Goal: Task Accomplishment & Management: Use online tool/utility

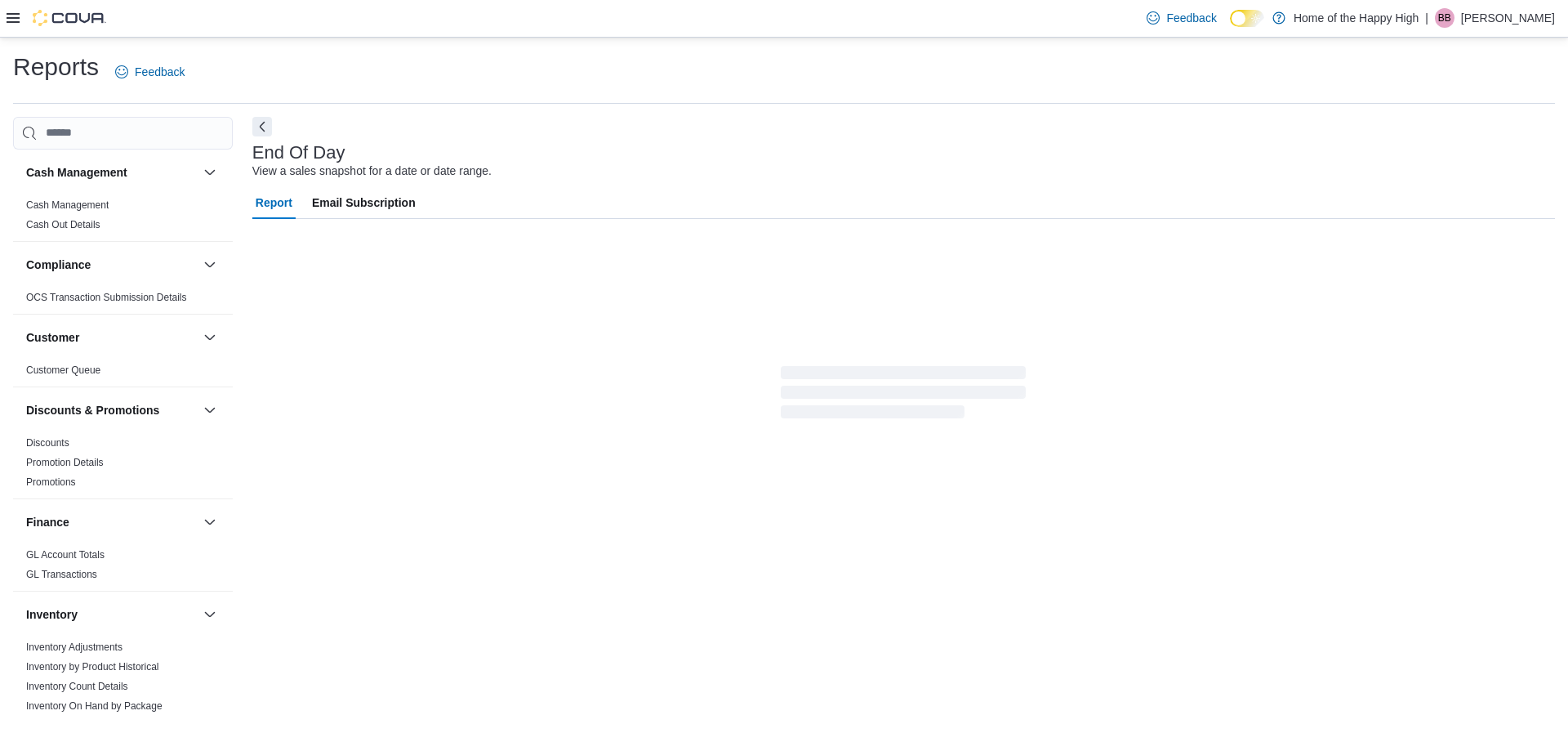
click at [11, 23] on icon at bounding box center [13, 18] width 13 height 10
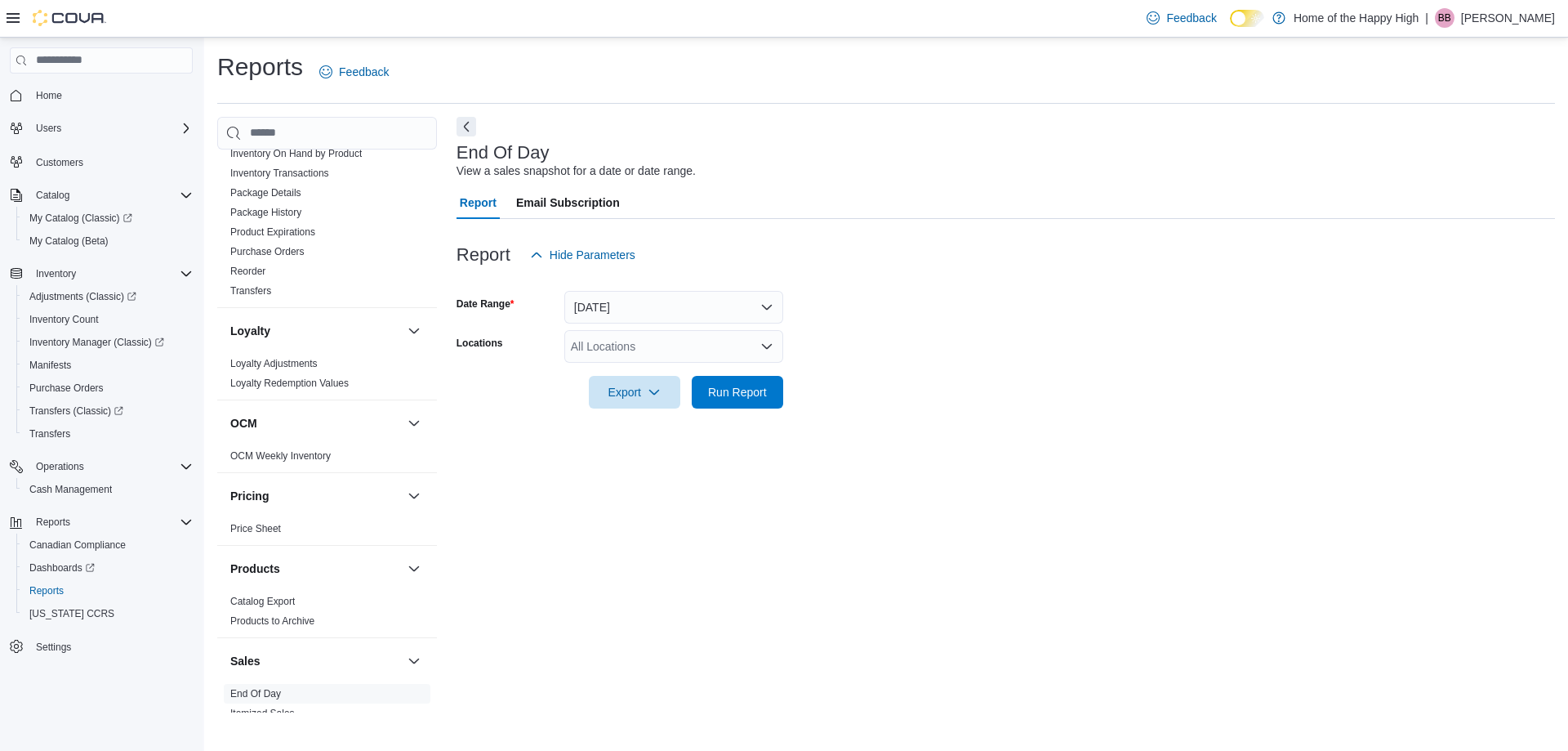
scroll to position [934, 0]
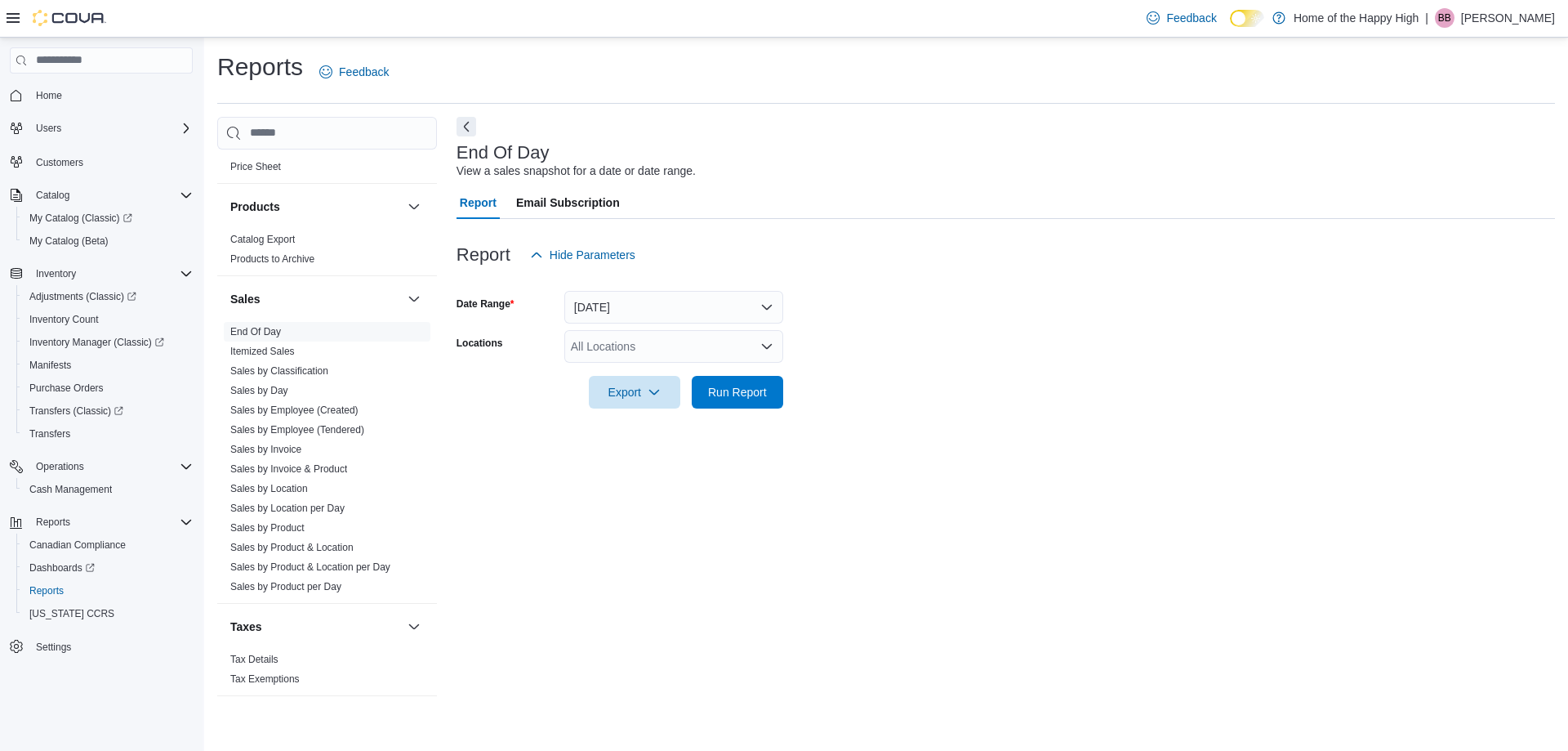
click at [632, 344] on div "All Locations" at bounding box center [674, 346] width 219 height 32
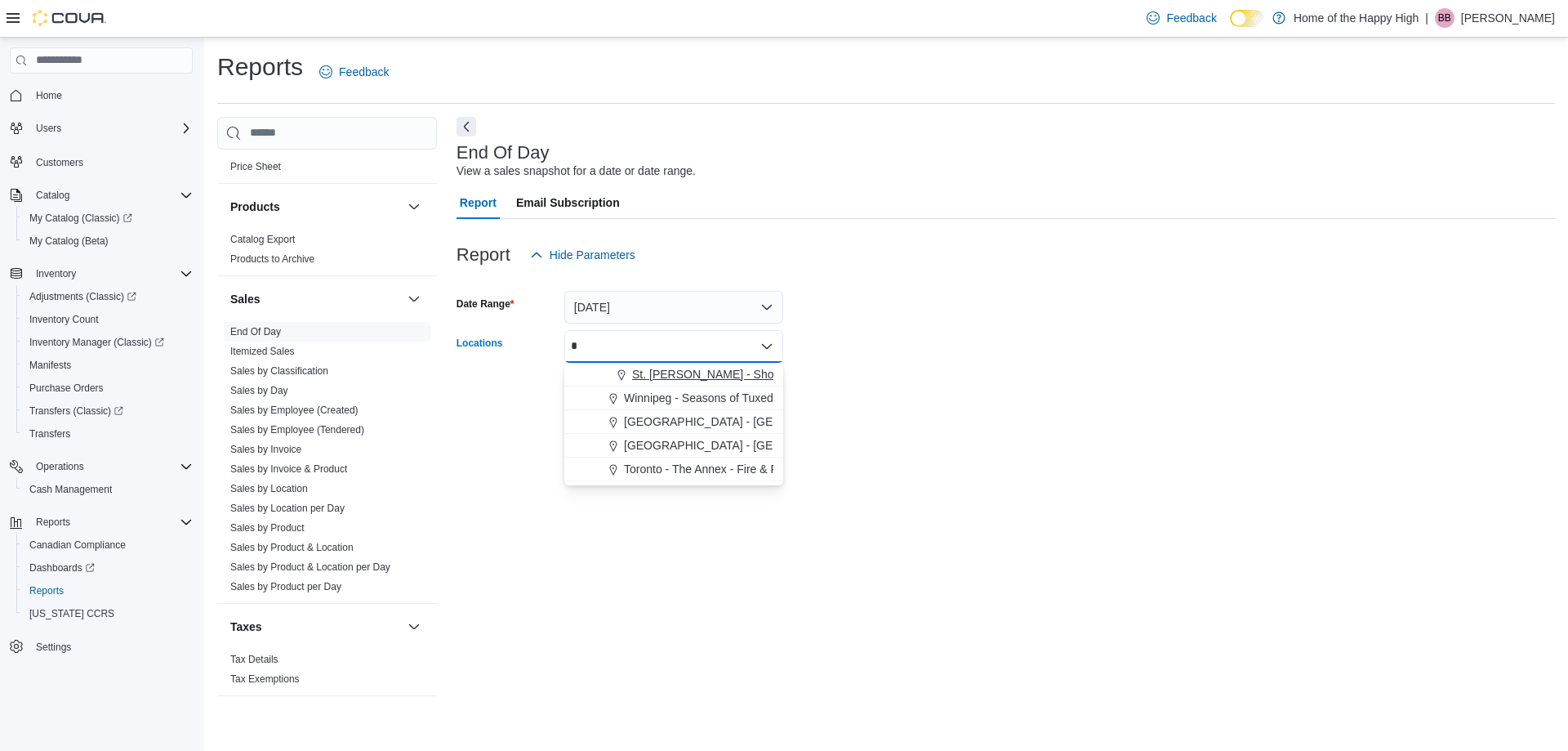
type input "*"
drag, startPoint x: 629, startPoint y: 373, endPoint x: 609, endPoint y: 319, distance: 57.6
click at [629, 371] on span "Choose from the following options" at bounding box center [623, 374] width 17 height 17
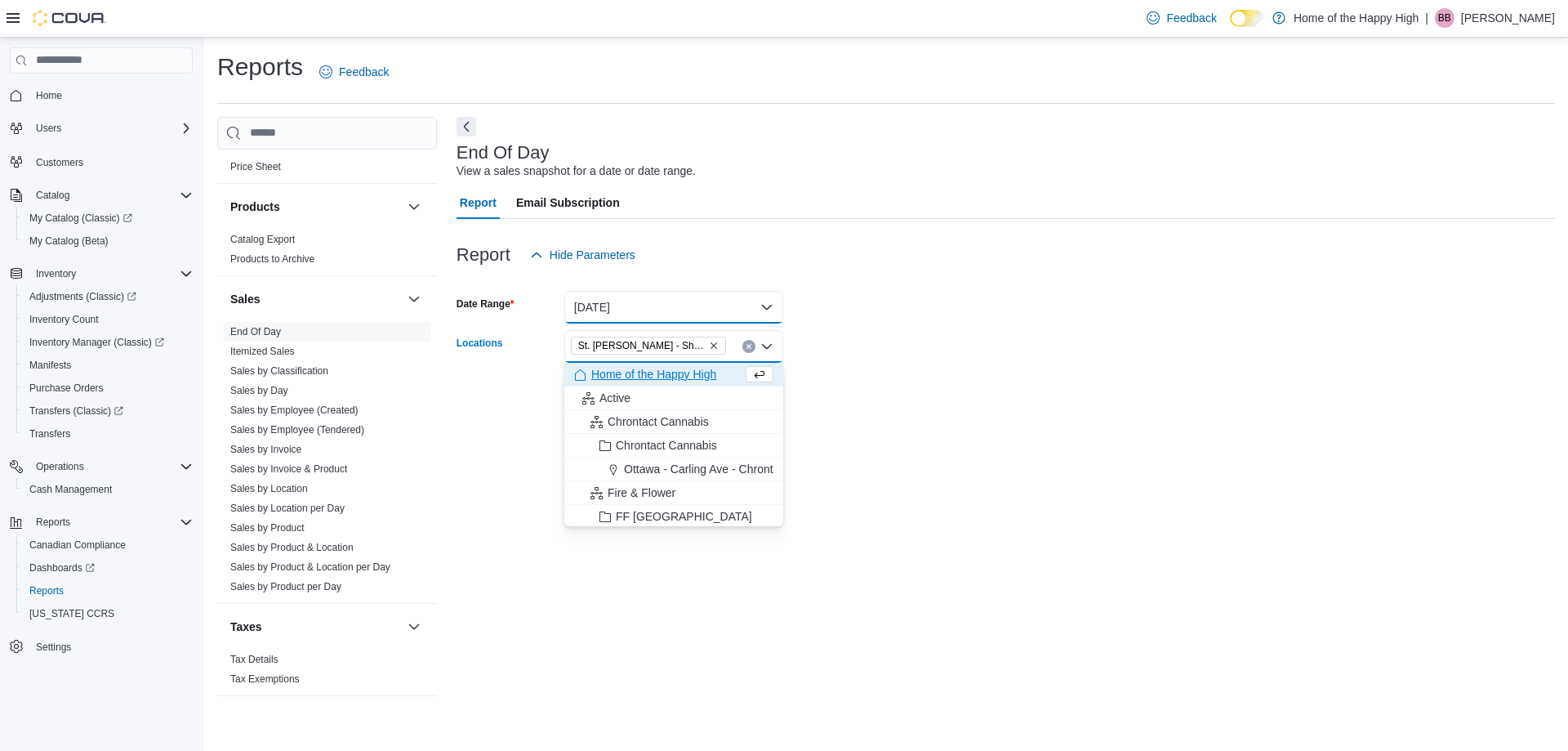
drag, startPoint x: 607, startPoint y: 303, endPoint x: 608, endPoint y: 312, distance: 9.1
click at [607, 302] on button "[DATE]" at bounding box center [674, 307] width 219 height 32
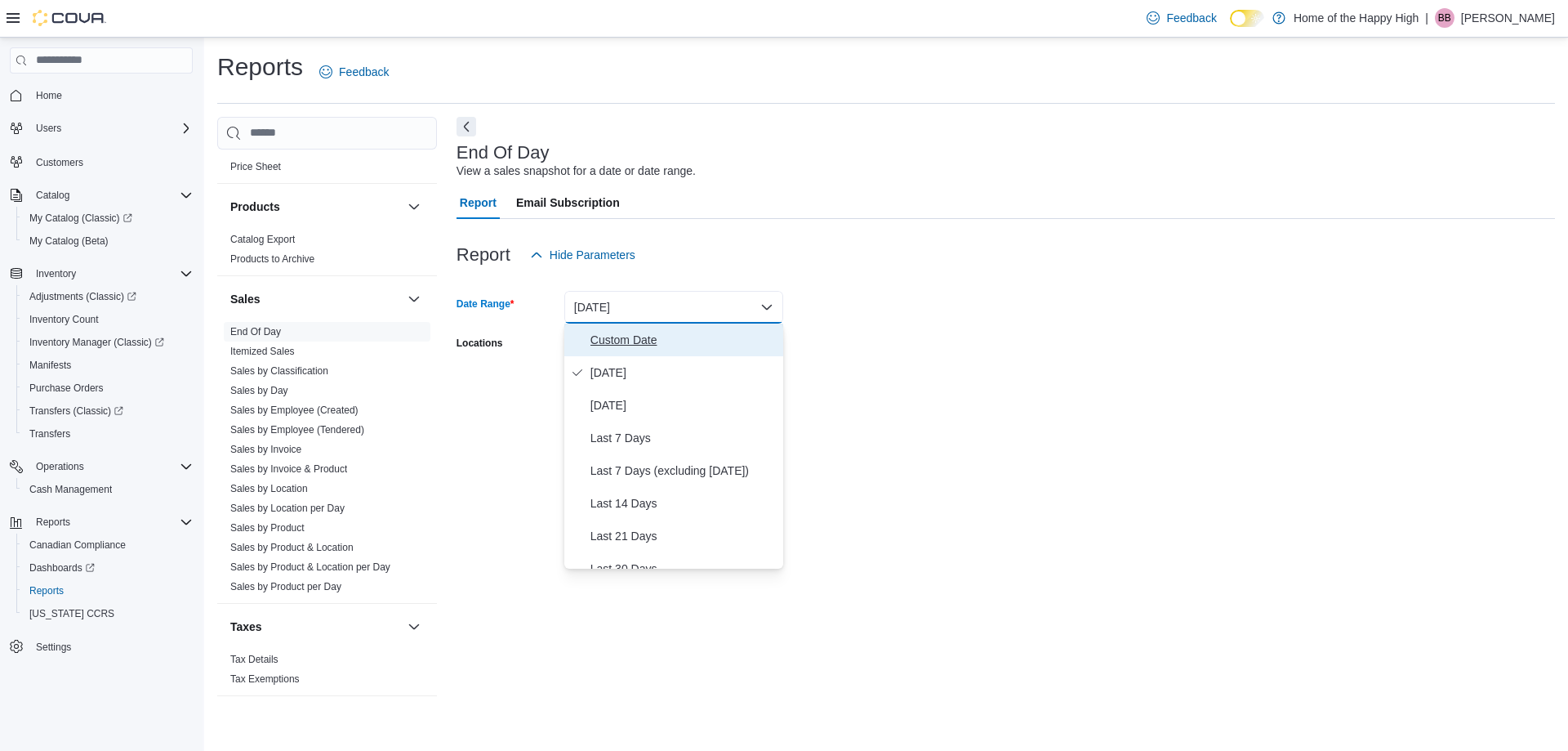
click at [615, 327] on button "Custom Date" at bounding box center [674, 339] width 219 height 32
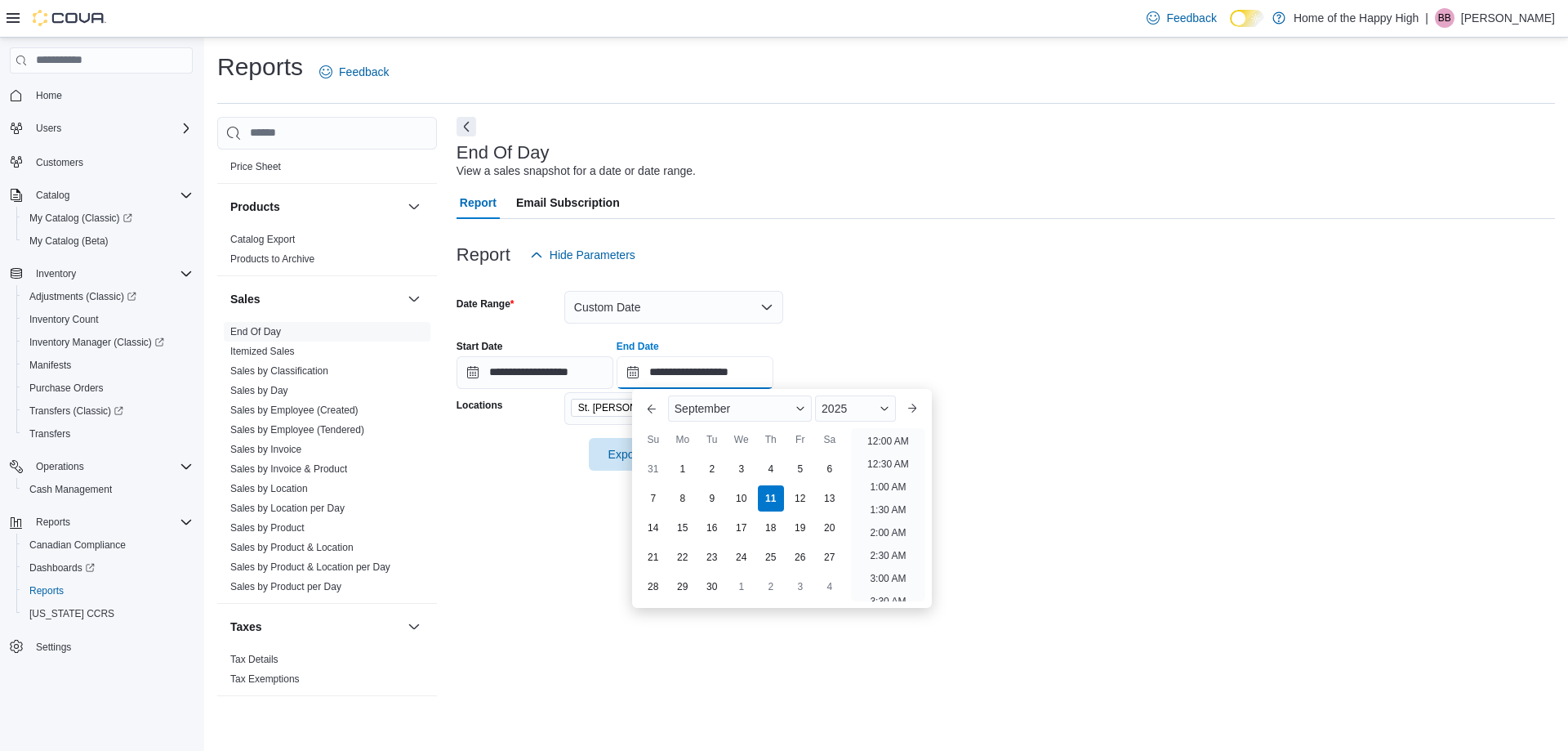
click at [742, 366] on input "**********" at bounding box center [694, 372] width 157 height 32
click at [888, 555] on li "2:00 PM" at bounding box center [889, 563] width 50 height 20
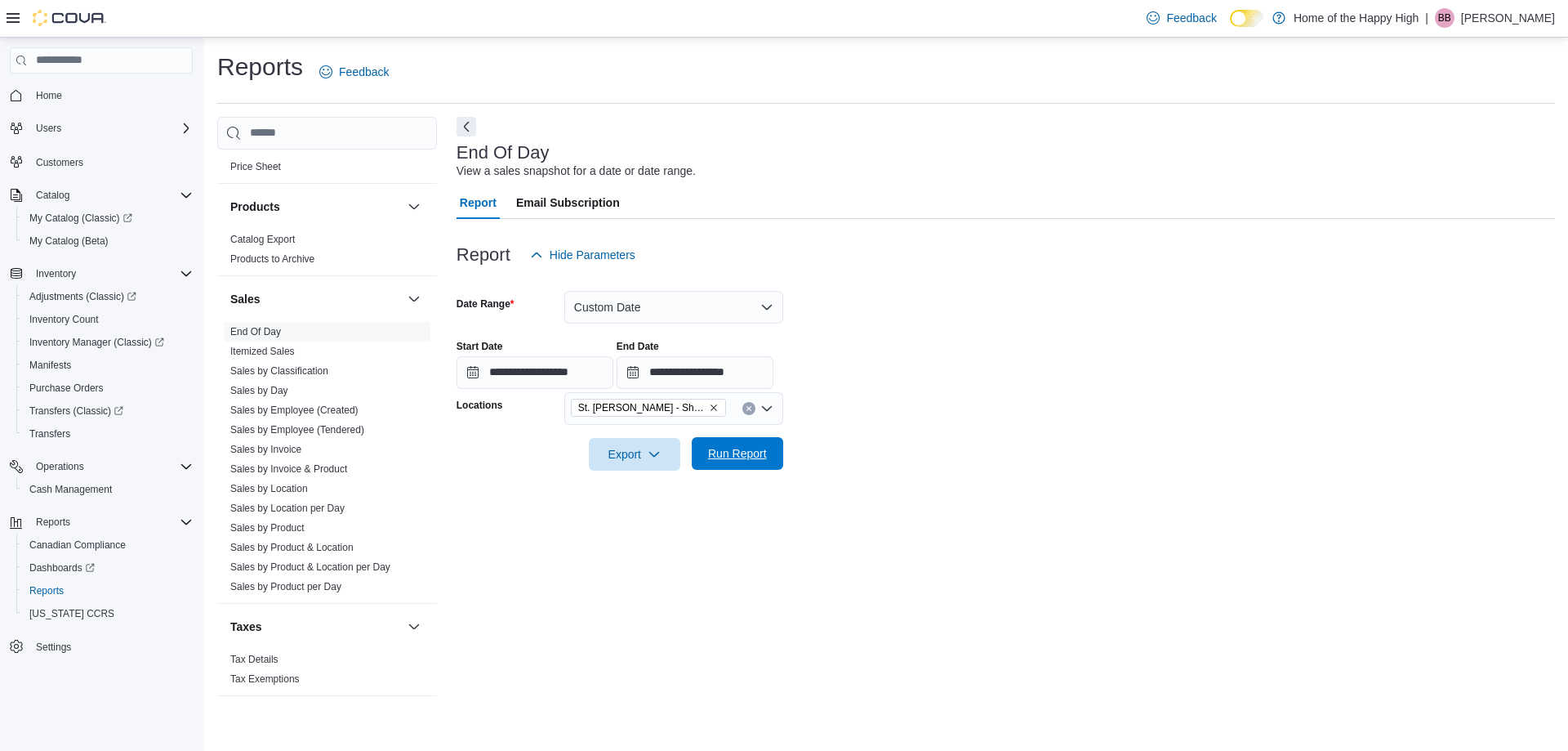
click at [738, 456] on span "Run Report" at bounding box center [738, 454] width 59 height 17
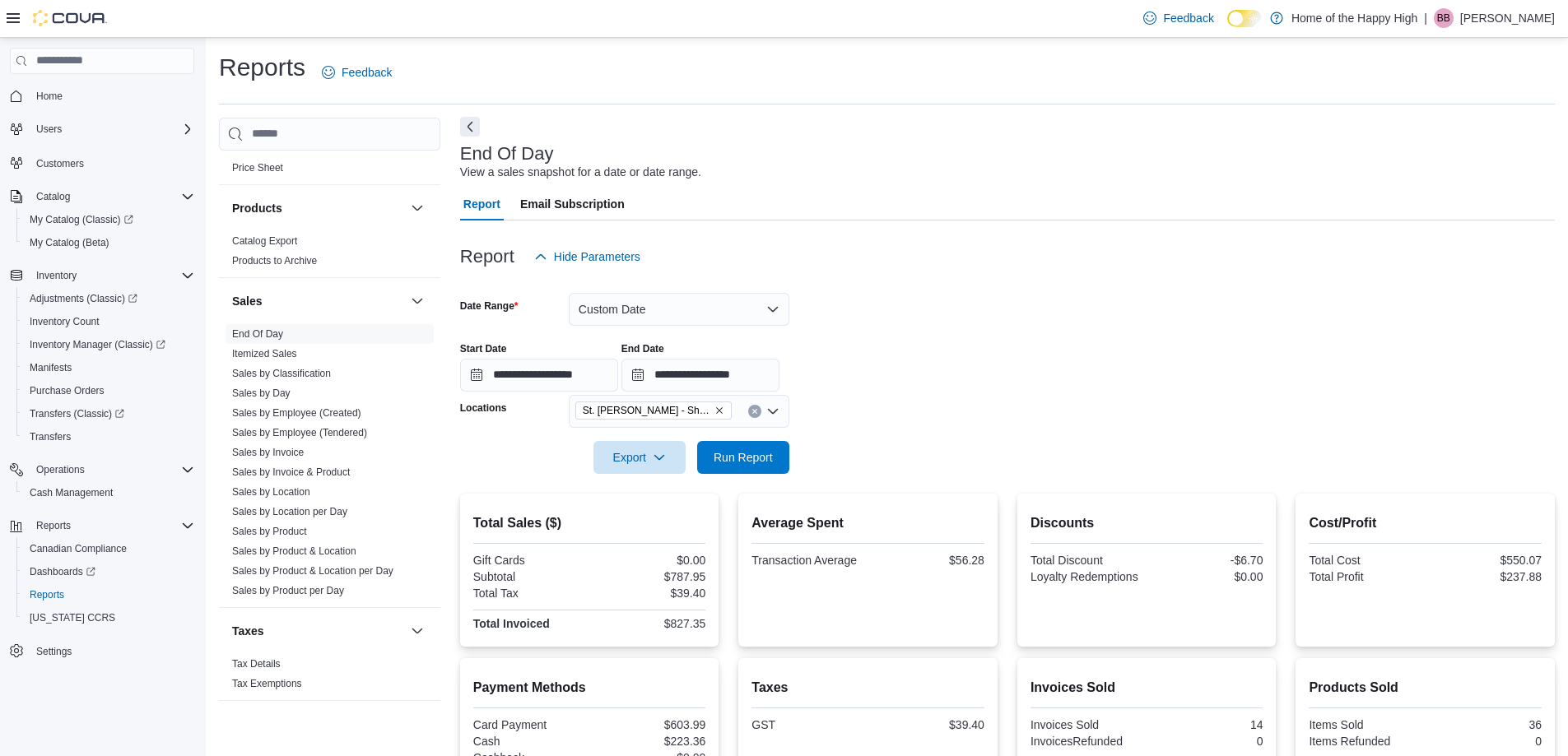
click at [471, 125] on button "Next" at bounding box center [470, 127] width 20 height 20
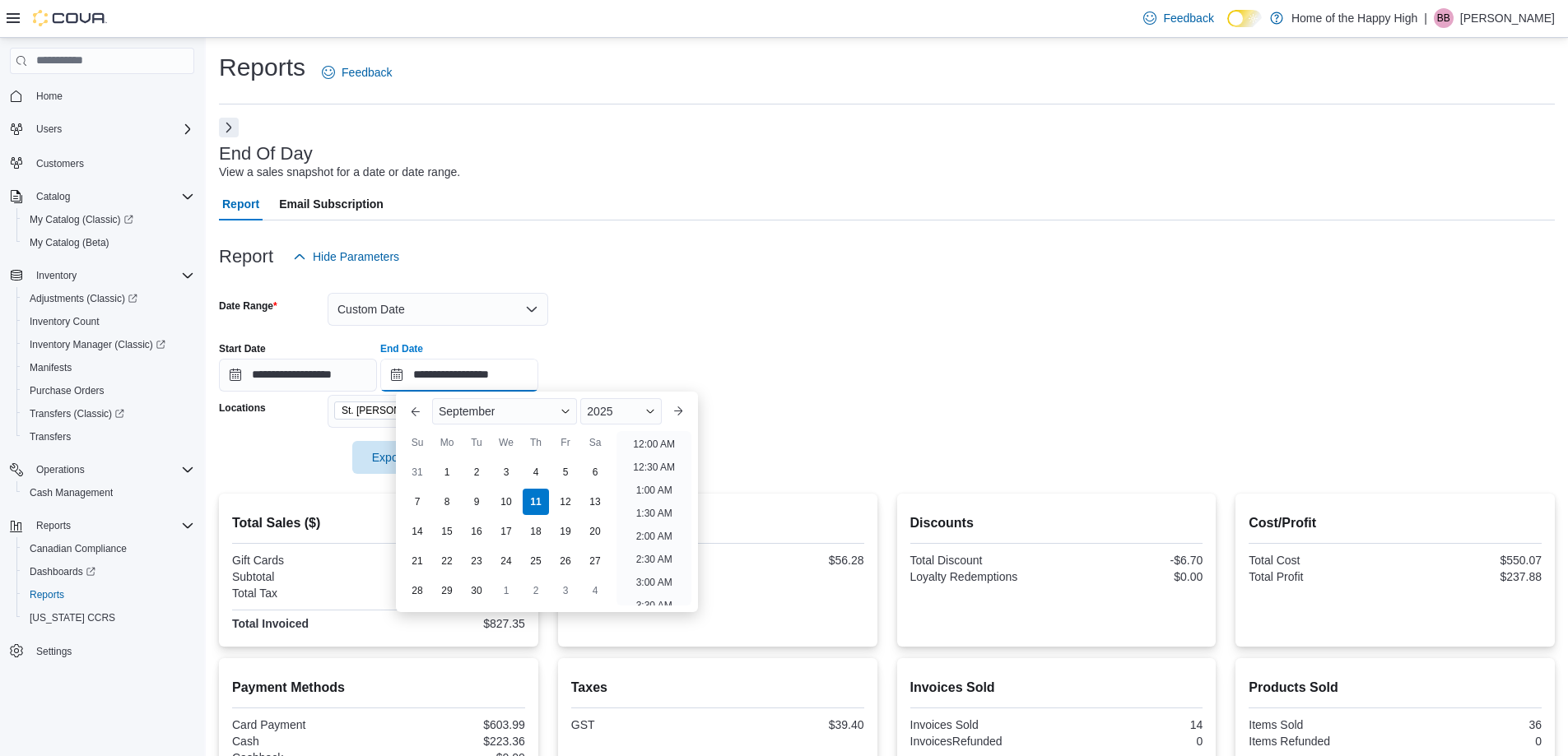
click at [522, 373] on input "**********" at bounding box center [459, 374] width 158 height 33
click at [654, 442] on li "3:00 PM" at bounding box center [654, 439] width 50 height 20
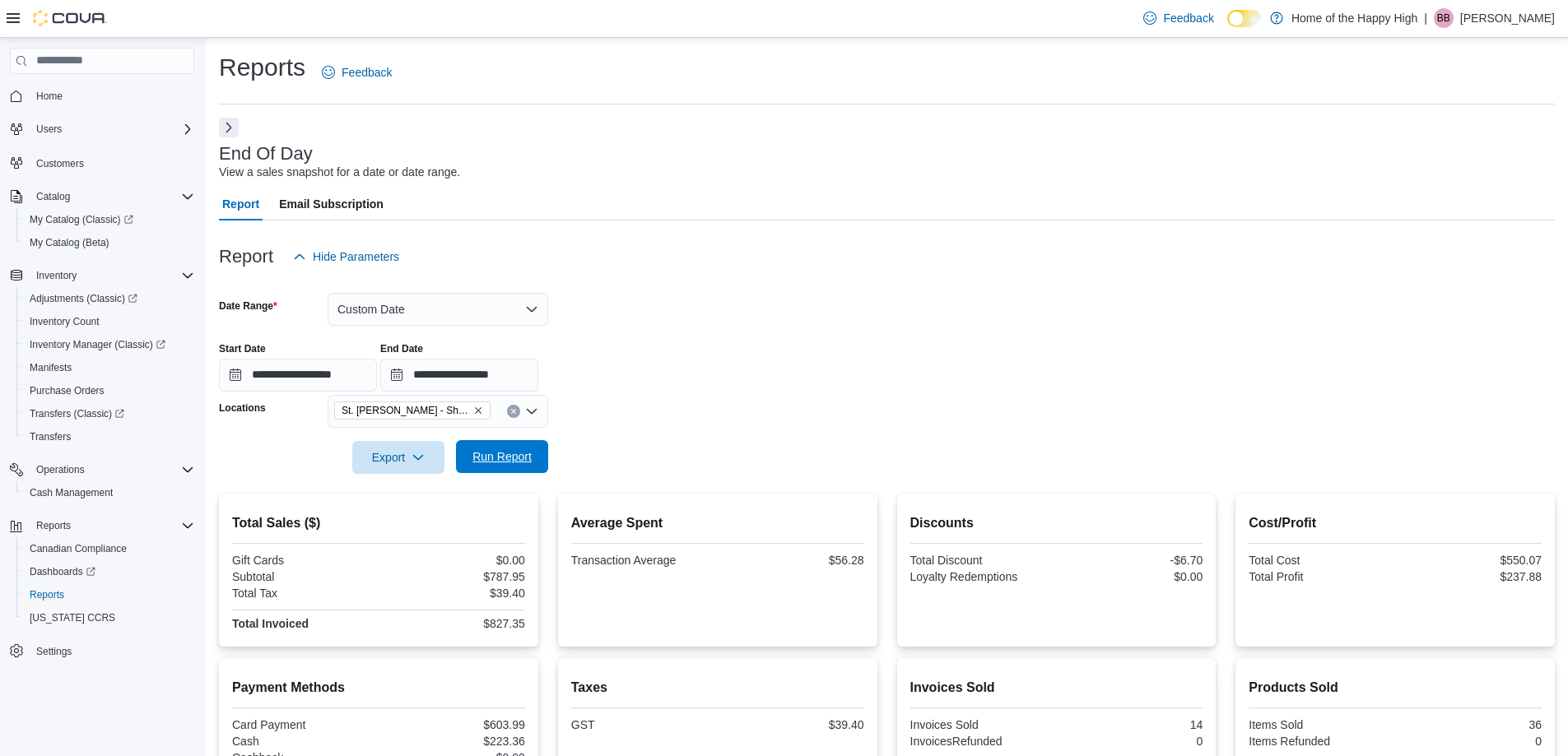
click at [519, 458] on span "Run Report" at bounding box center [501, 457] width 59 height 17
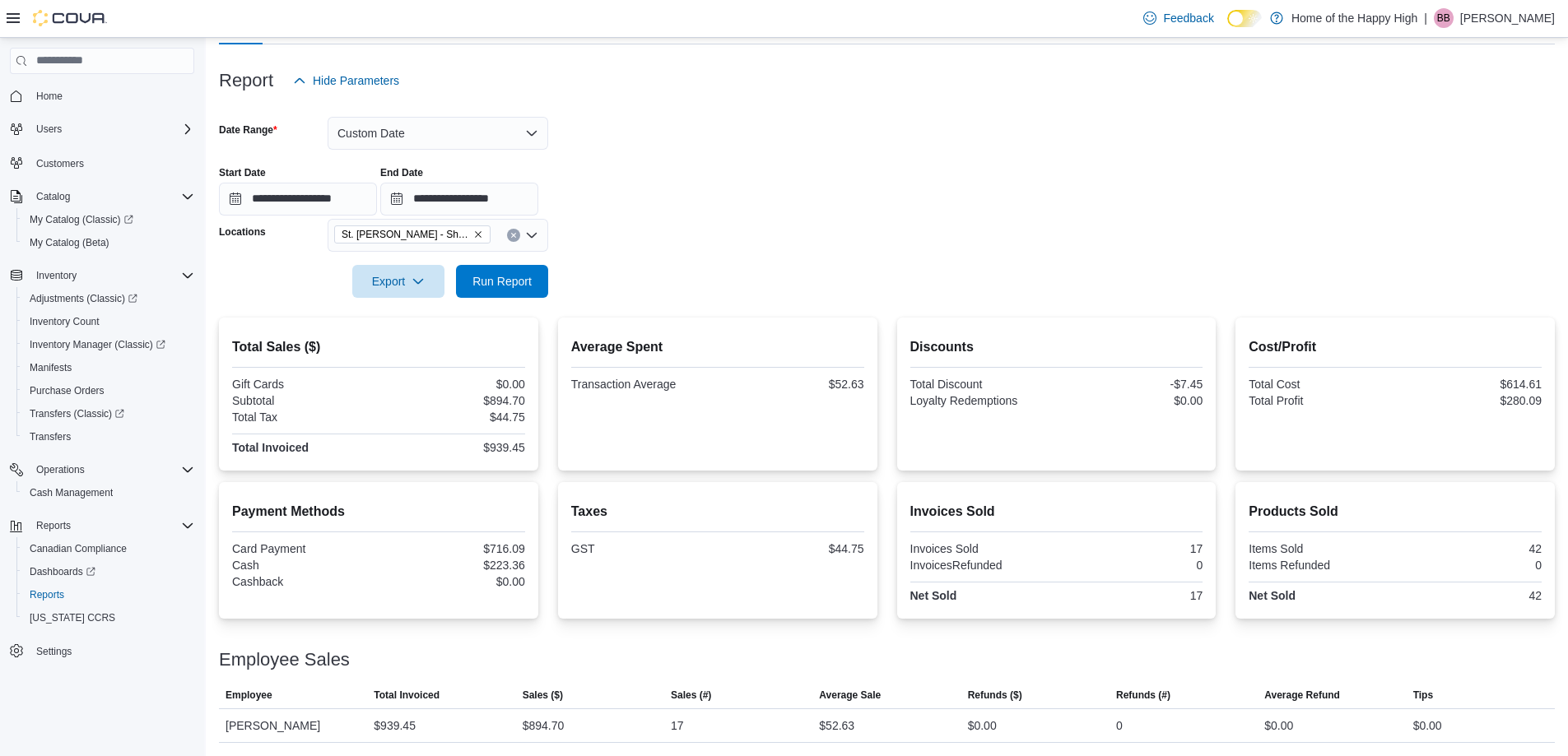
scroll to position [176, 0]
click at [508, 276] on span "Run Report" at bounding box center [501, 281] width 59 height 17
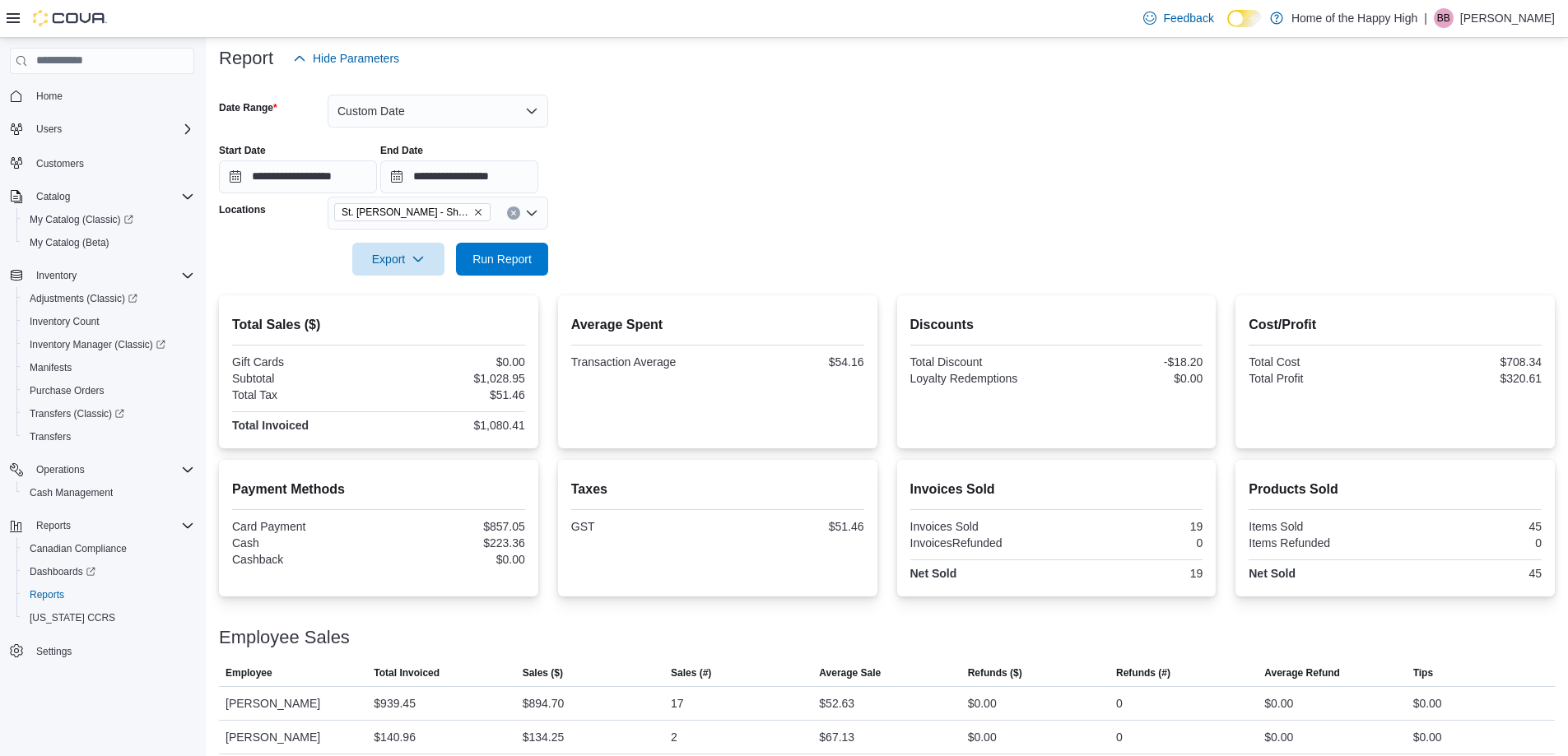
scroll to position [210, 0]
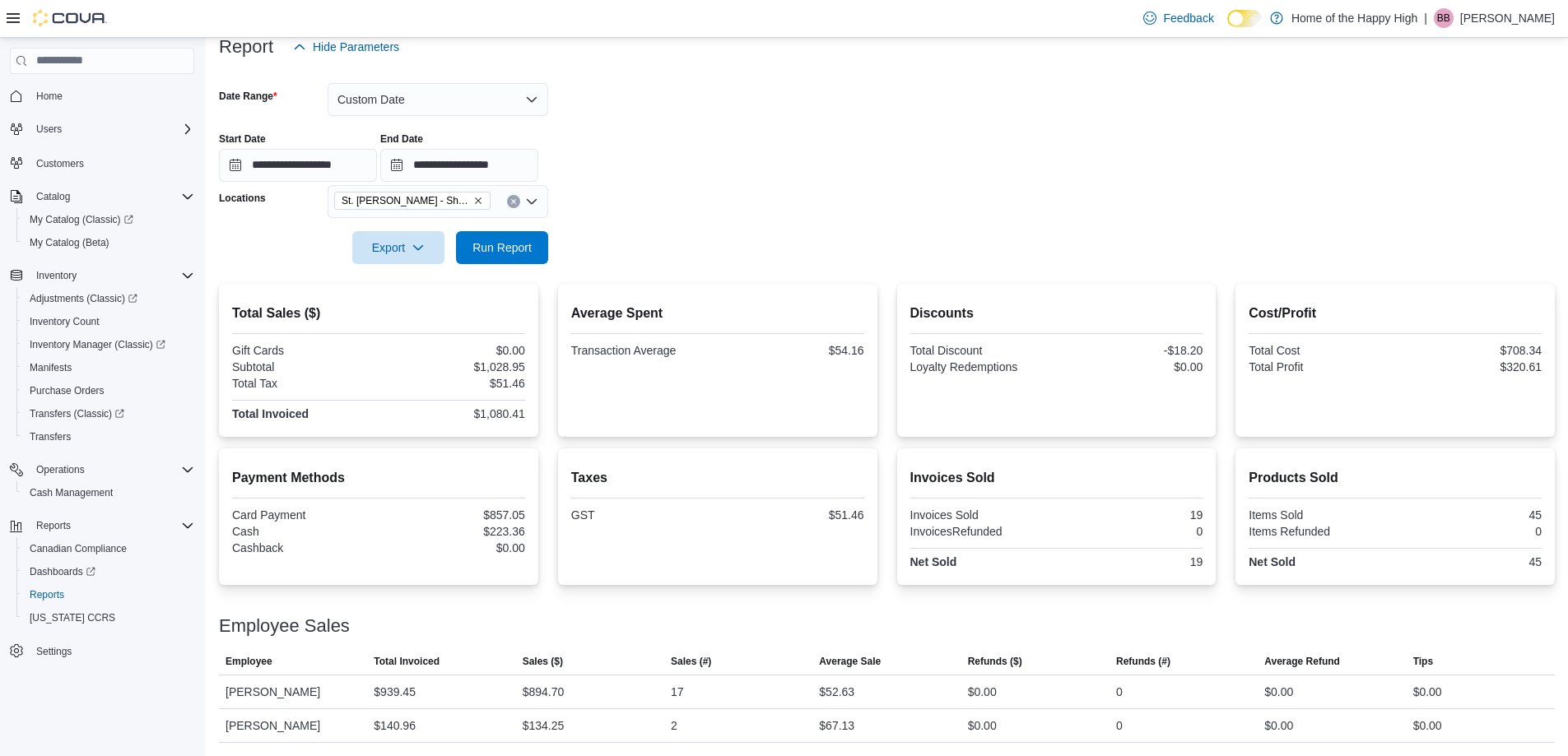
click at [736, 236] on form "**********" at bounding box center [887, 164] width 1336 height 200
click at [499, 258] on span "Run Report" at bounding box center [501, 246] width 73 height 33
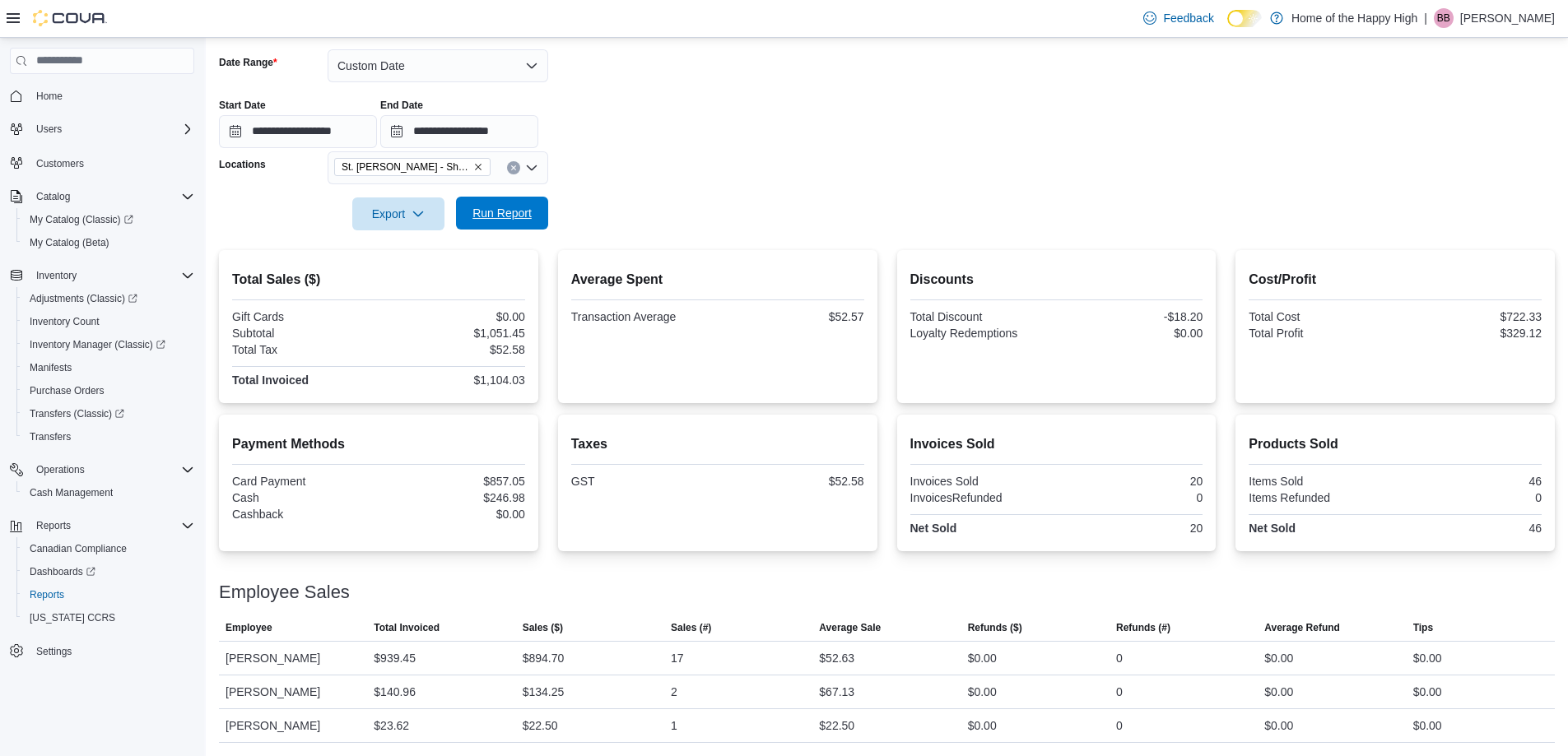
click at [526, 216] on span "Run Report" at bounding box center [501, 213] width 59 height 17
click at [494, 207] on span "Run Report" at bounding box center [501, 213] width 59 height 17
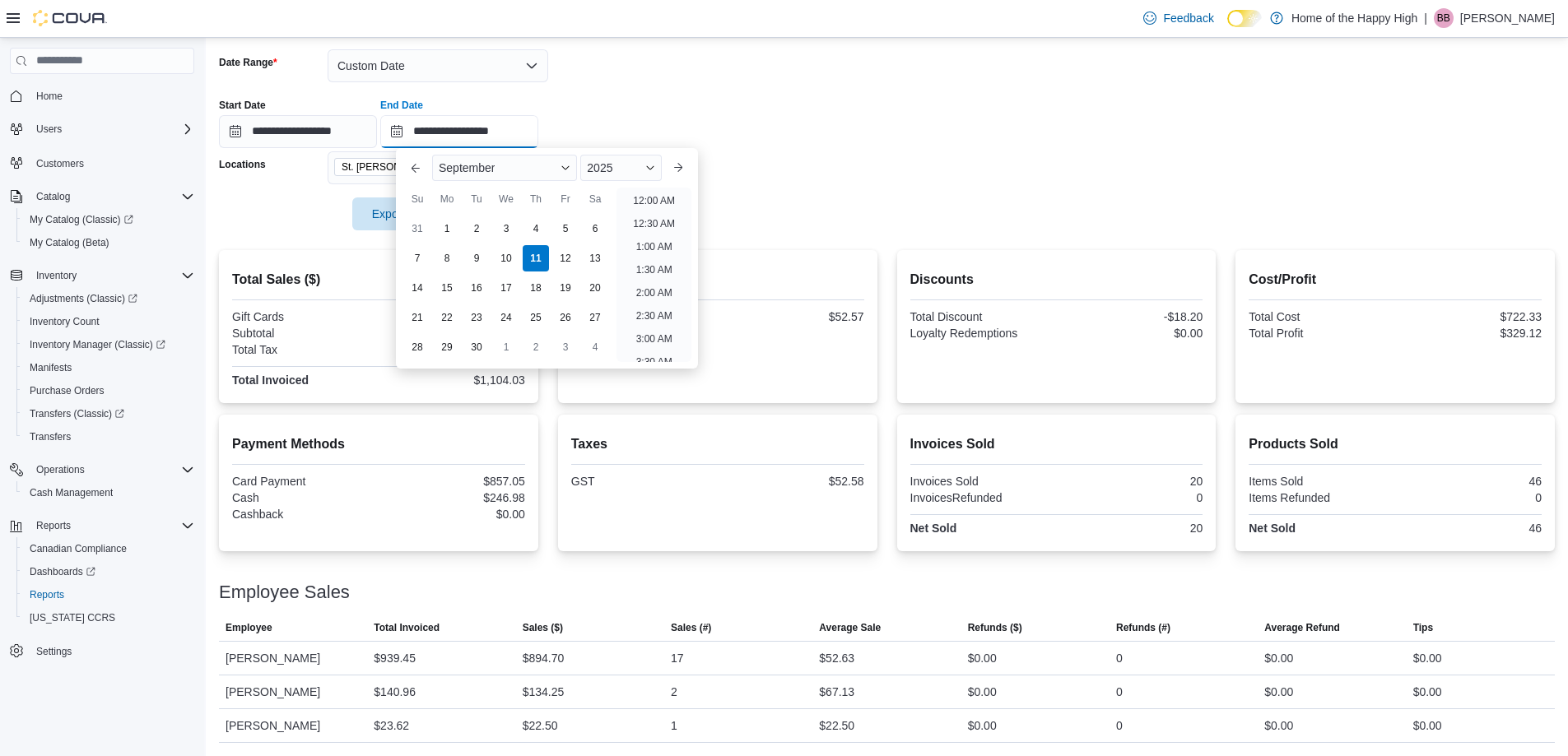
click at [535, 134] on input "**********" at bounding box center [459, 131] width 158 height 33
click at [654, 192] on li "4:00 PM" at bounding box center [654, 196] width 50 height 20
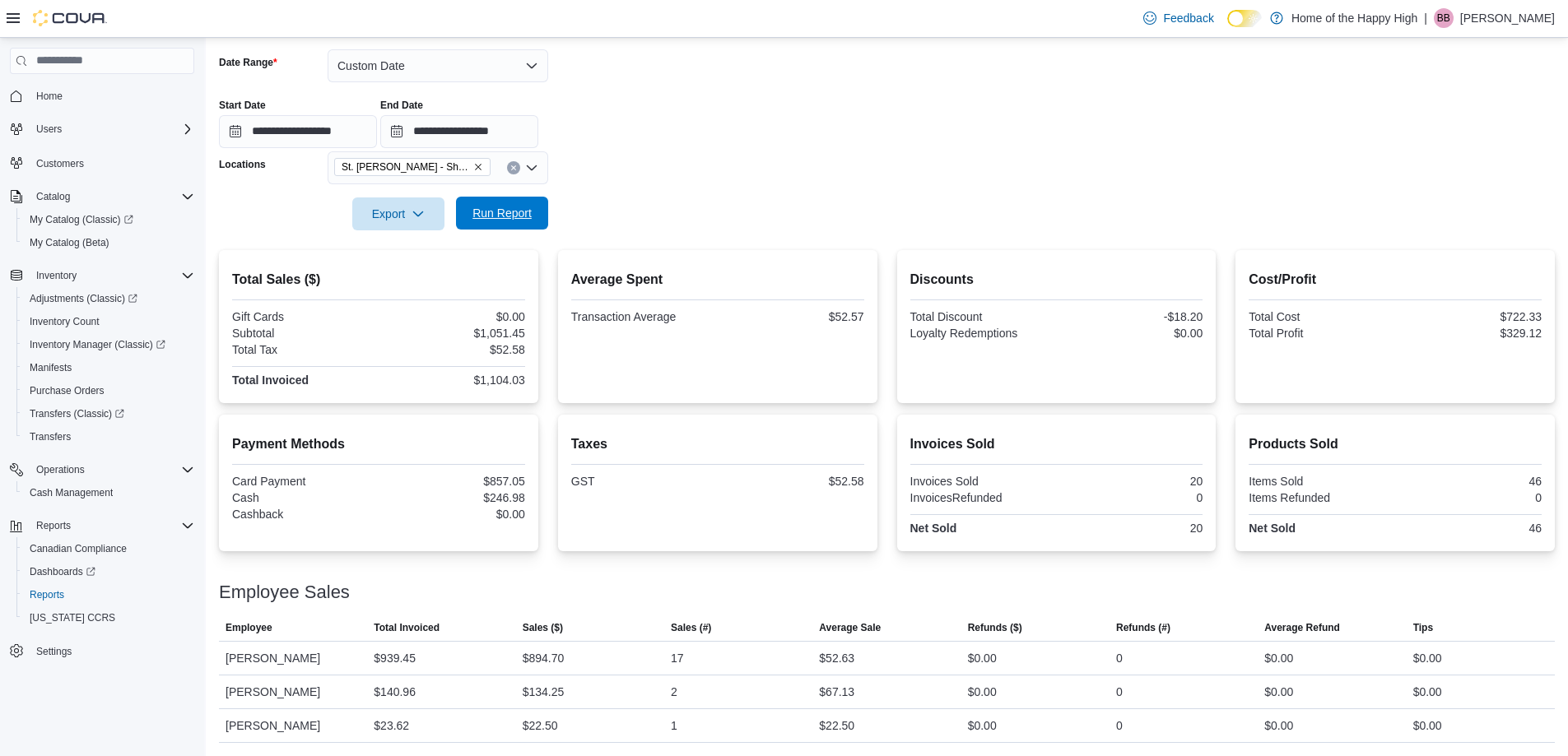
click at [508, 216] on span "Run Report" at bounding box center [501, 213] width 59 height 17
click at [950, 170] on form "**********" at bounding box center [887, 129] width 1336 height 200
click at [512, 211] on span "Run Report" at bounding box center [501, 213] width 59 height 17
click at [471, 211] on span "Run Report" at bounding box center [501, 212] width 73 height 33
click at [537, 123] on input "**********" at bounding box center [459, 131] width 158 height 33
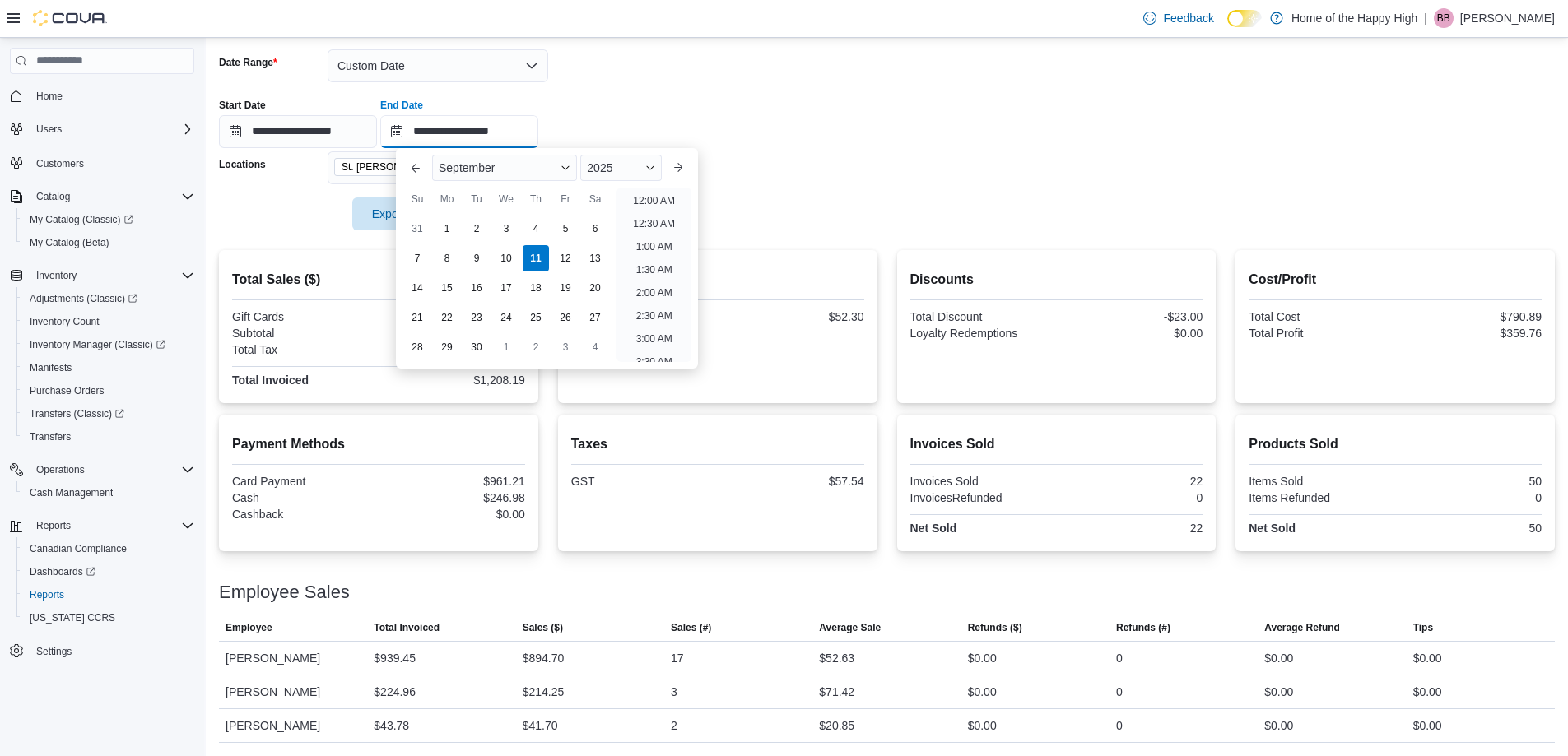
scroll to position [788, 0]
click at [634, 196] on li "5:00 PM" at bounding box center [654, 196] width 50 height 20
type input "**********"
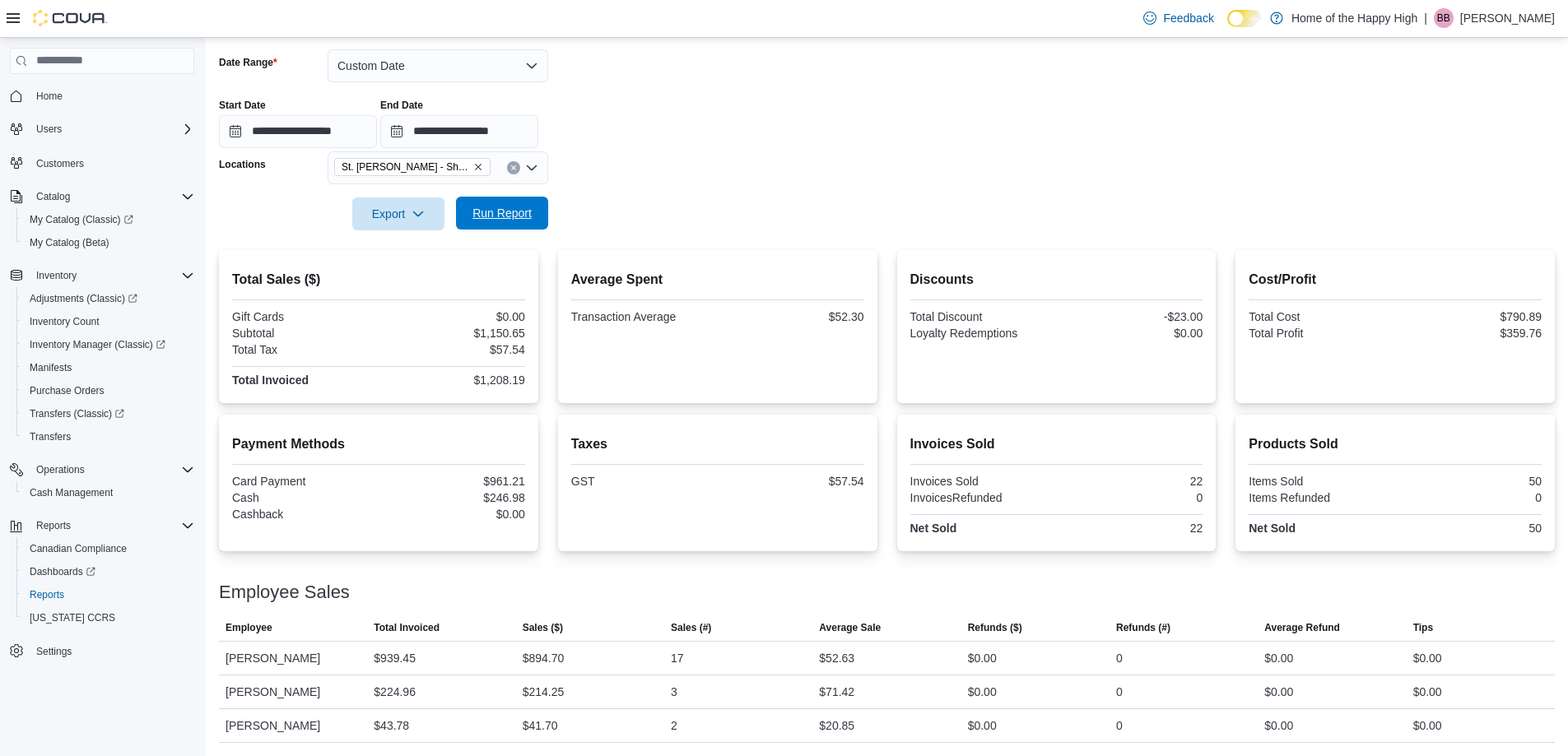
click at [530, 215] on span "Run Report" at bounding box center [501, 213] width 59 height 17
click at [475, 204] on span "Run Report" at bounding box center [501, 212] width 73 height 33
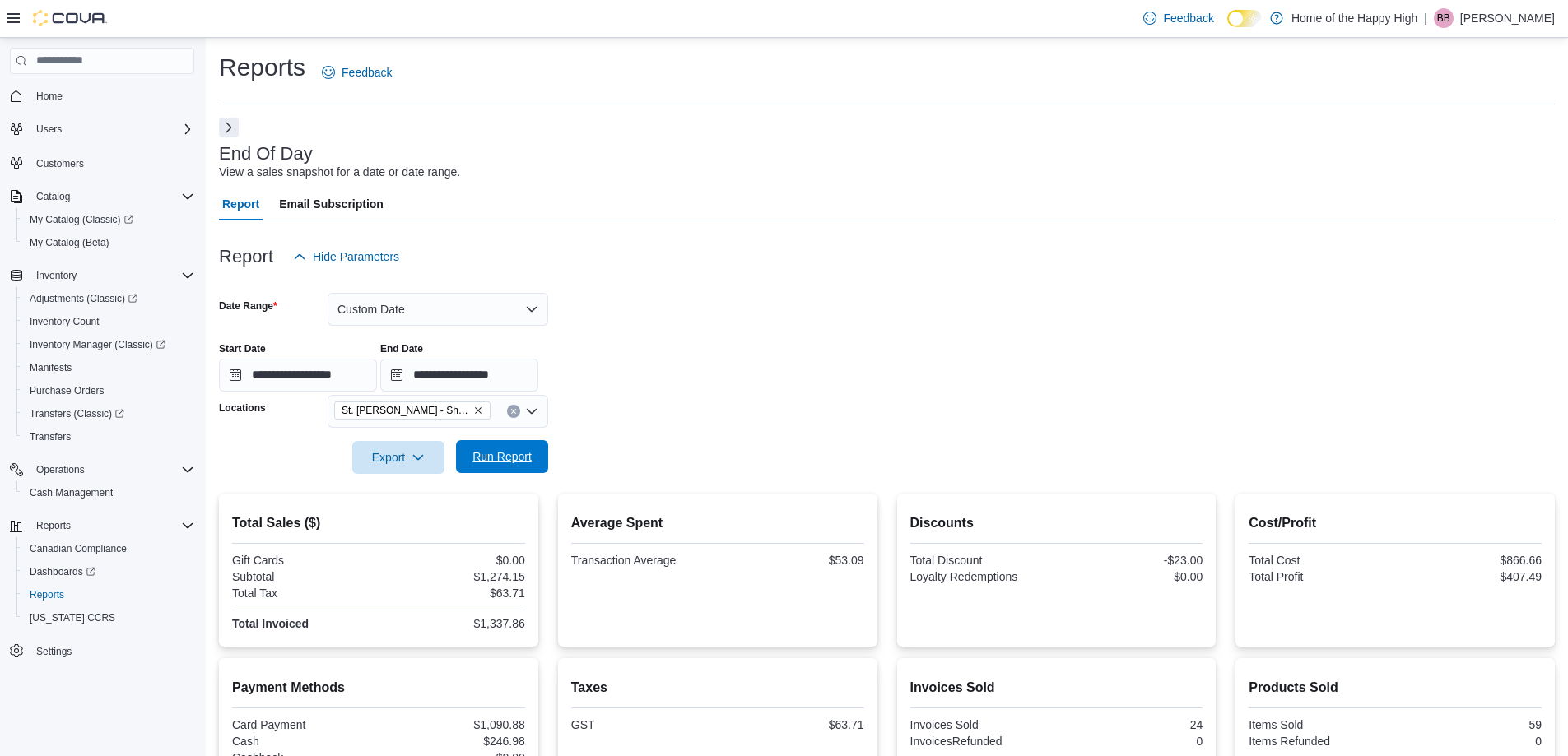
click at [516, 452] on span "Run Report" at bounding box center [501, 457] width 59 height 17
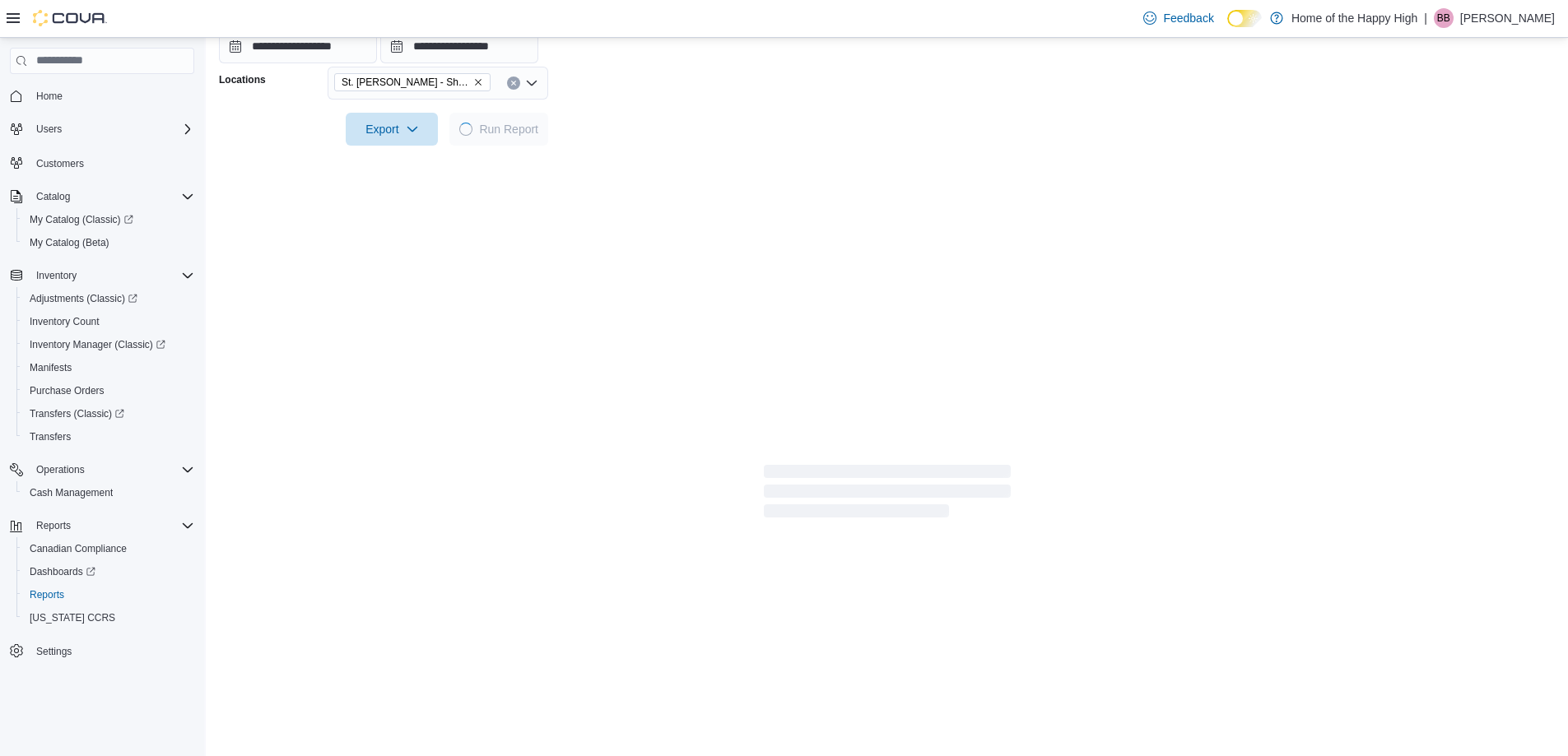
scroll to position [243, 0]
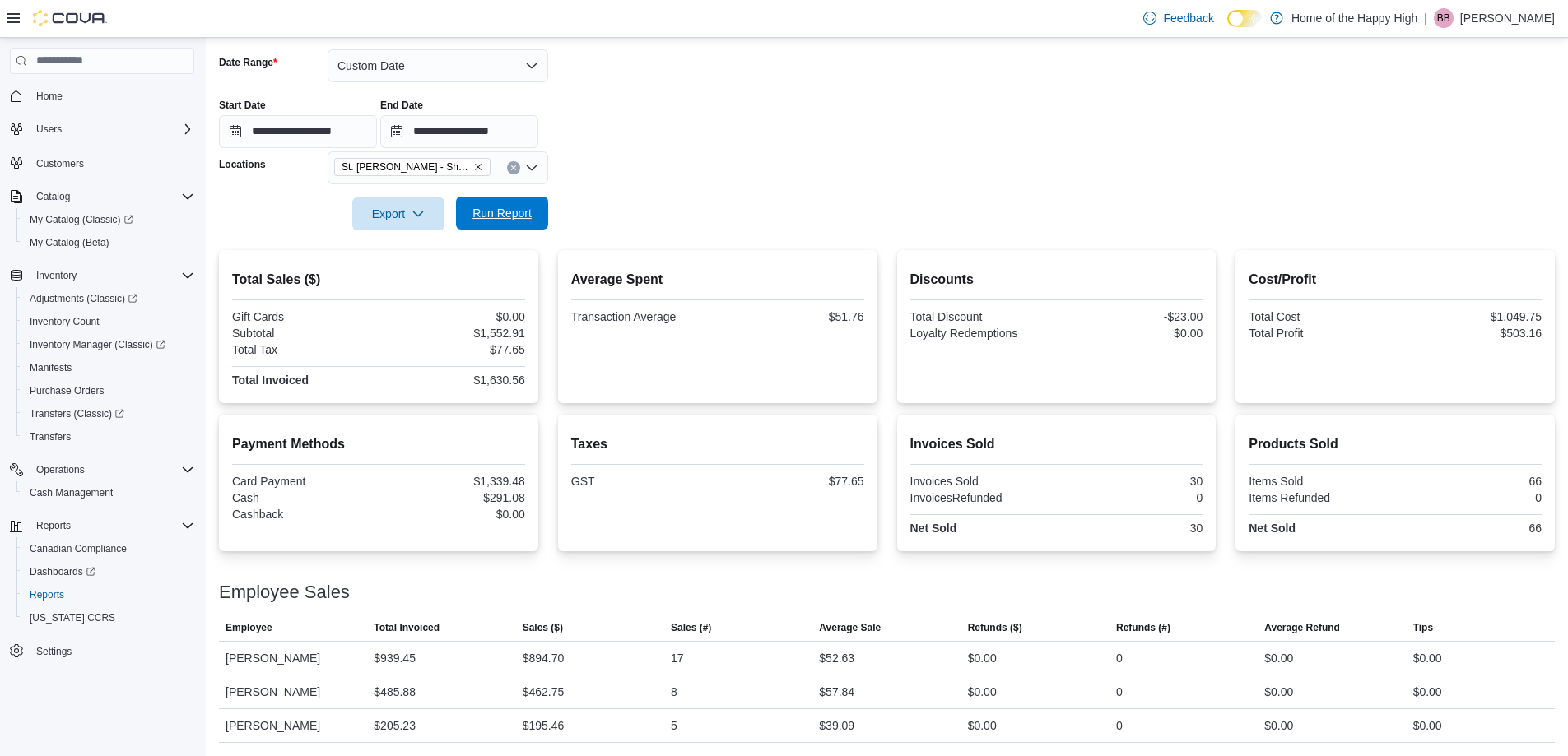
click at [506, 216] on span "Run Report" at bounding box center [501, 213] width 59 height 17
click at [547, 203] on button "Run Report" at bounding box center [501, 212] width 92 height 33
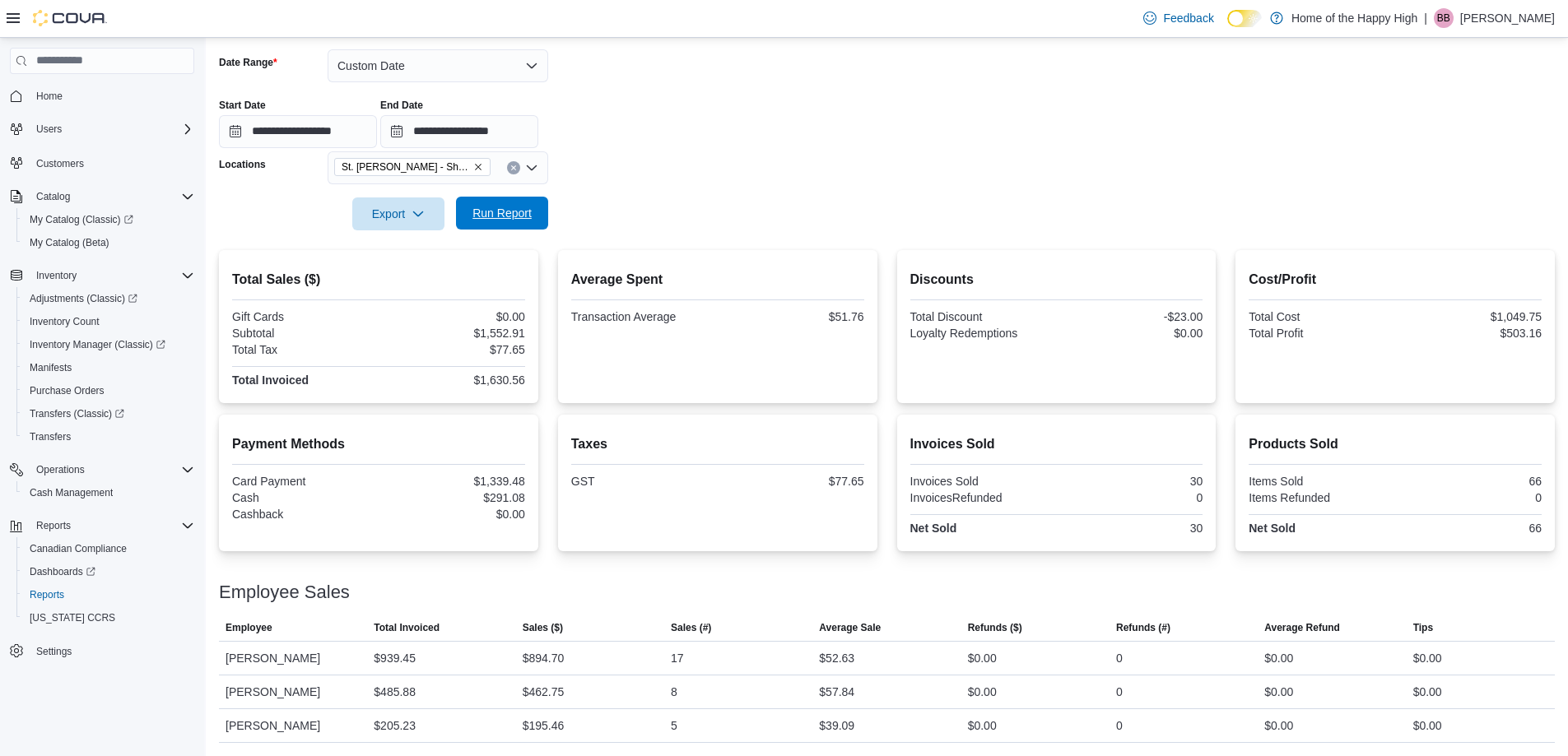
click at [521, 224] on span "Run Report" at bounding box center [501, 212] width 73 height 33
click at [542, 201] on button "Run Report" at bounding box center [501, 212] width 92 height 33
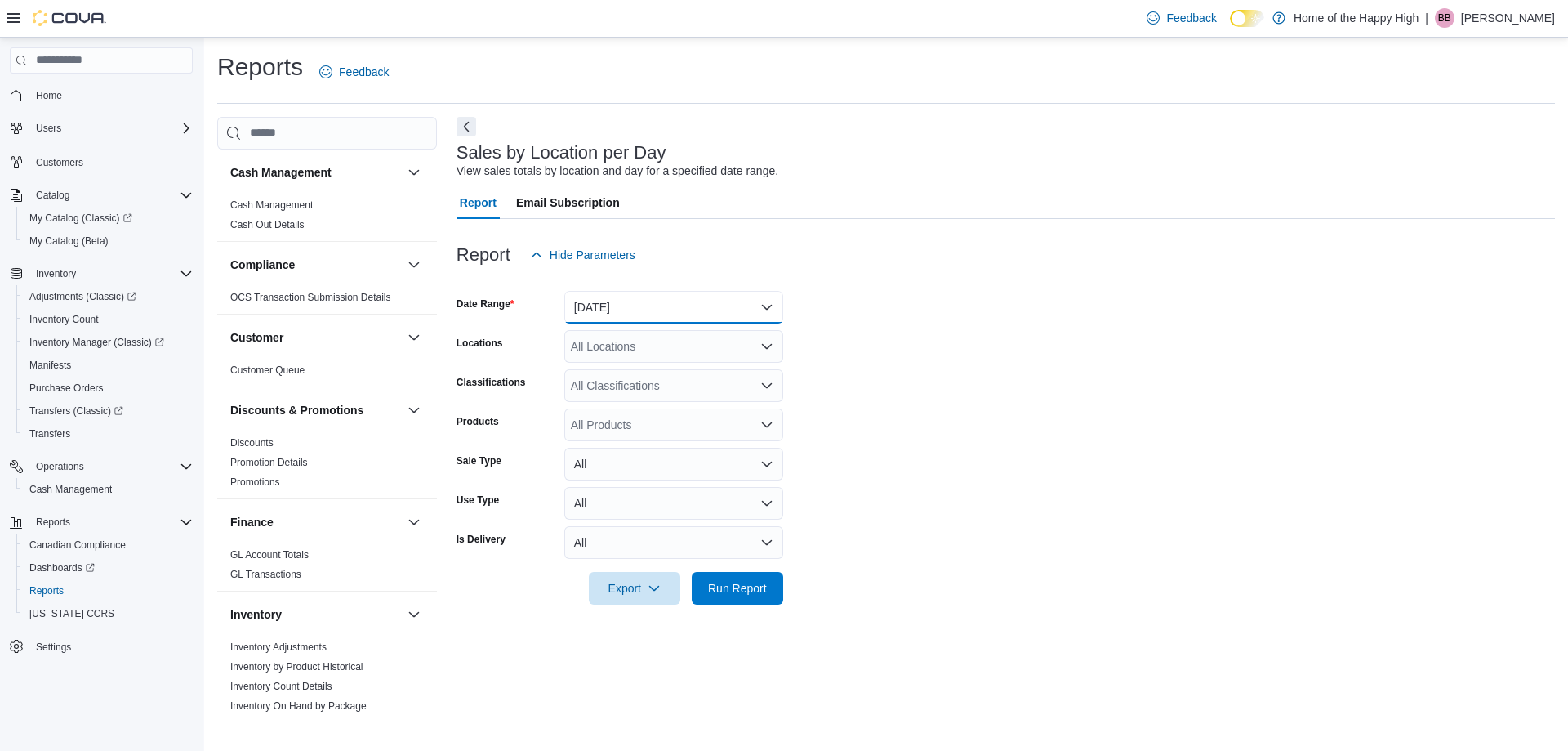
click at [589, 301] on button "[DATE]" at bounding box center [674, 307] width 219 height 32
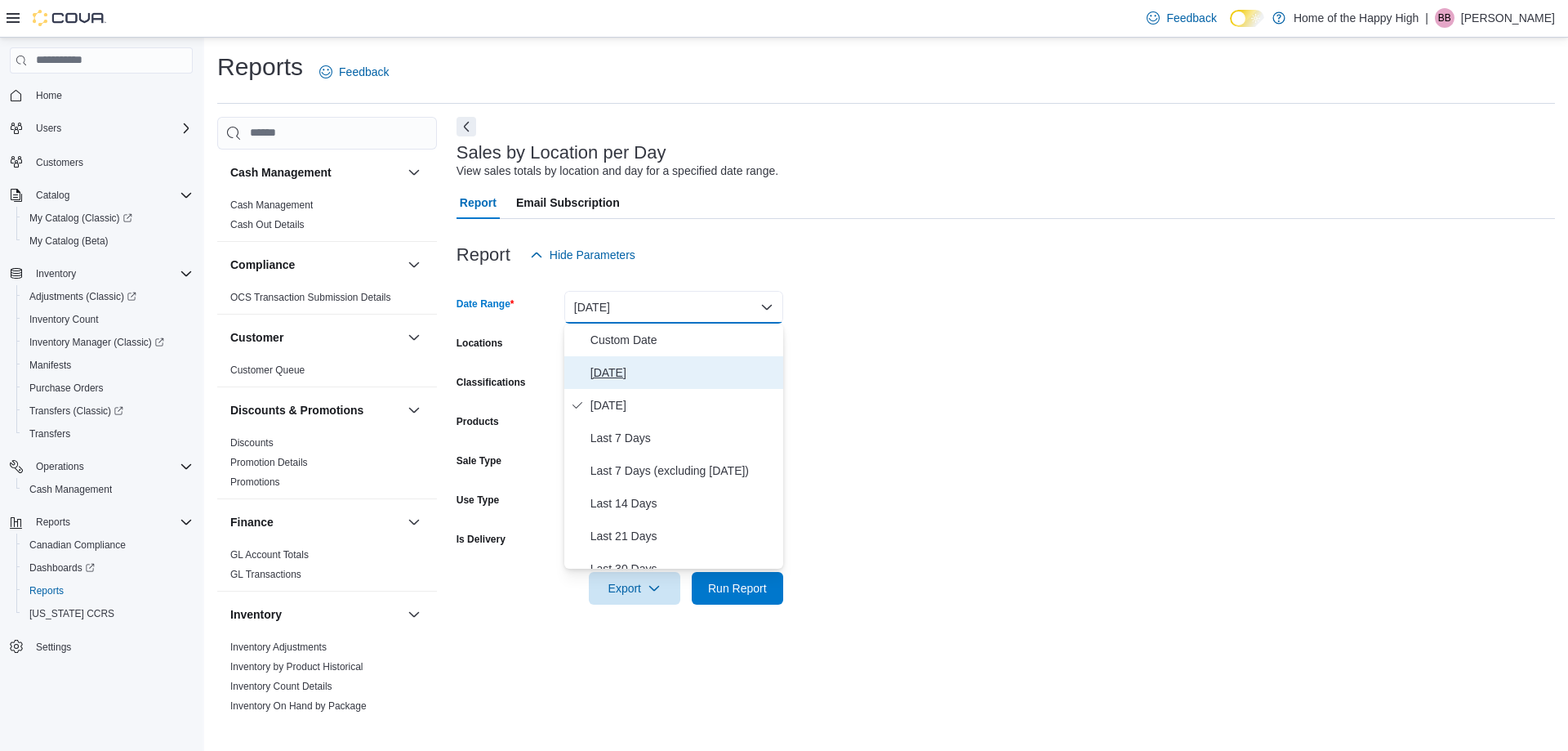
drag, startPoint x: 619, startPoint y: 381, endPoint x: 651, endPoint y: 354, distance: 41.9
click at [619, 382] on span "[DATE]" at bounding box center [684, 373] width 186 height 20
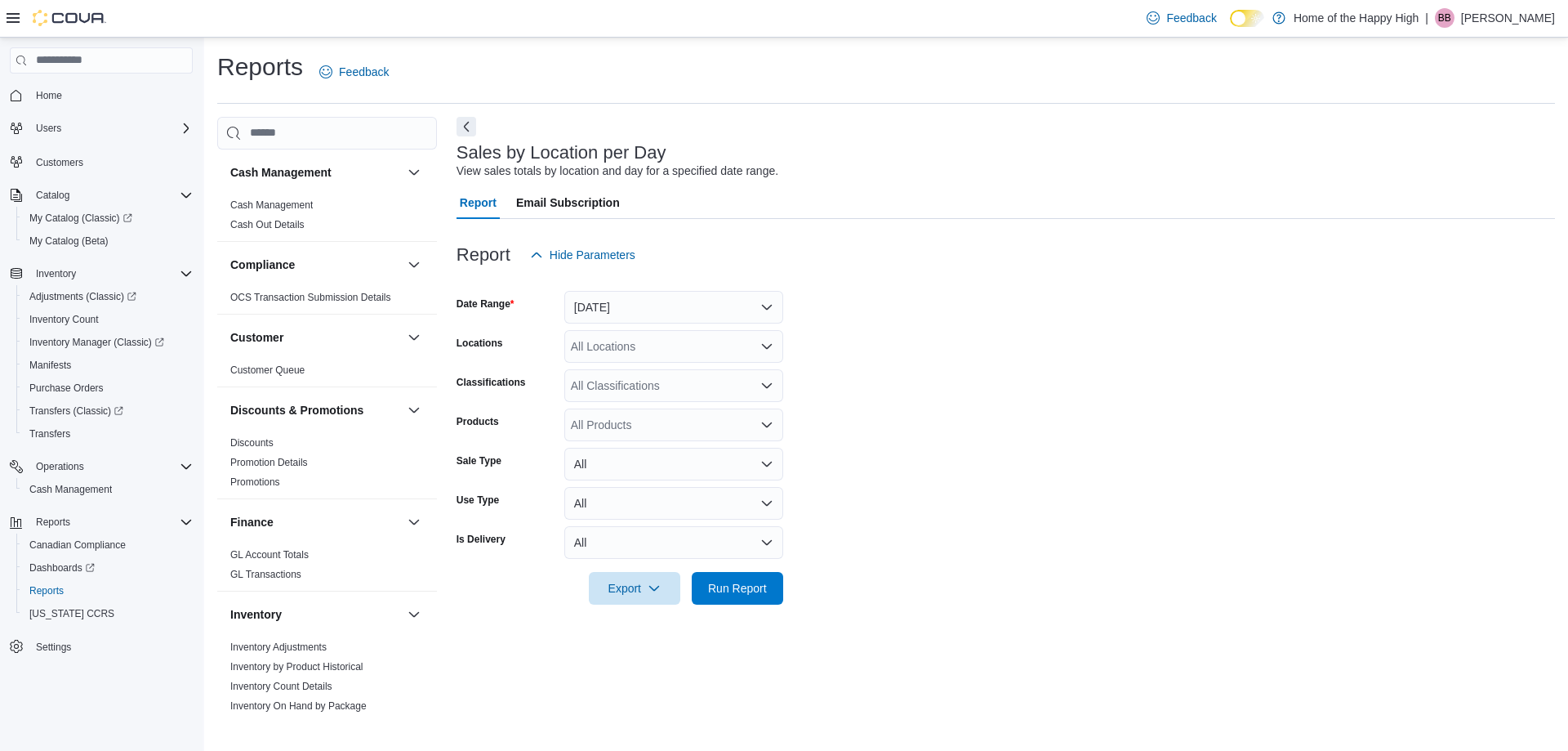
click at [657, 350] on div "All Locations" at bounding box center [674, 346] width 219 height 32
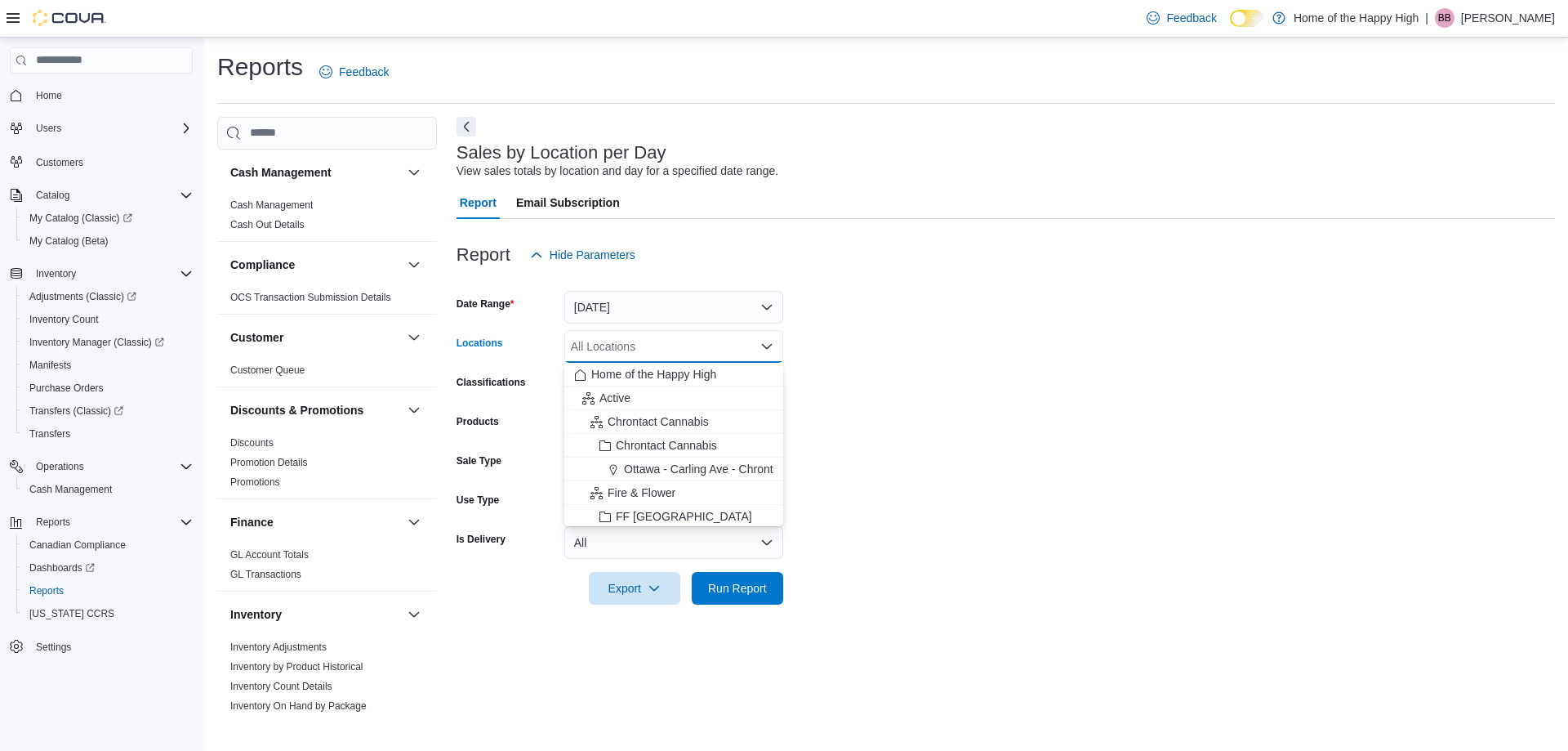
drag, startPoint x: 649, startPoint y: 510, endPoint x: 689, endPoint y: 542, distance: 51.2
click at [648, 511] on span "FF [GEOGRAPHIC_DATA]" at bounding box center [684, 516] width 136 height 17
click at [755, 584] on span "Run Report" at bounding box center [738, 588] width 59 height 17
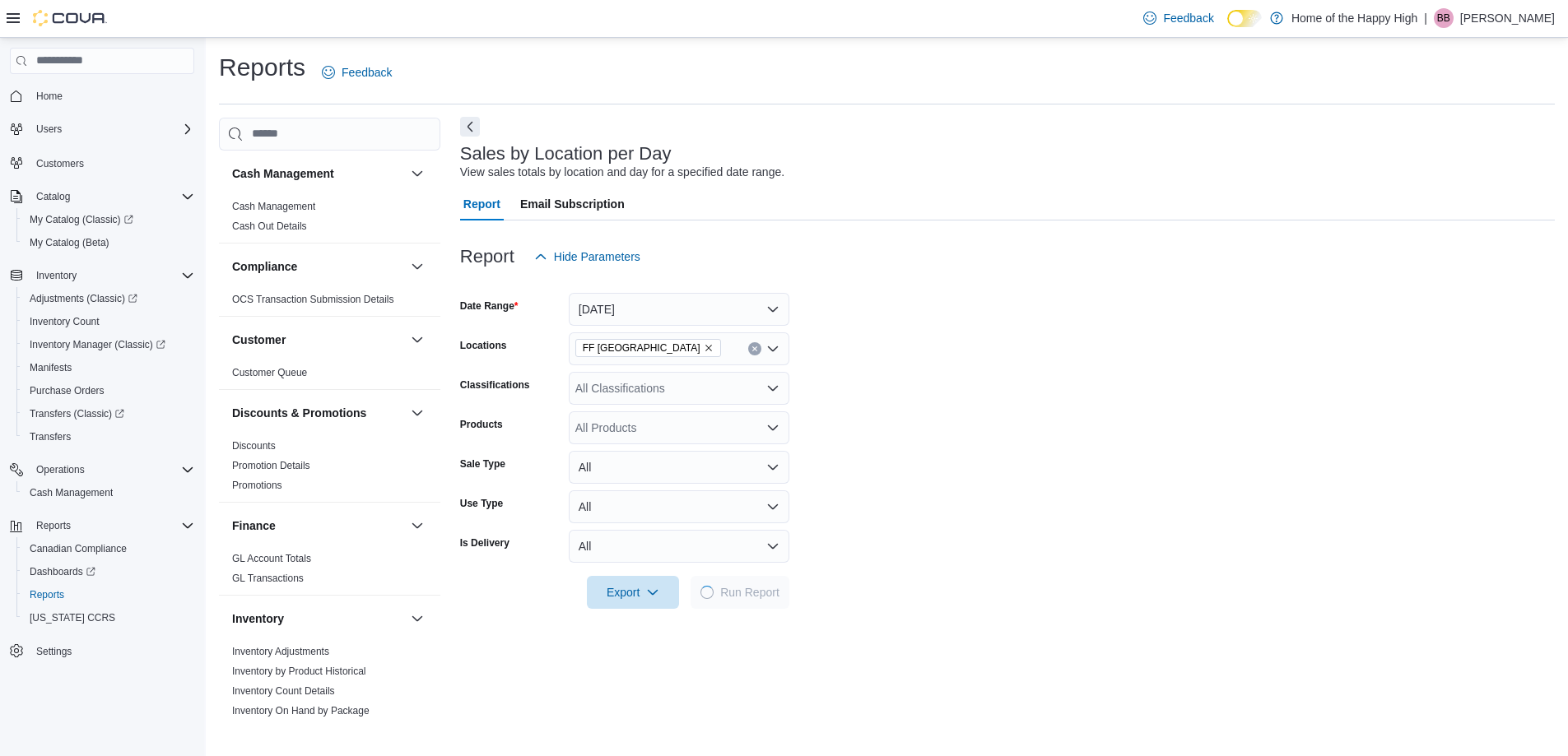
click at [462, 119] on button "Next" at bounding box center [470, 127] width 20 height 20
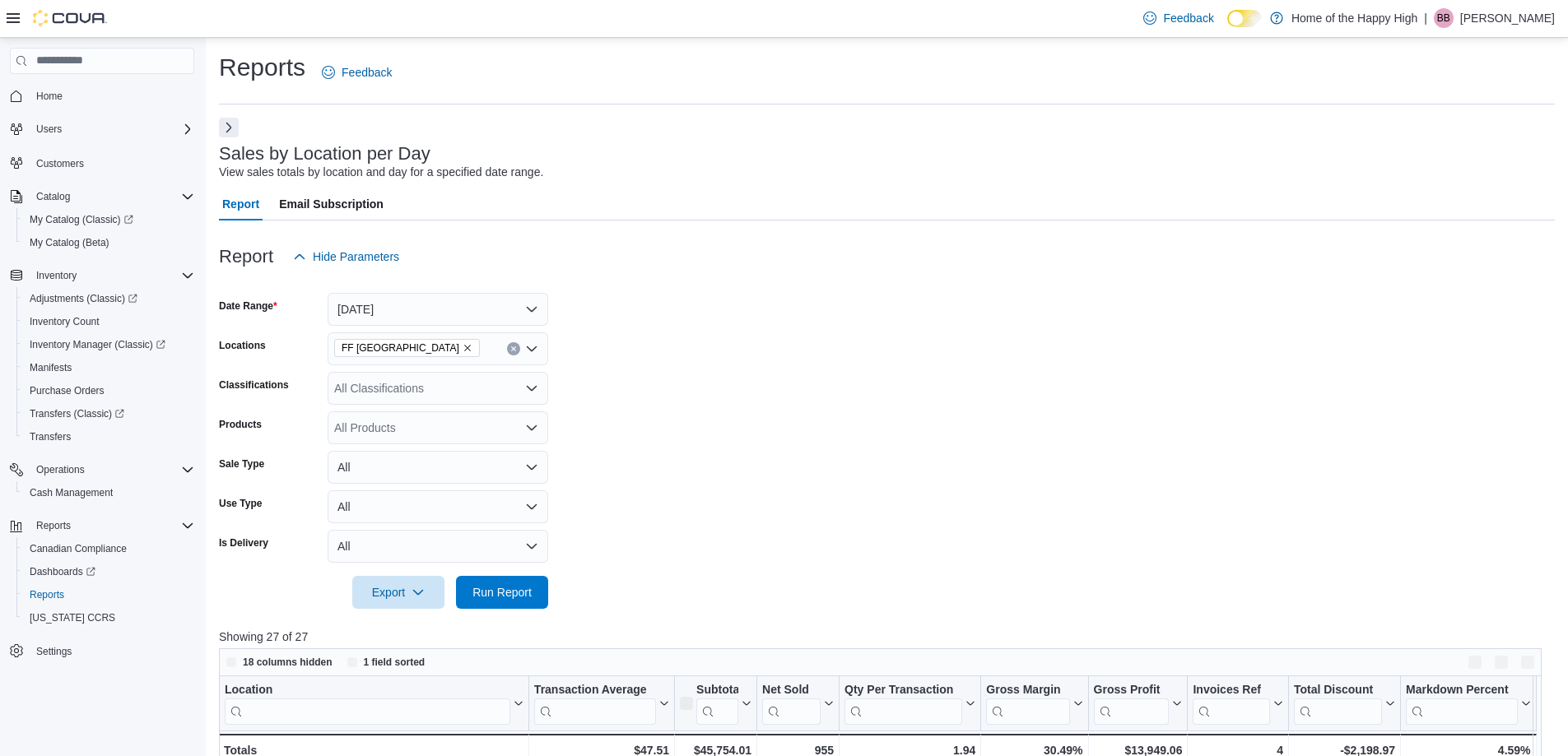
scroll to position [510, 0]
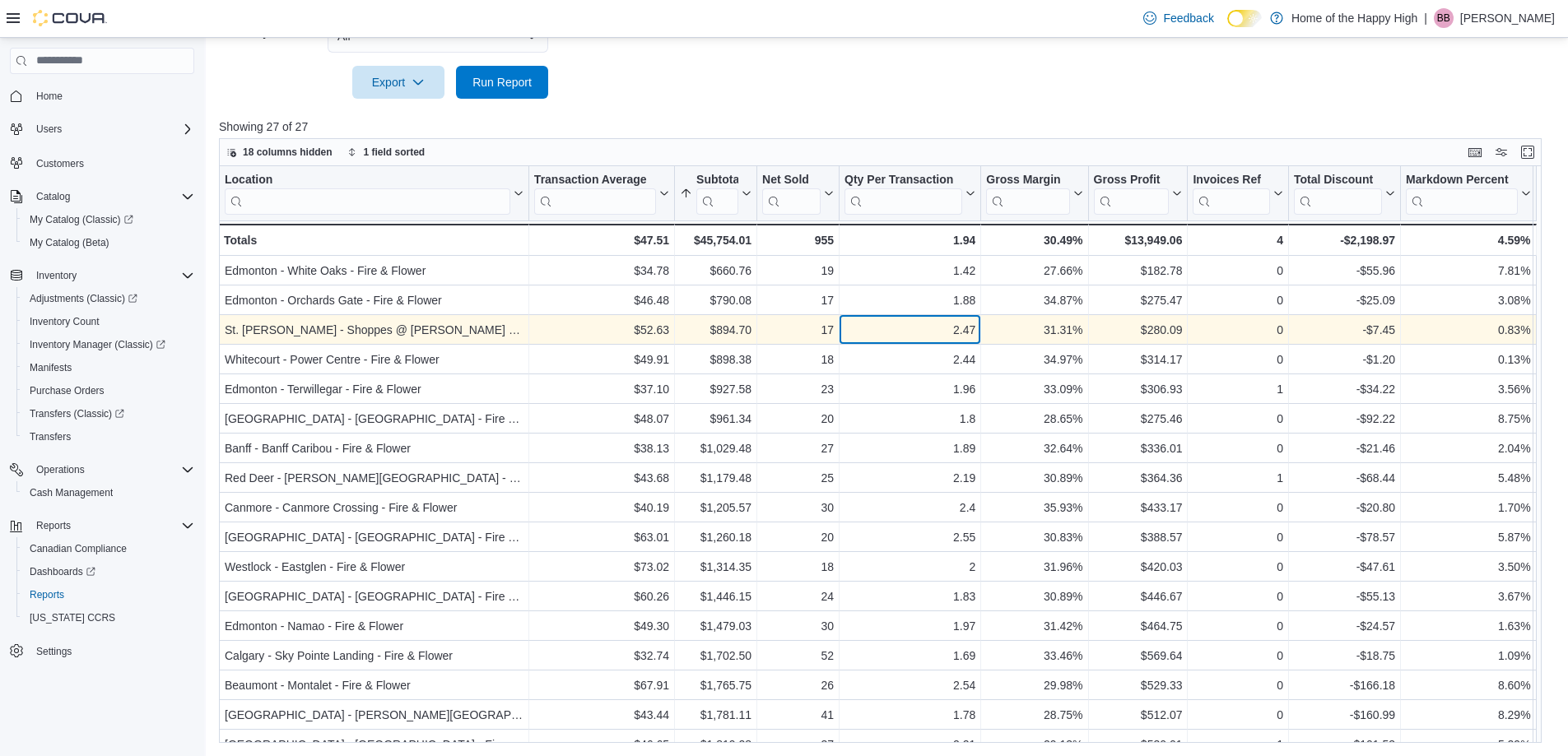
click at [938, 342] on div "2.47 - Qty Per Transaction, column 5, row 3" at bounding box center [909, 329] width 141 height 29
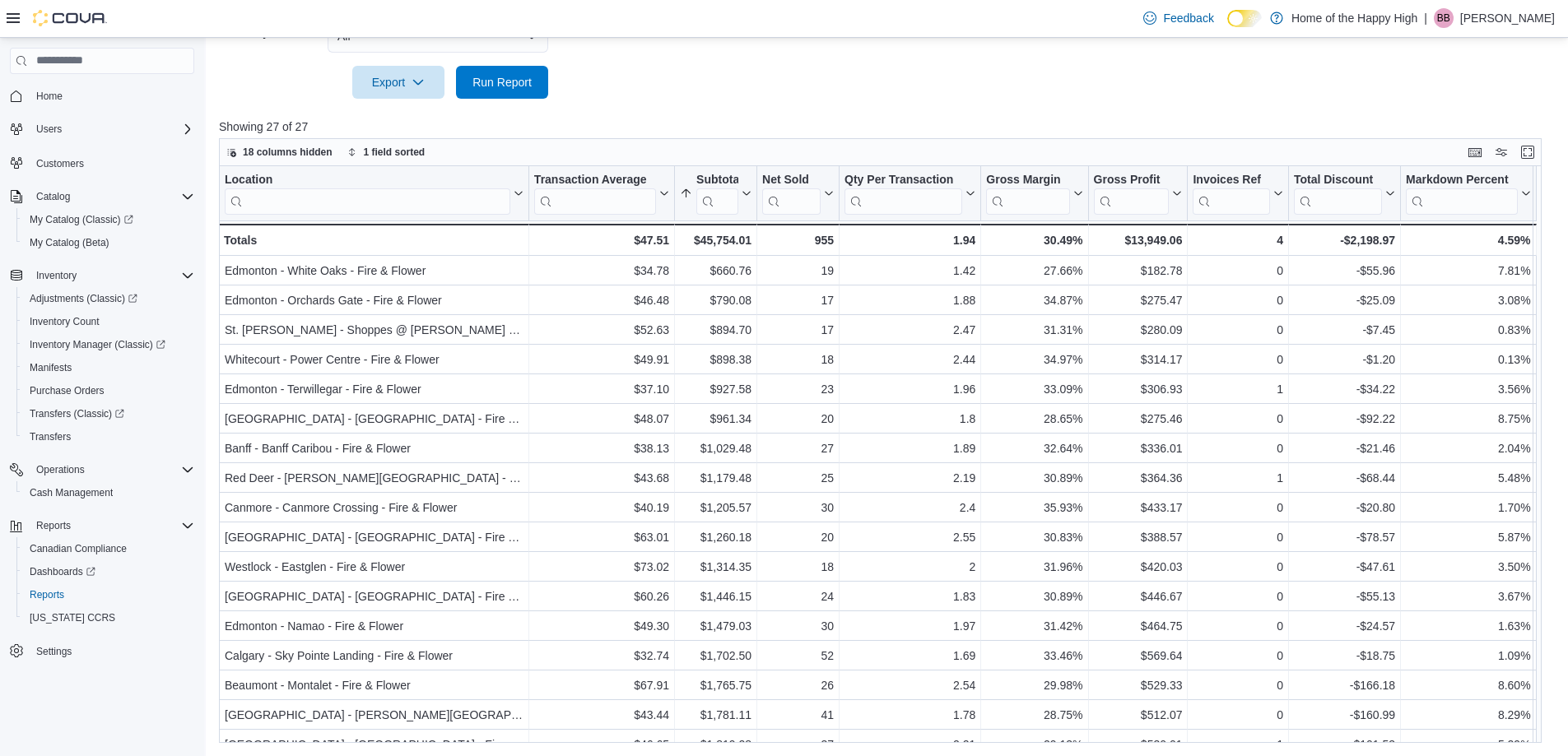
click at [970, 104] on div at bounding box center [887, 109] width 1336 height 20
click at [471, 86] on span "Run Report" at bounding box center [501, 81] width 73 height 33
click at [481, 94] on span "Run Report" at bounding box center [501, 81] width 73 height 33
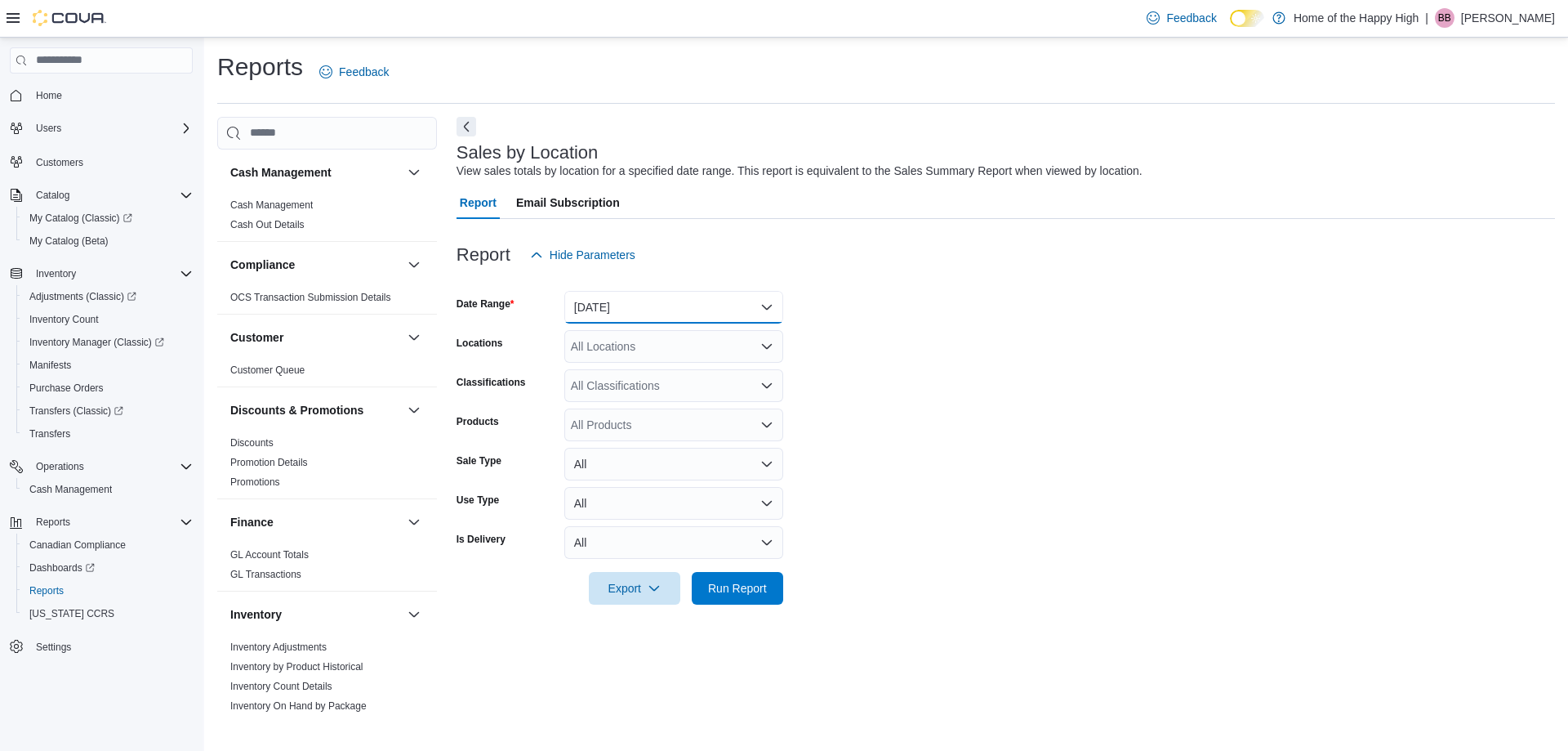
drag, startPoint x: 596, startPoint y: 304, endPoint x: 598, endPoint y: 314, distance: 10.2
click at [596, 305] on button "[DATE]" at bounding box center [674, 307] width 219 height 32
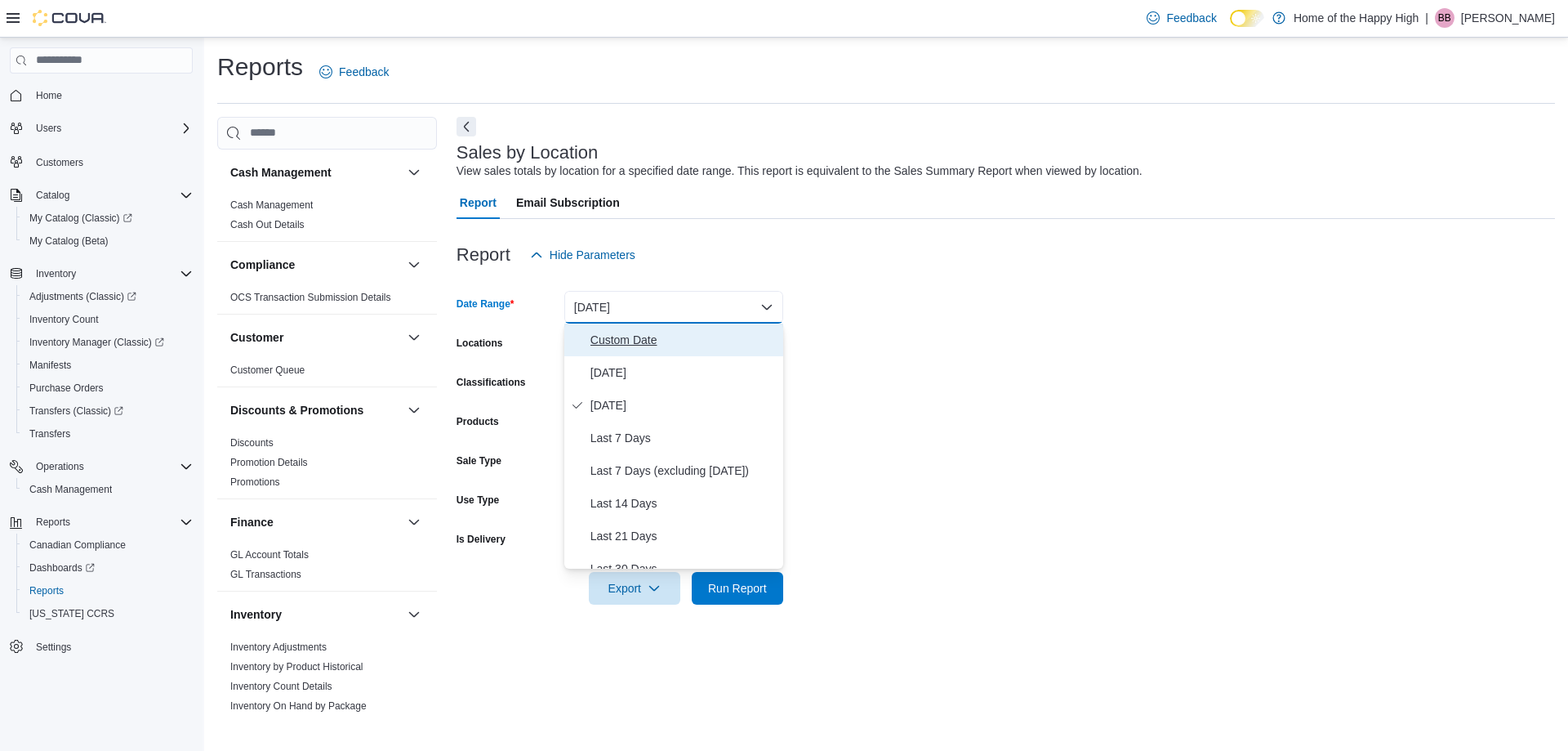
click at [616, 349] on button "Custom Date" at bounding box center [674, 339] width 219 height 32
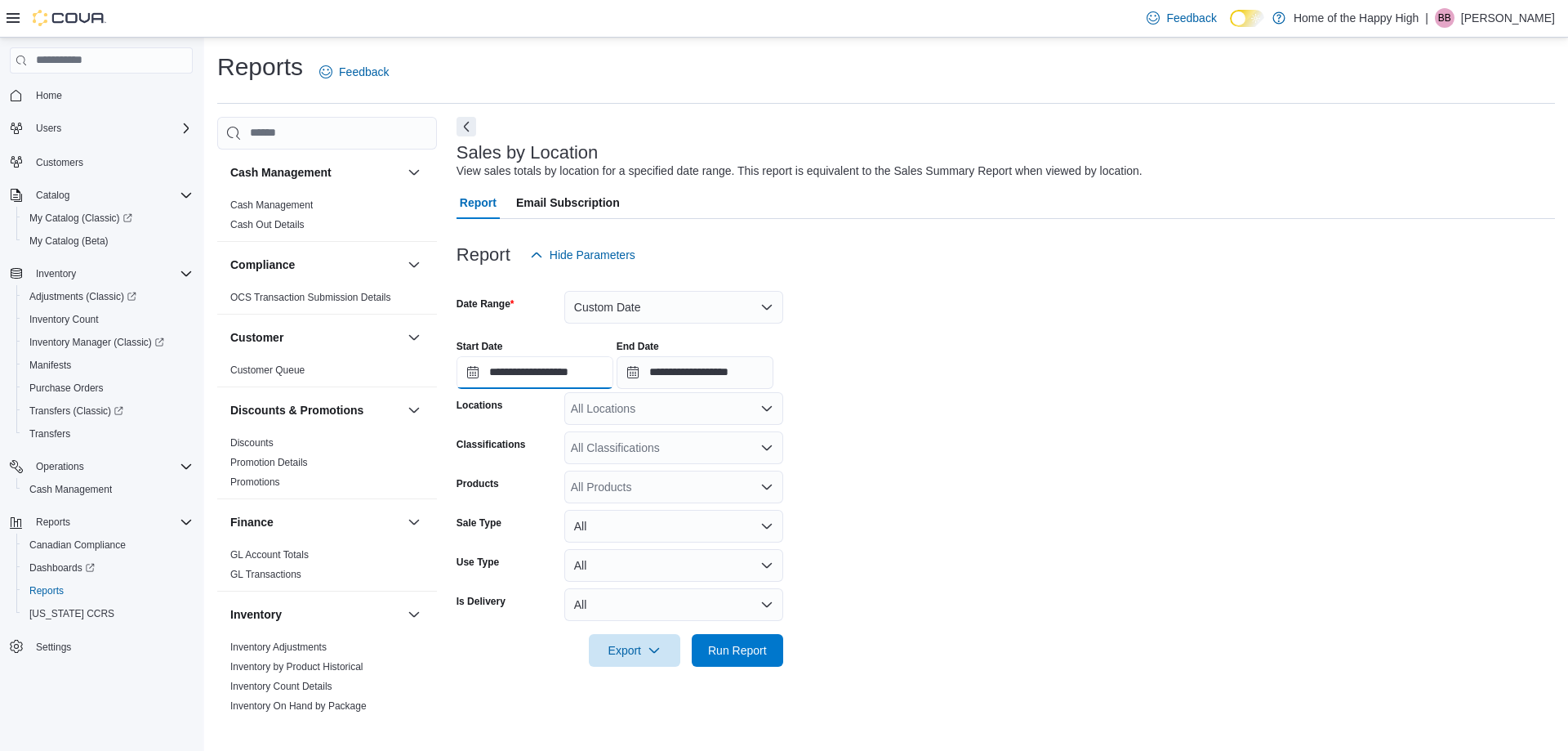
click at [557, 360] on input "**********" at bounding box center [534, 372] width 157 height 32
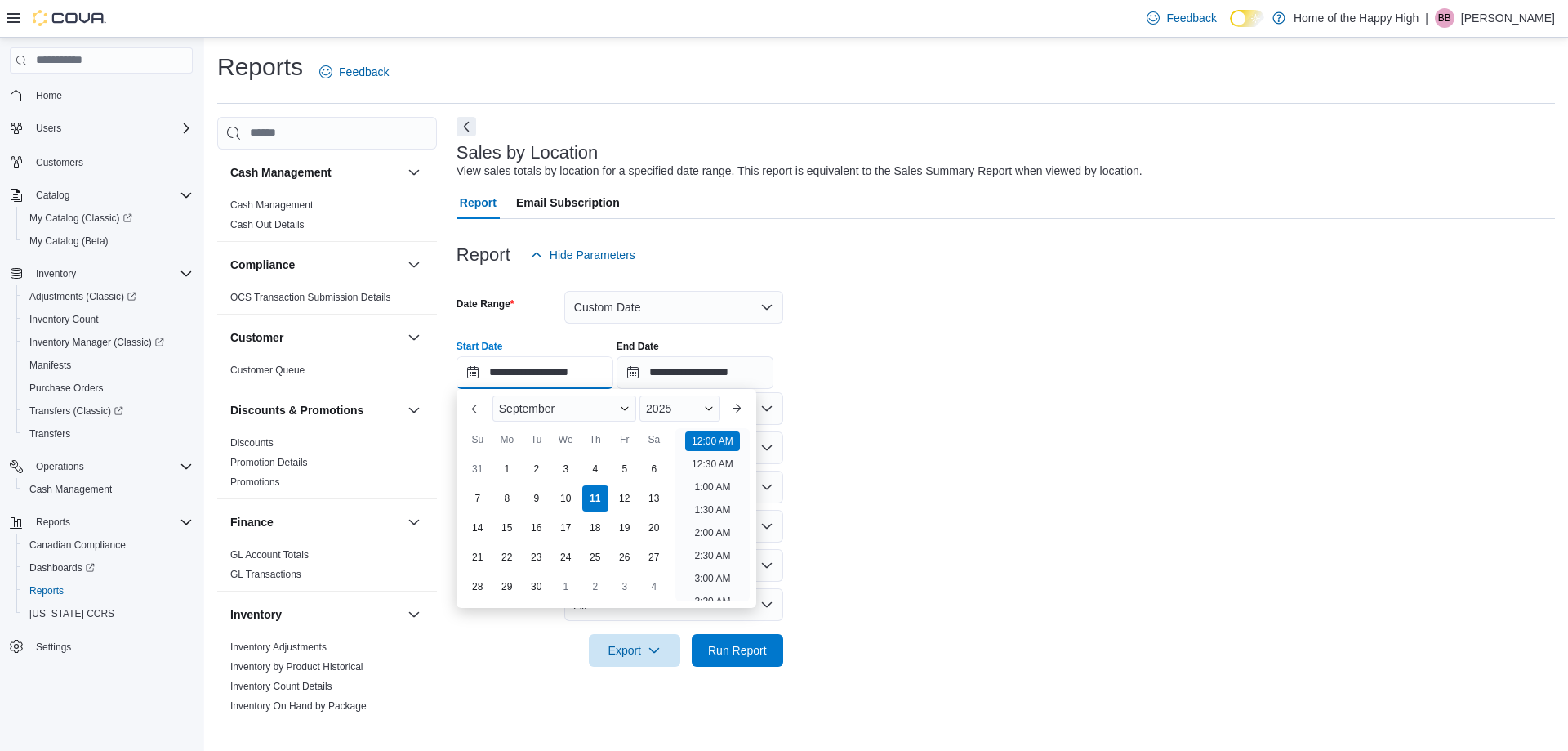
scroll to position [51, 0]
click at [507, 484] on div "7 8 9 10 11 12 13" at bounding box center [566, 498] width 206 height 29
click at [501, 493] on div "8" at bounding box center [507, 498] width 28 height 28
type input "**********"
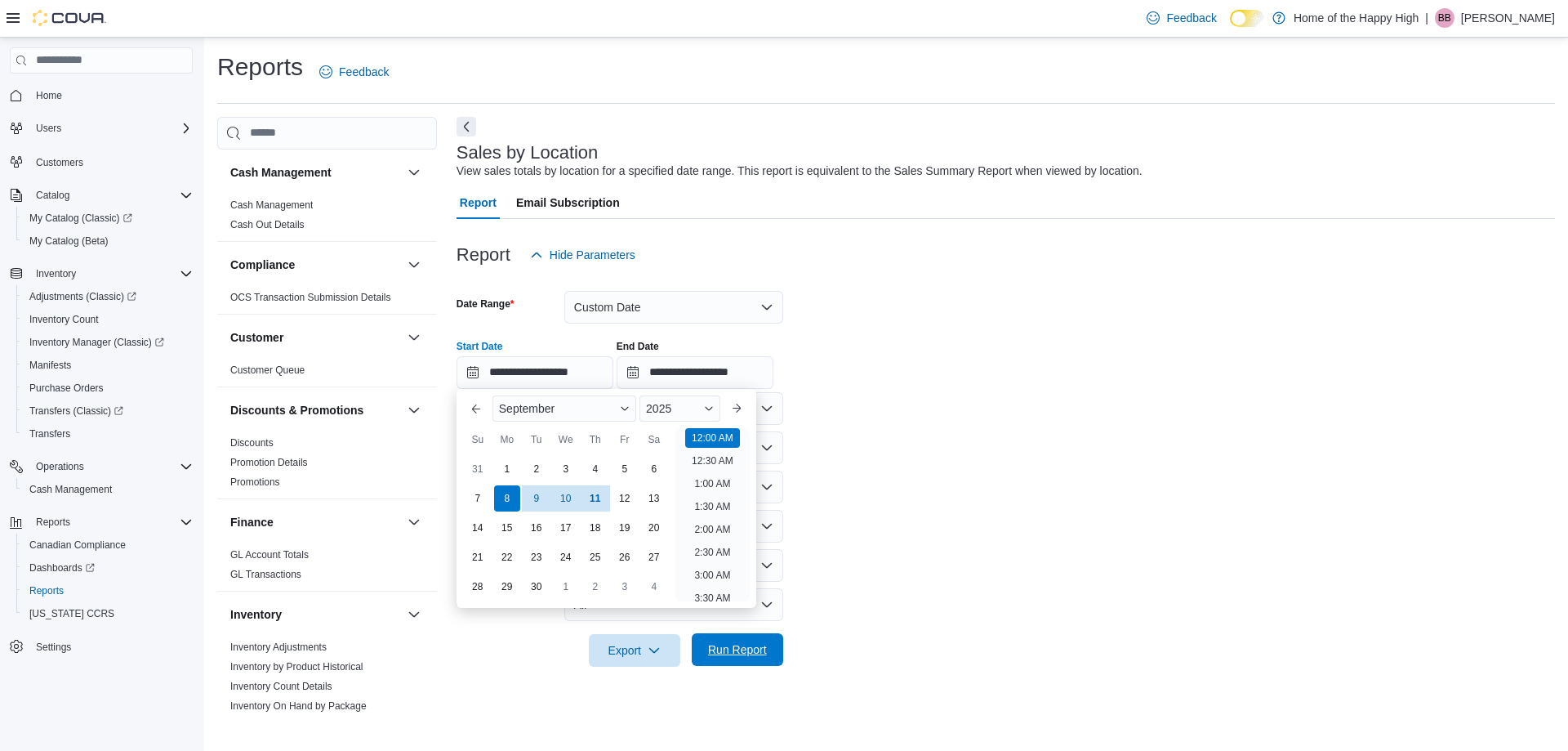
click at [692, 641] on button "Run Report" at bounding box center [738, 649] width 91 height 32
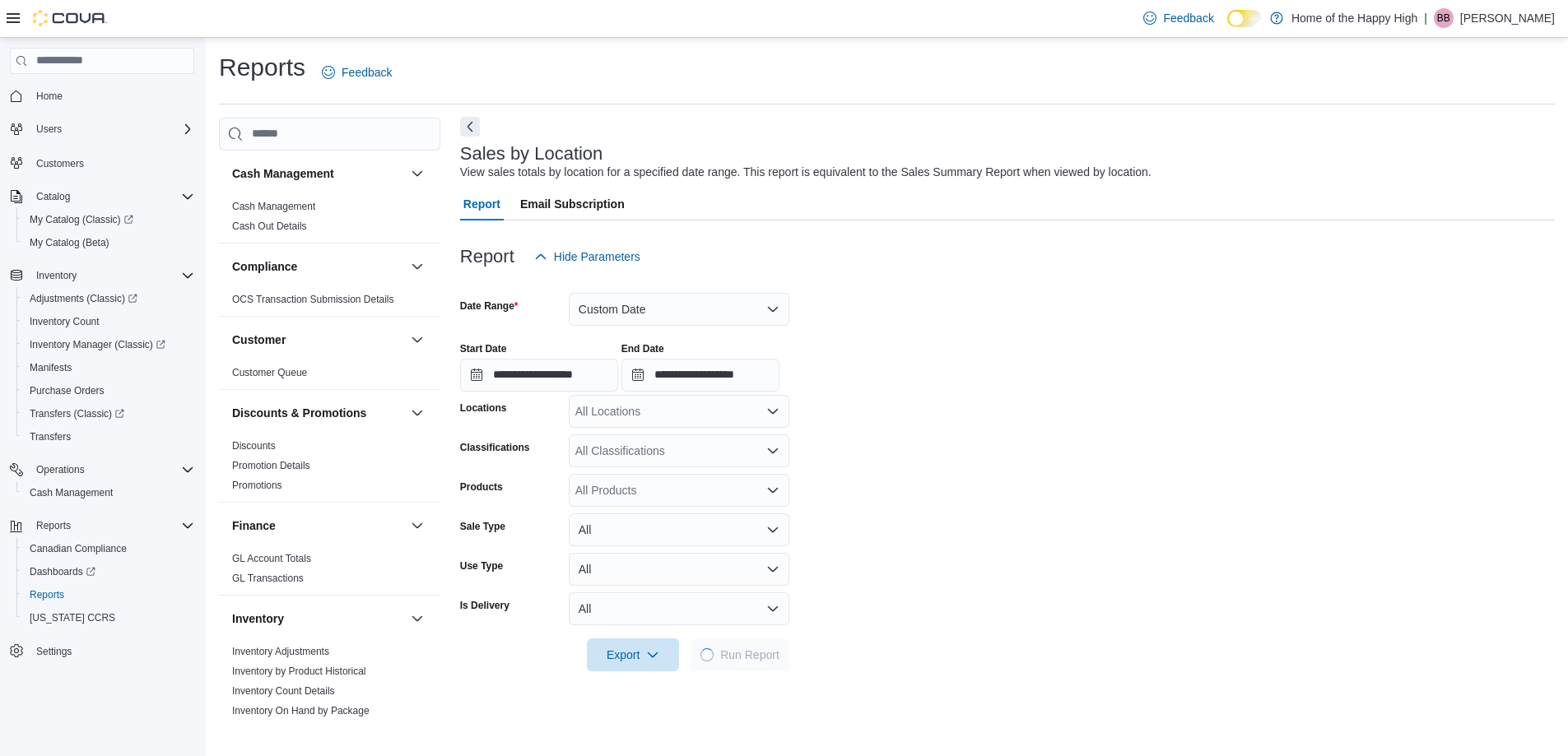
click at [472, 130] on button "Next" at bounding box center [470, 127] width 20 height 20
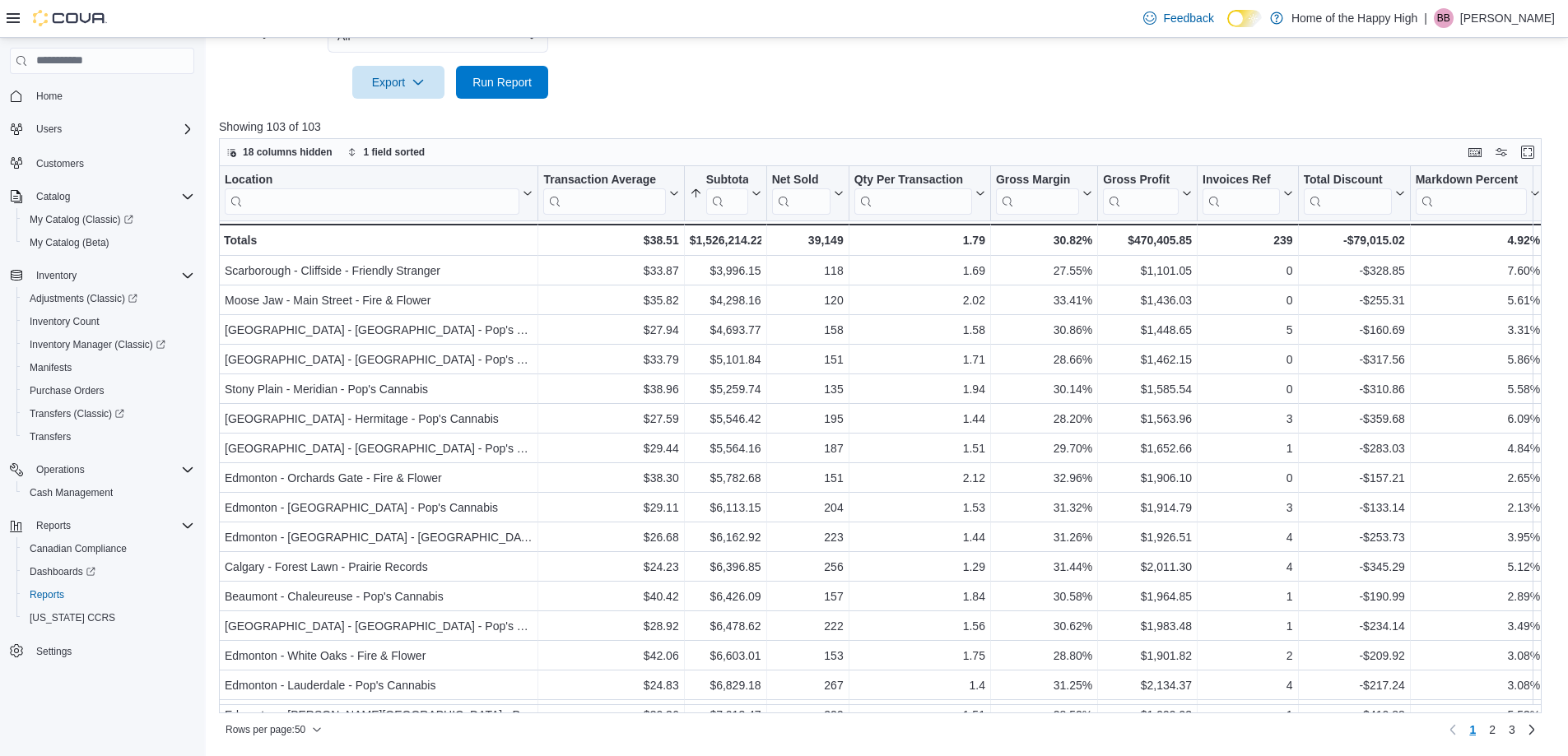
scroll to position [161, 0]
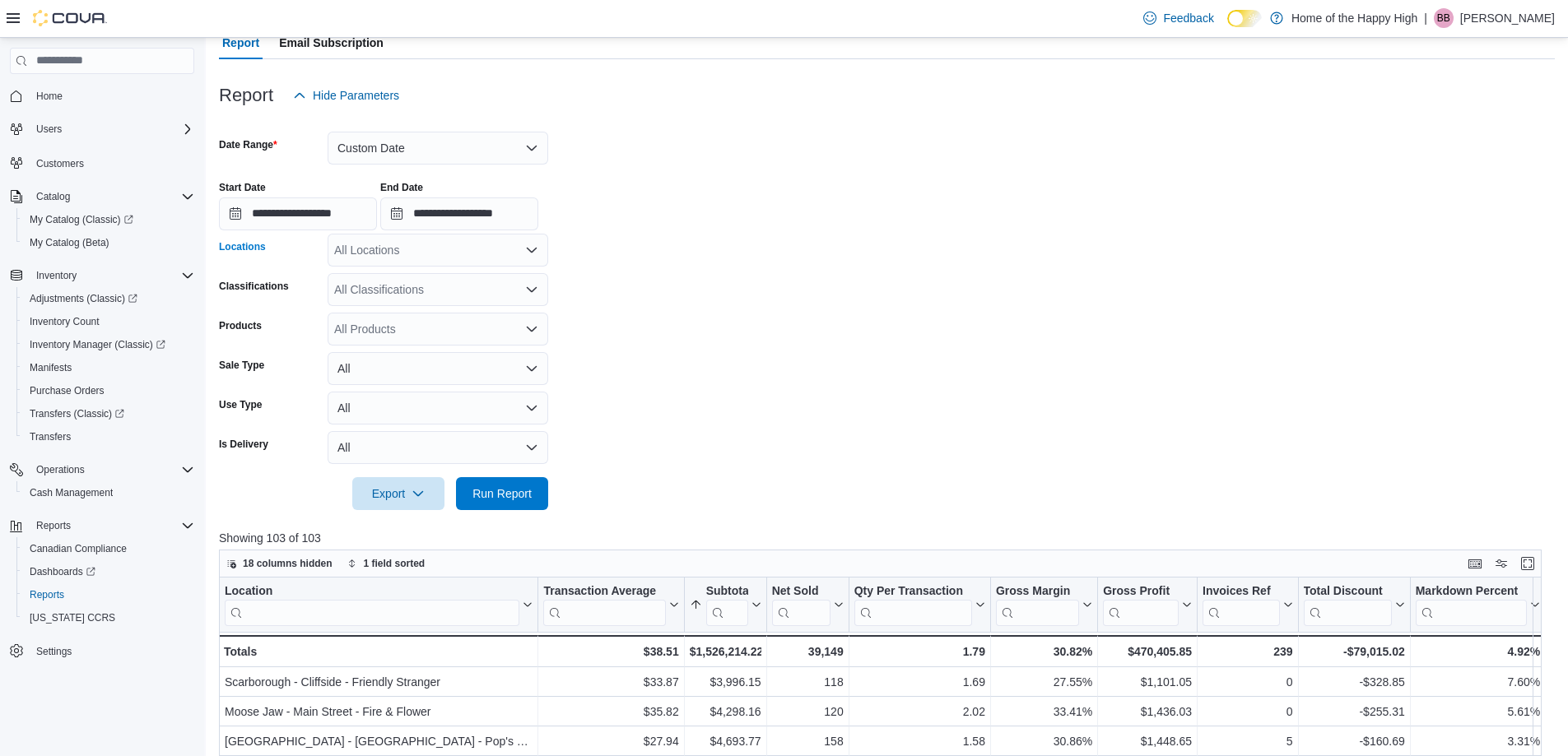
click at [429, 251] on div "All Locations" at bounding box center [438, 250] width 221 height 33
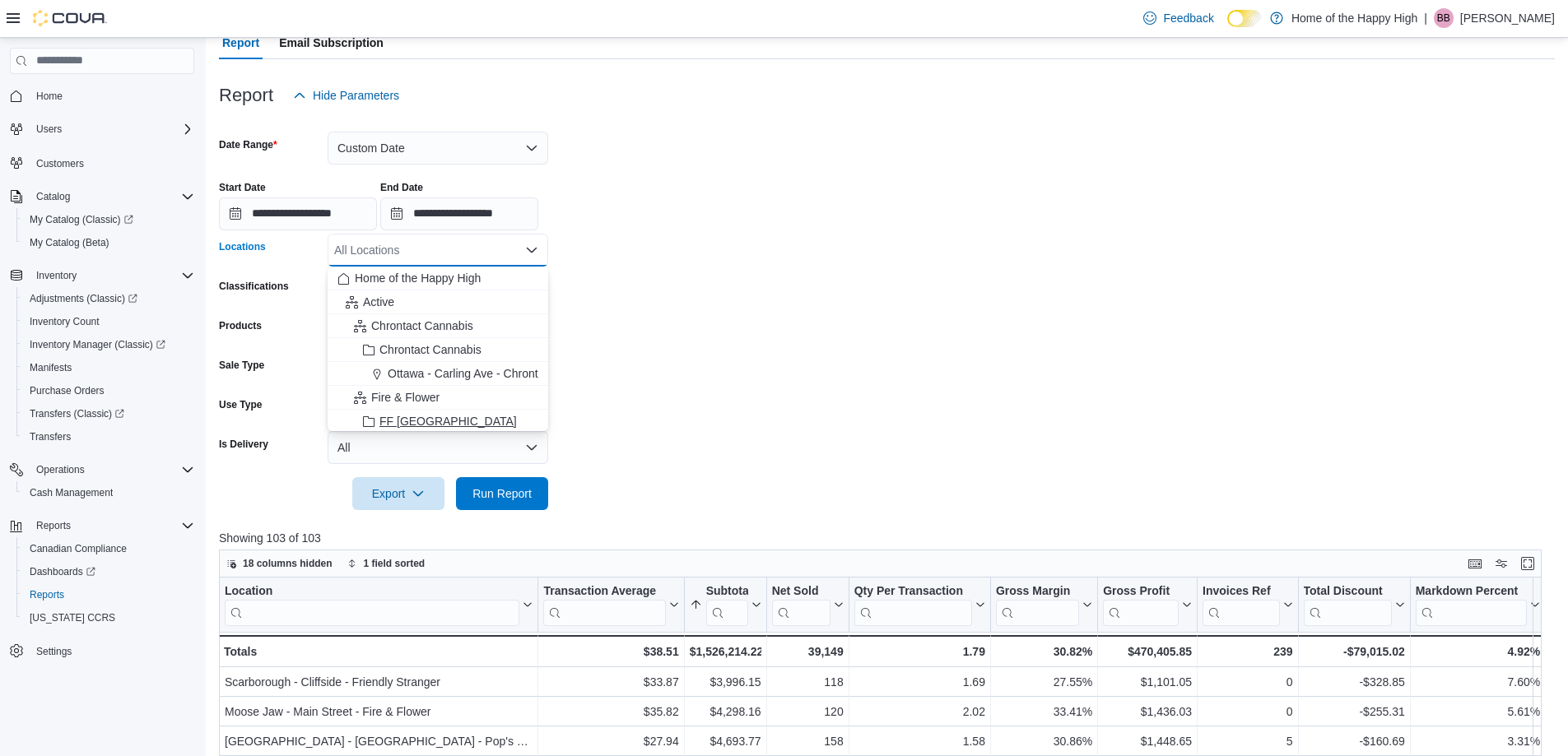
click at [400, 416] on span "FF [GEOGRAPHIC_DATA]" at bounding box center [448, 421] width 137 height 17
click at [479, 490] on span "Run Report" at bounding box center [501, 494] width 59 height 17
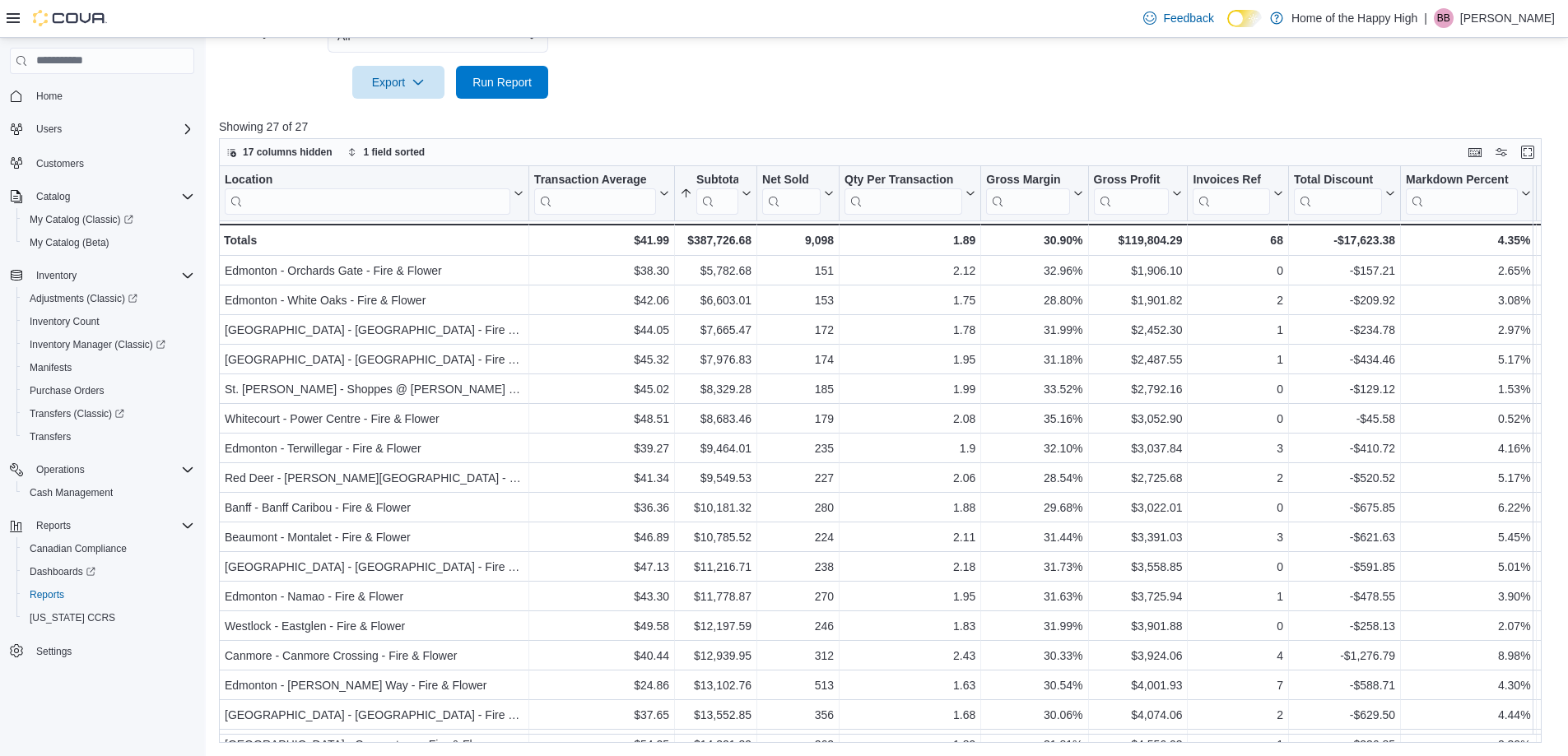
scroll to position [572, 0]
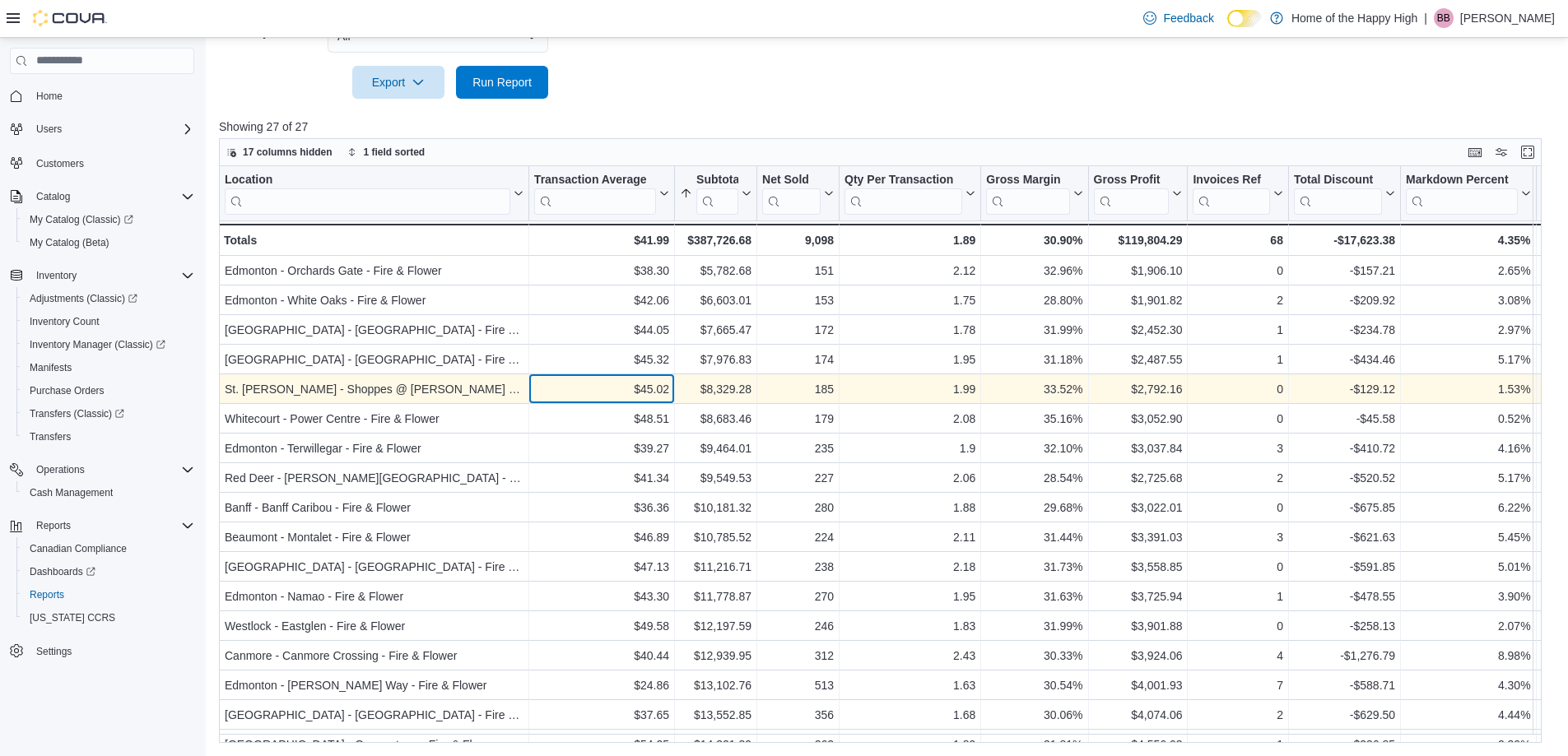
click at [617, 394] on div "$45.02" at bounding box center [601, 389] width 135 height 20
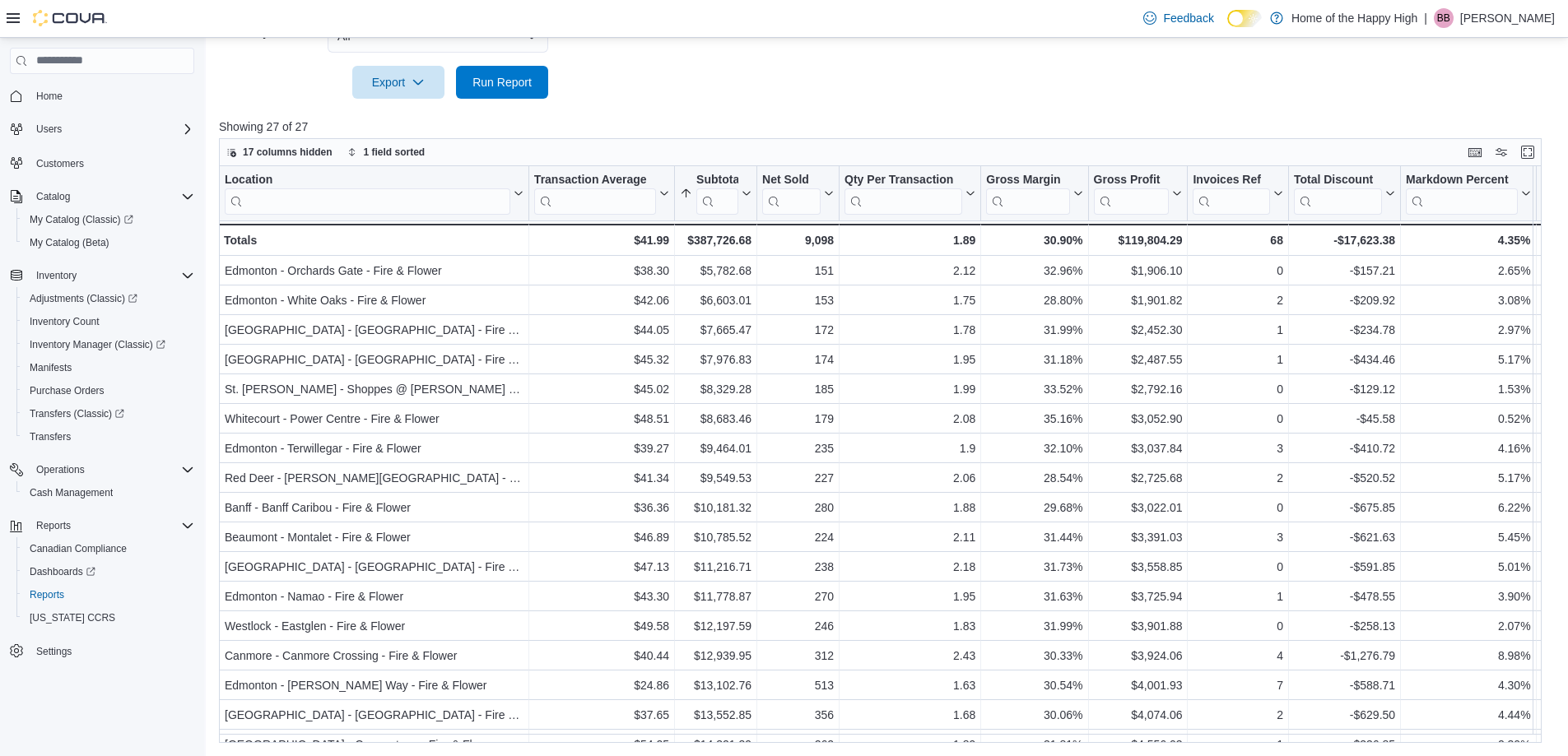
click at [502, 84] on span "Run Report" at bounding box center [501, 82] width 59 height 17
drag, startPoint x: 467, startPoint y: 80, endPoint x: 416, endPoint y: 3, distance: 92.4
click at [468, 80] on span "Run Report" at bounding box center [501, 82] width 73 height 33
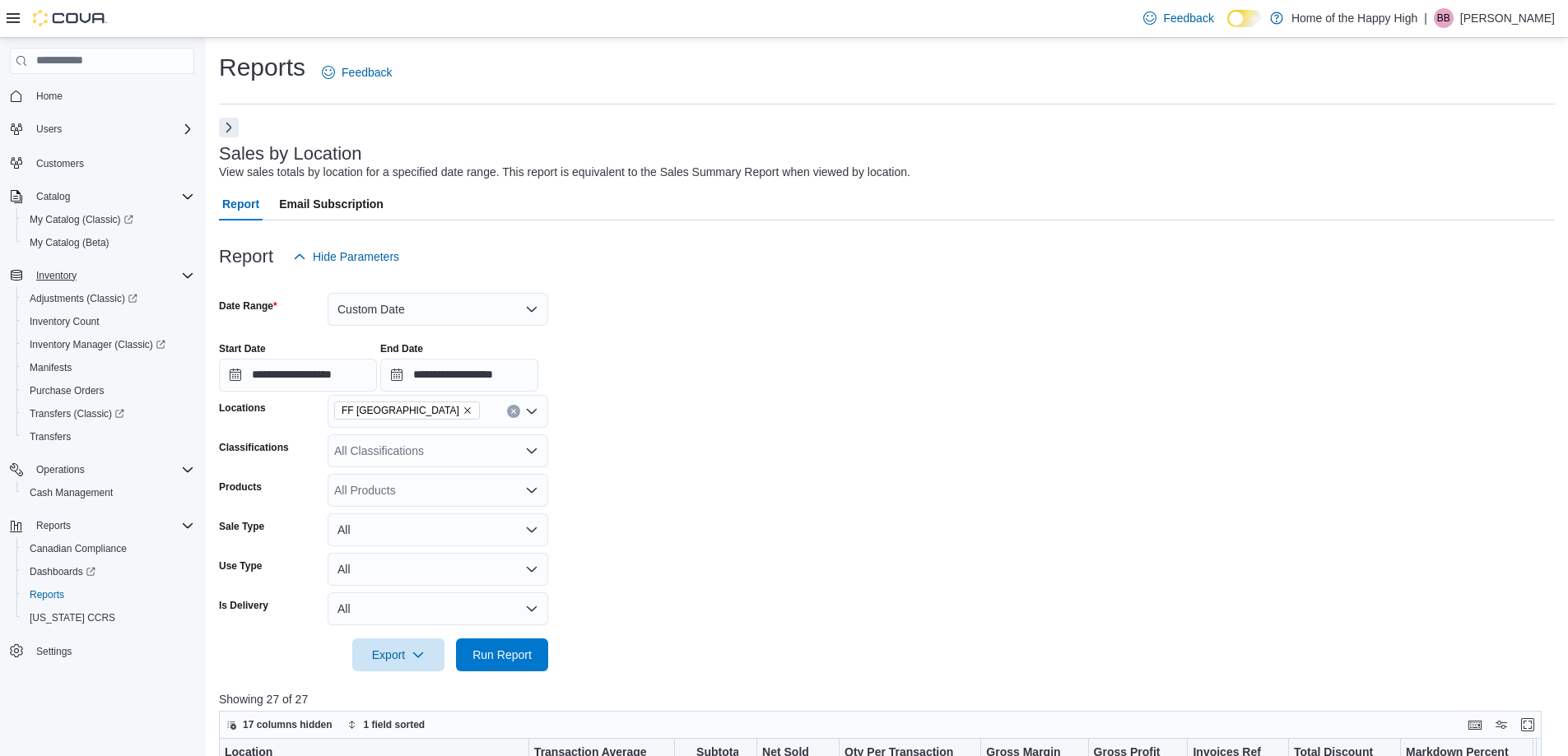
scroll to position [572, 0]
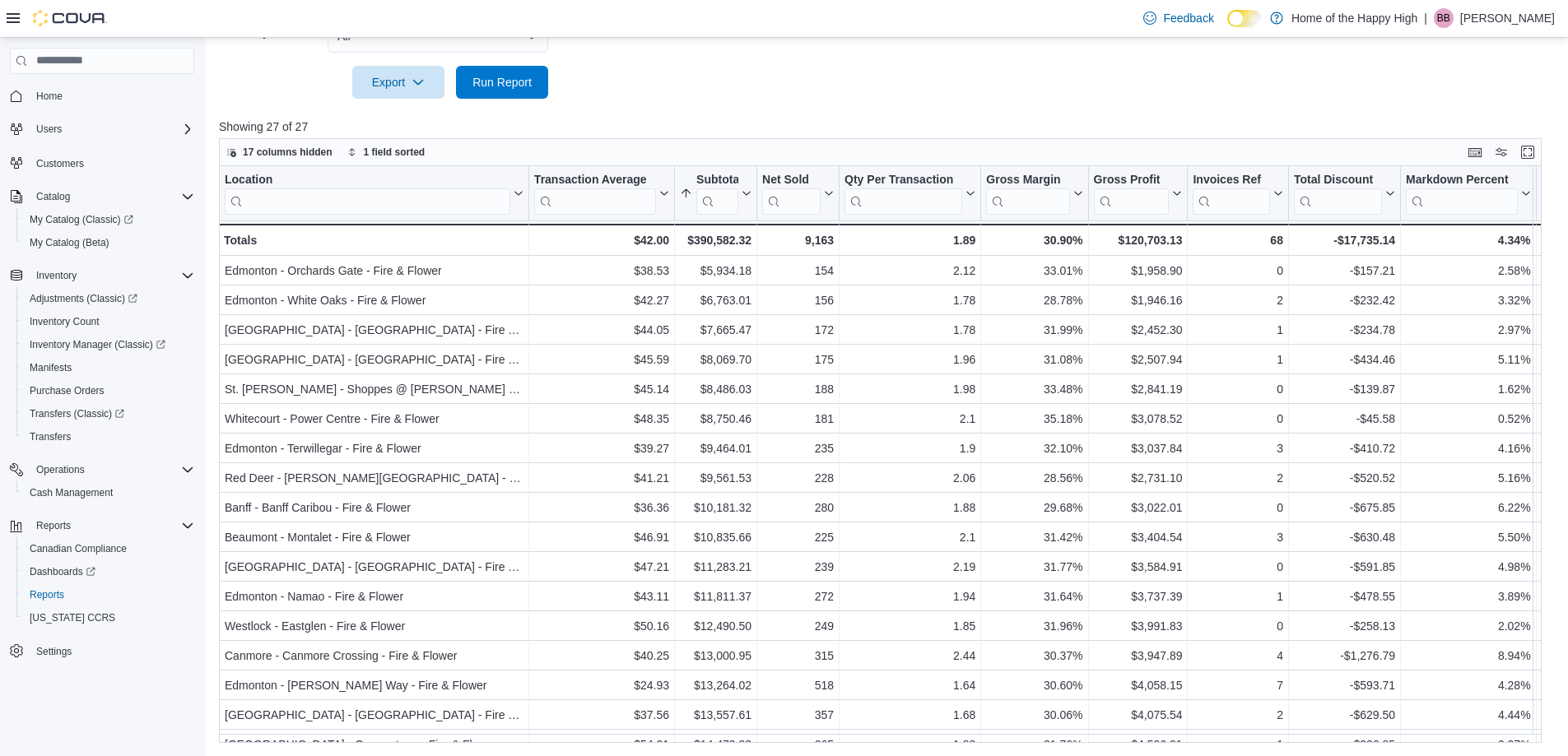
click at [485, 62] on div at bounding box center [887, 59] width 1336 height 13
click at [485, 73] on span "Run Report" at bounding box center [501, 82] width 73 height 33
click at [463, 85] on button "Run Report" at bounding box center [501, 81] width 92 height 33
click at [481, 71] on span "Run Report" at bounding box center [501, 81] width 73 height 33
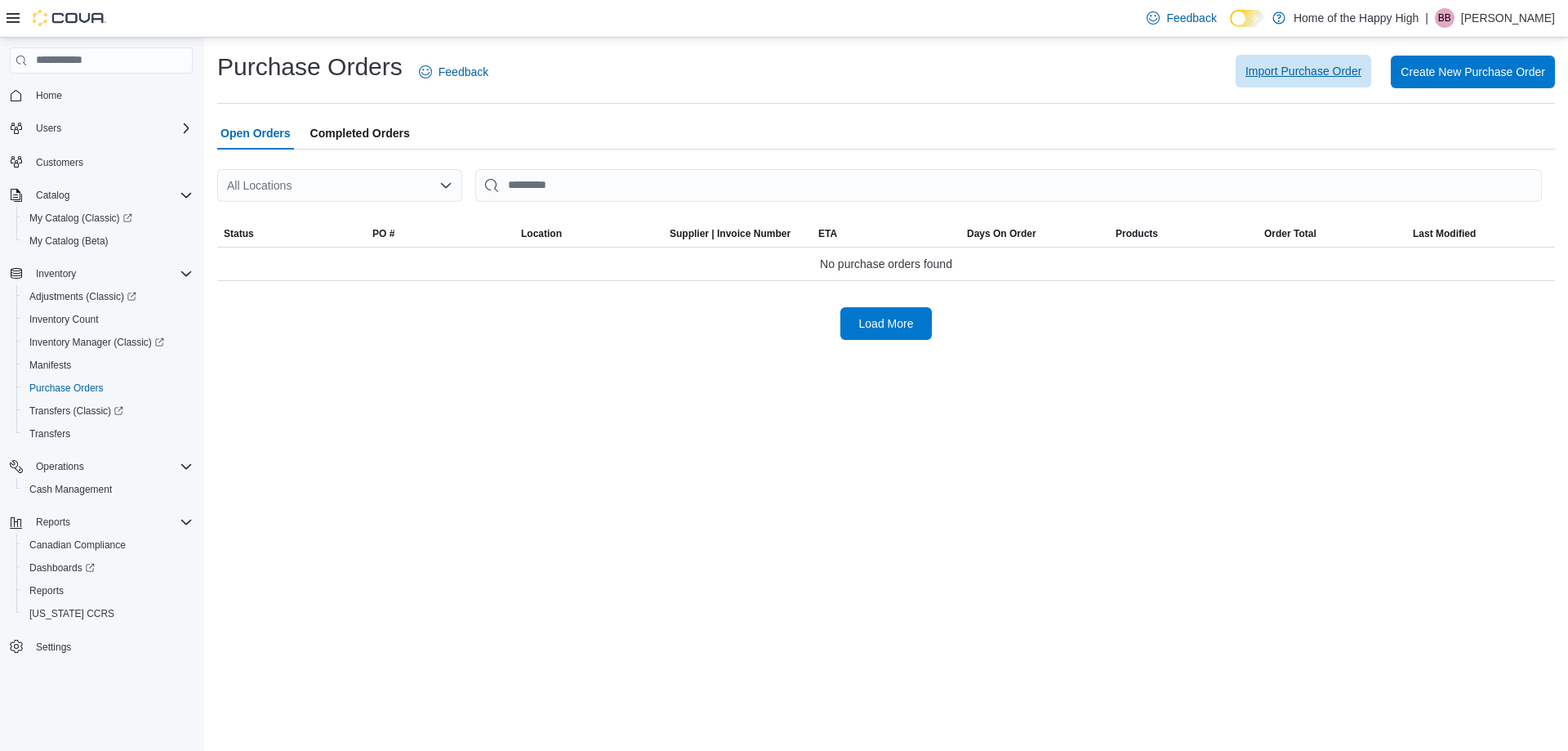
click at [1252, 77] on span "Import Purchase Order" at bounding box center [1303, 71] width 116 height 17
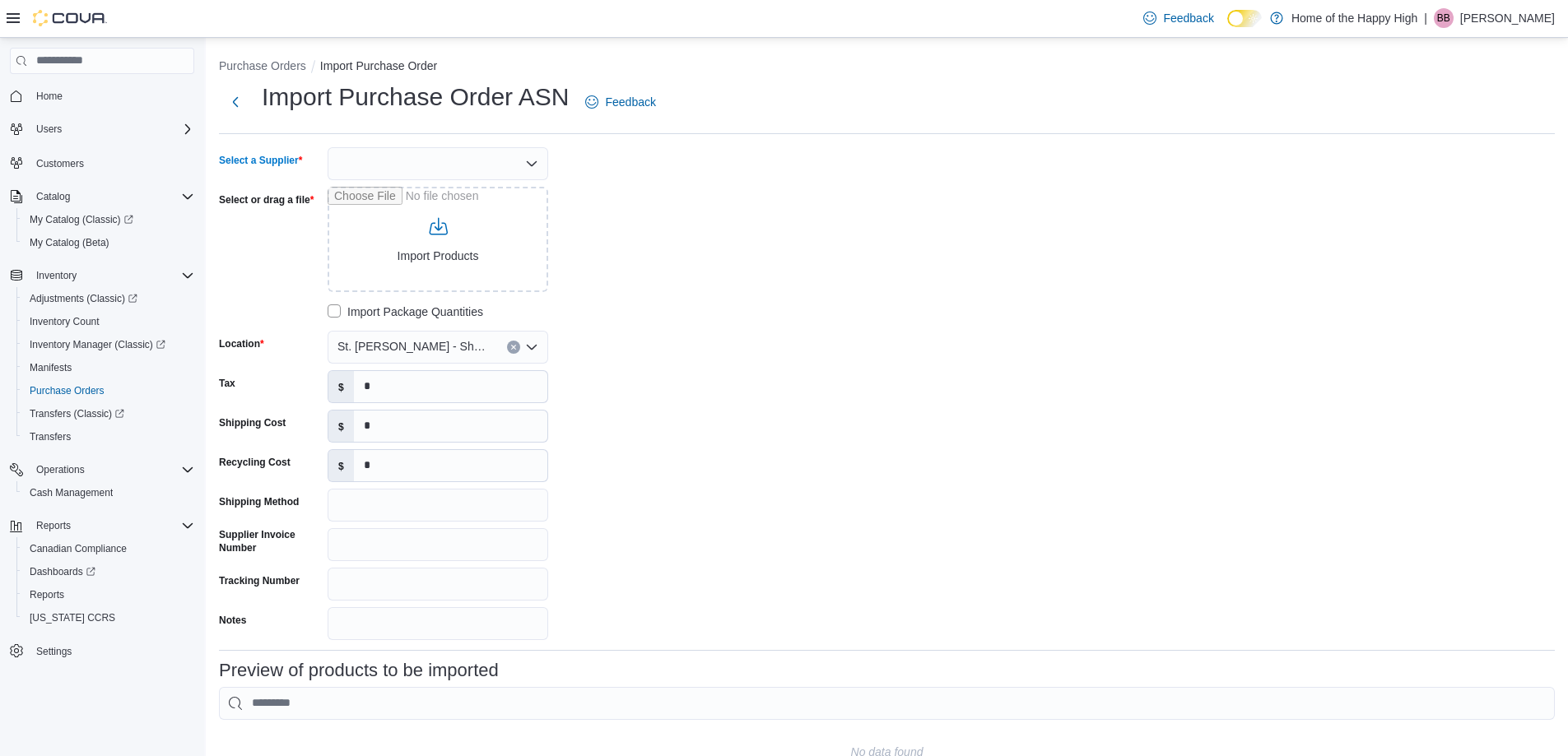
click at [366, 164] on div at bounding box center [438, 163] width 221 height 33
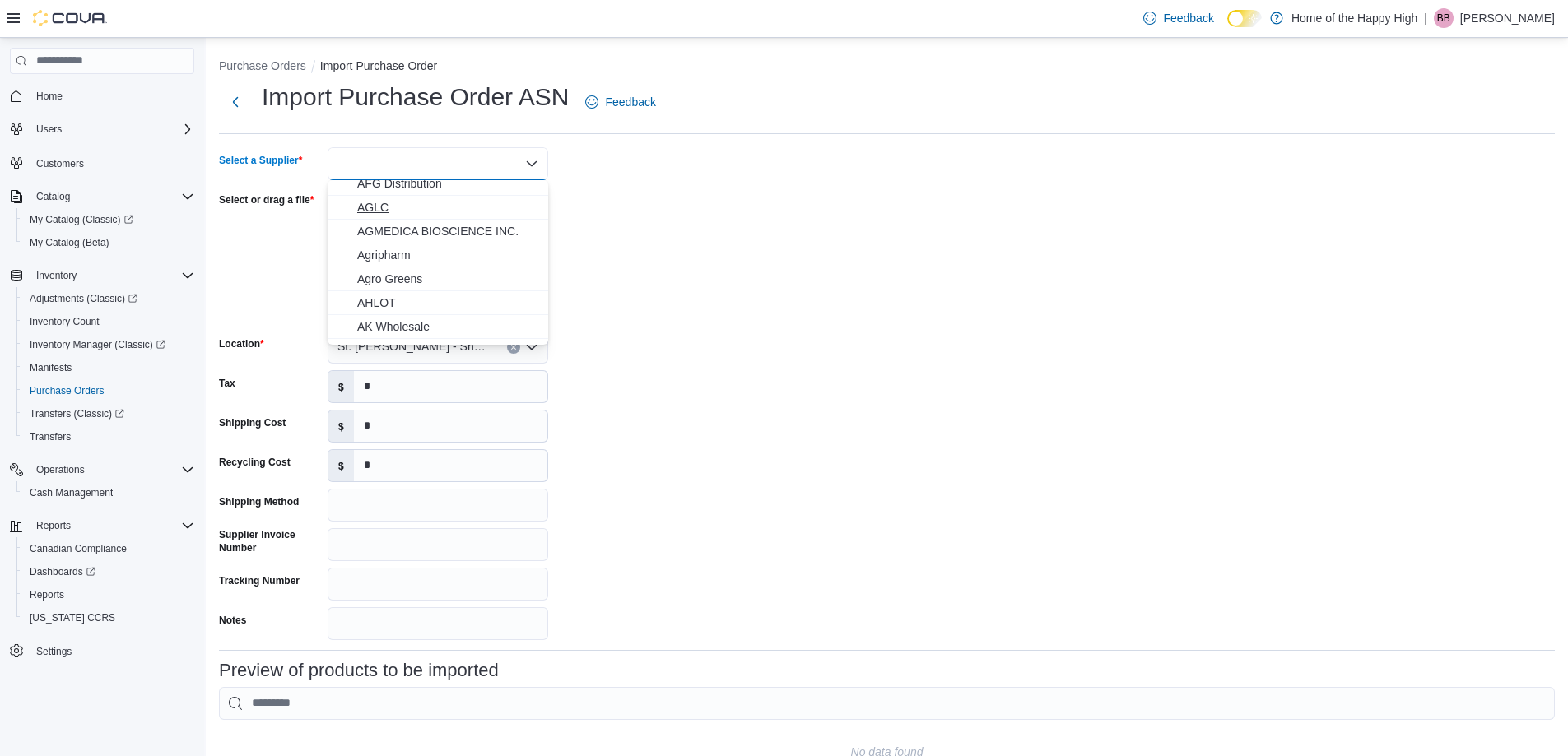
click at [375, 205] on span "AGLC" at bounding box center [447, 207] width 181 height 17
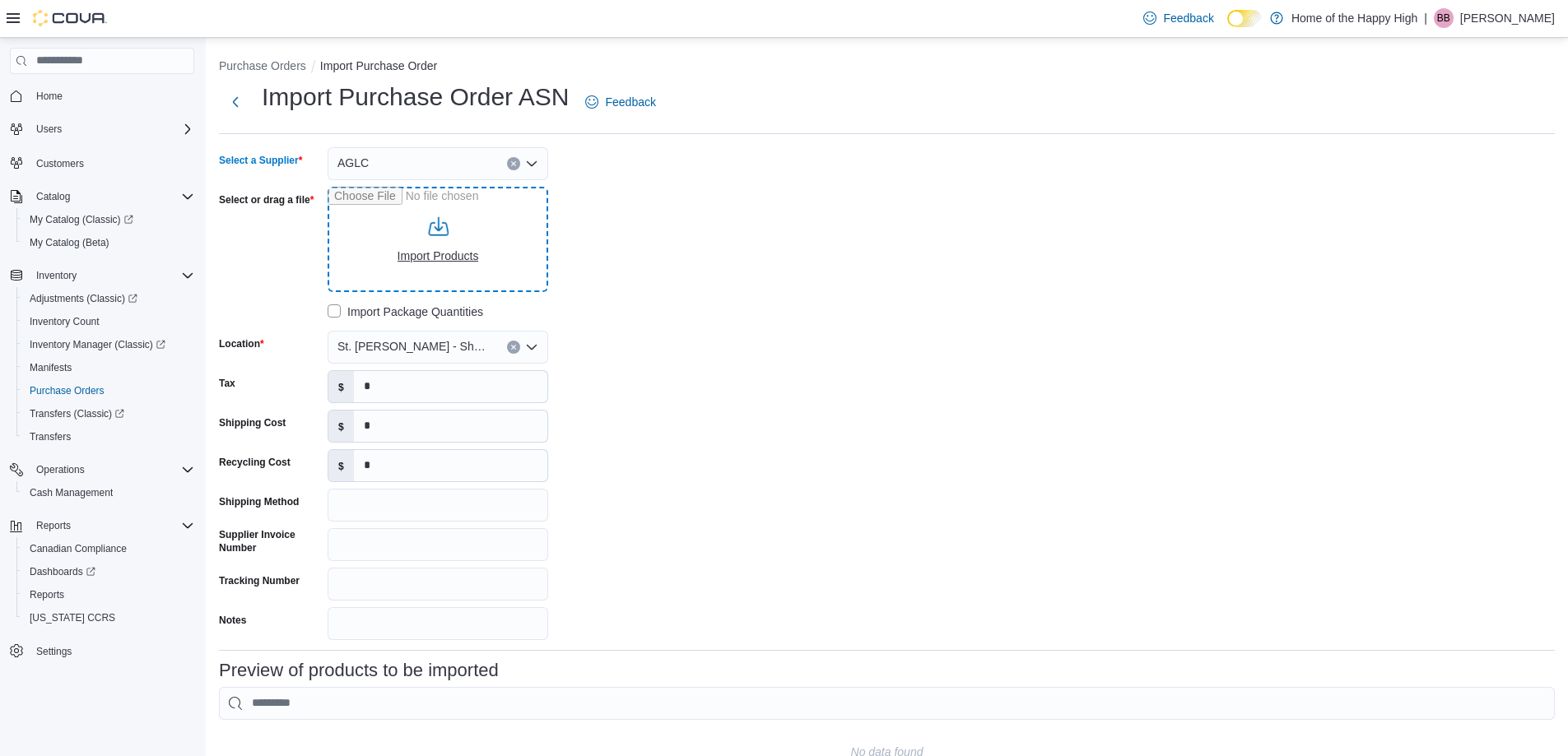
click at [429, 254] on input "Select or drag a file" at bounding box center [438, 239] width 221 height 105
type input "**********"
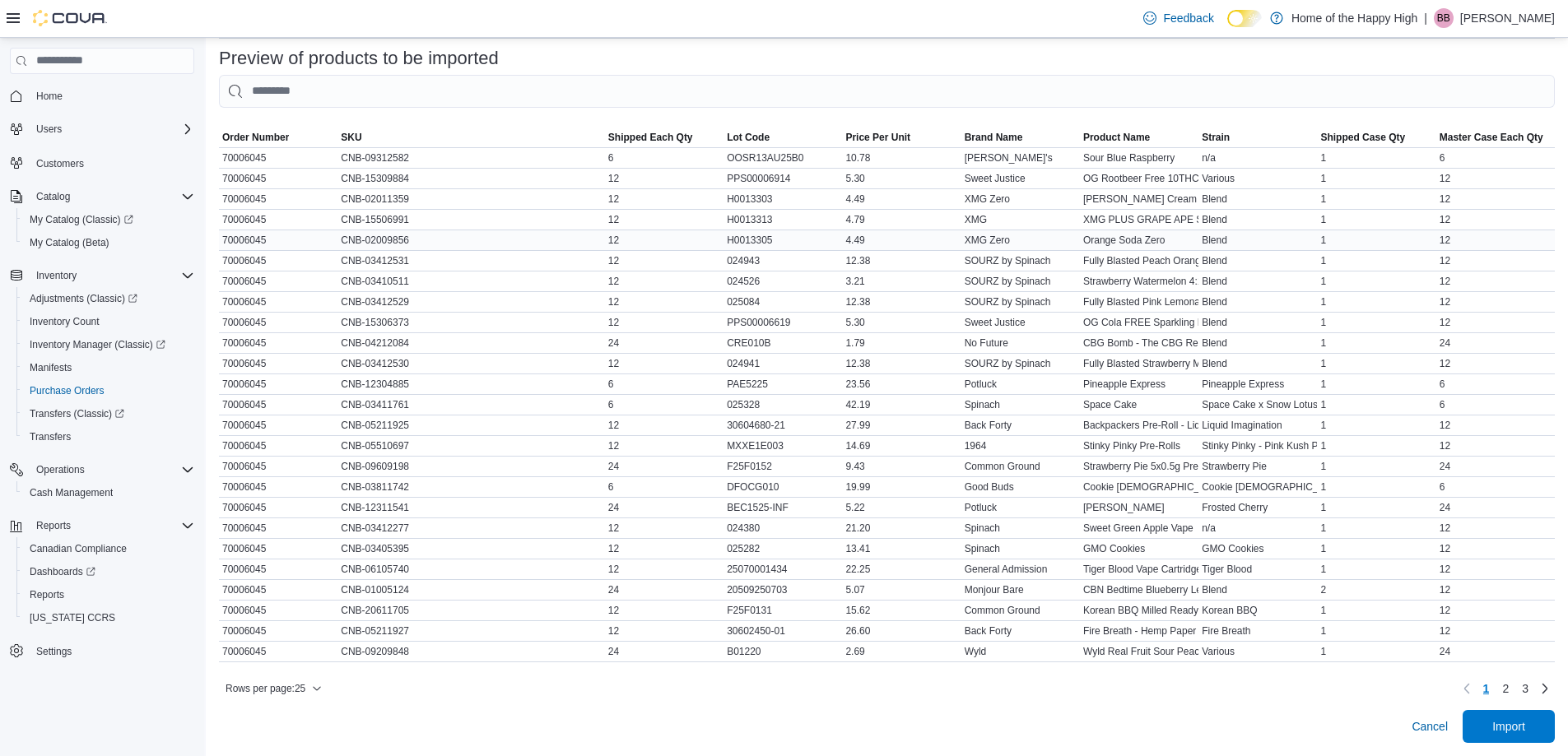
scroll to position [624, 0]
click at [1509, 692] on span "2" at bounding box center [1505, 688] width 7 height 17
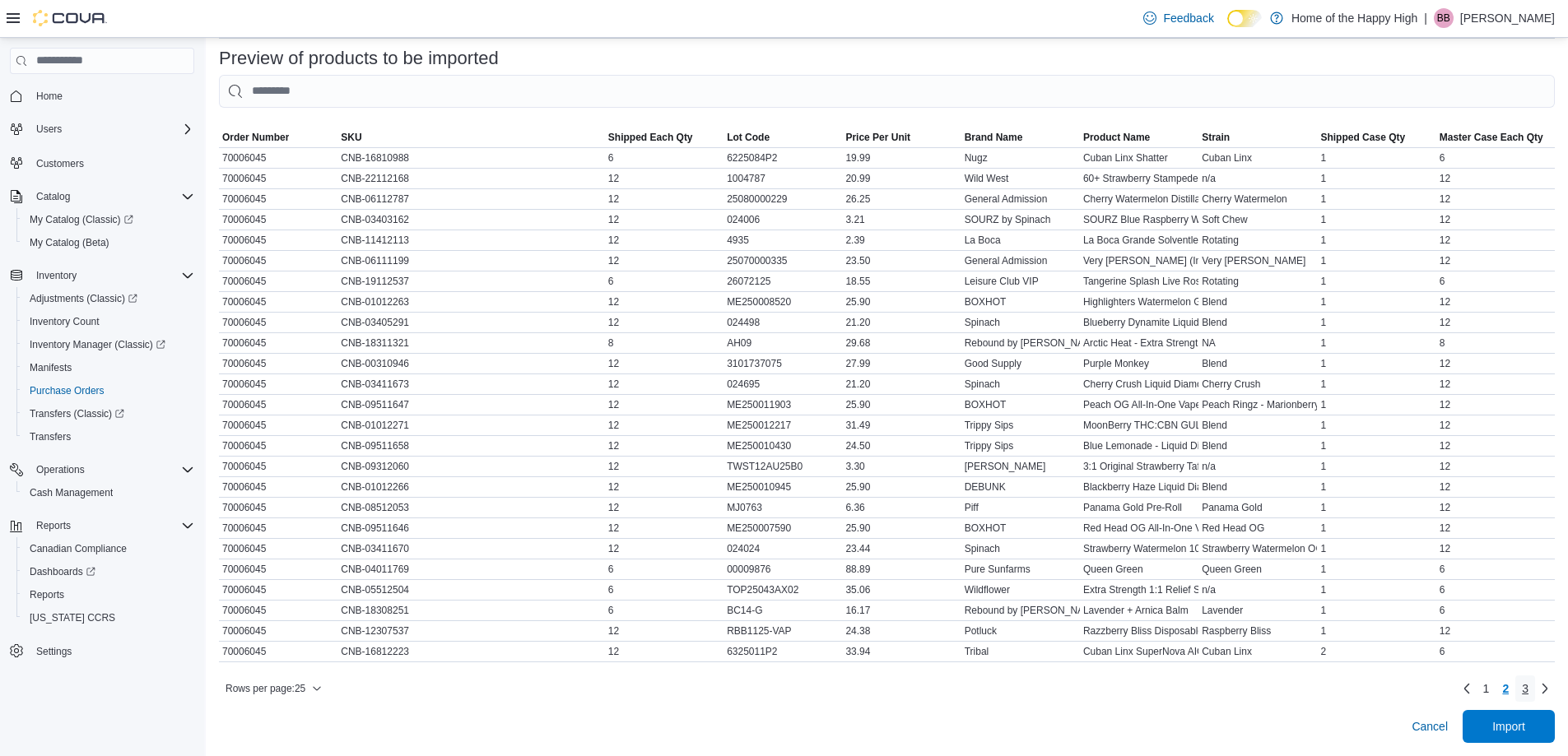
click at [1535, 683] on link "3" at bounding box center [1525, 688] width 20 height 27
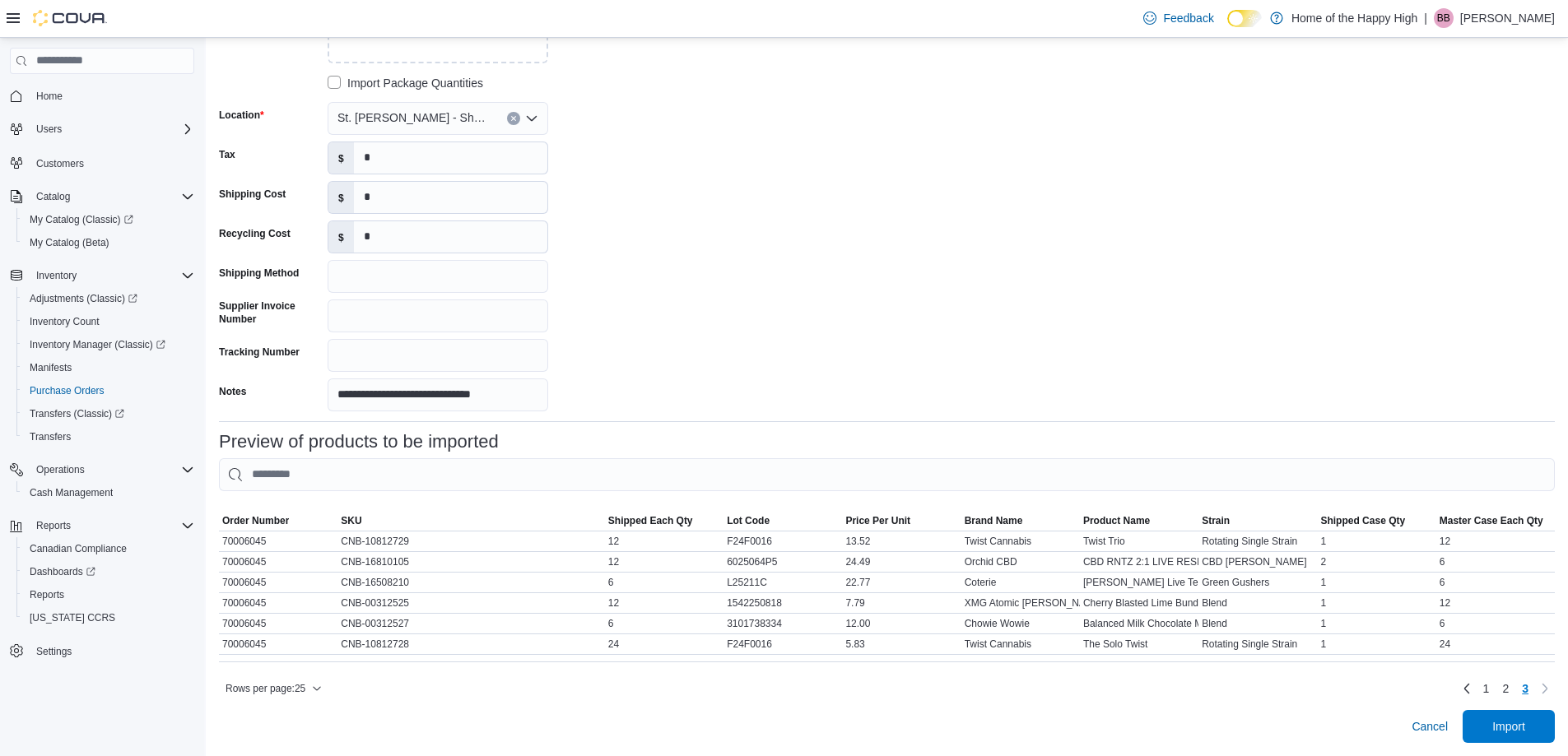
scroll to position [241, 0]
click at [1504, 734] on span "Import" at bounding box center [1508, 725] width 73 height 33
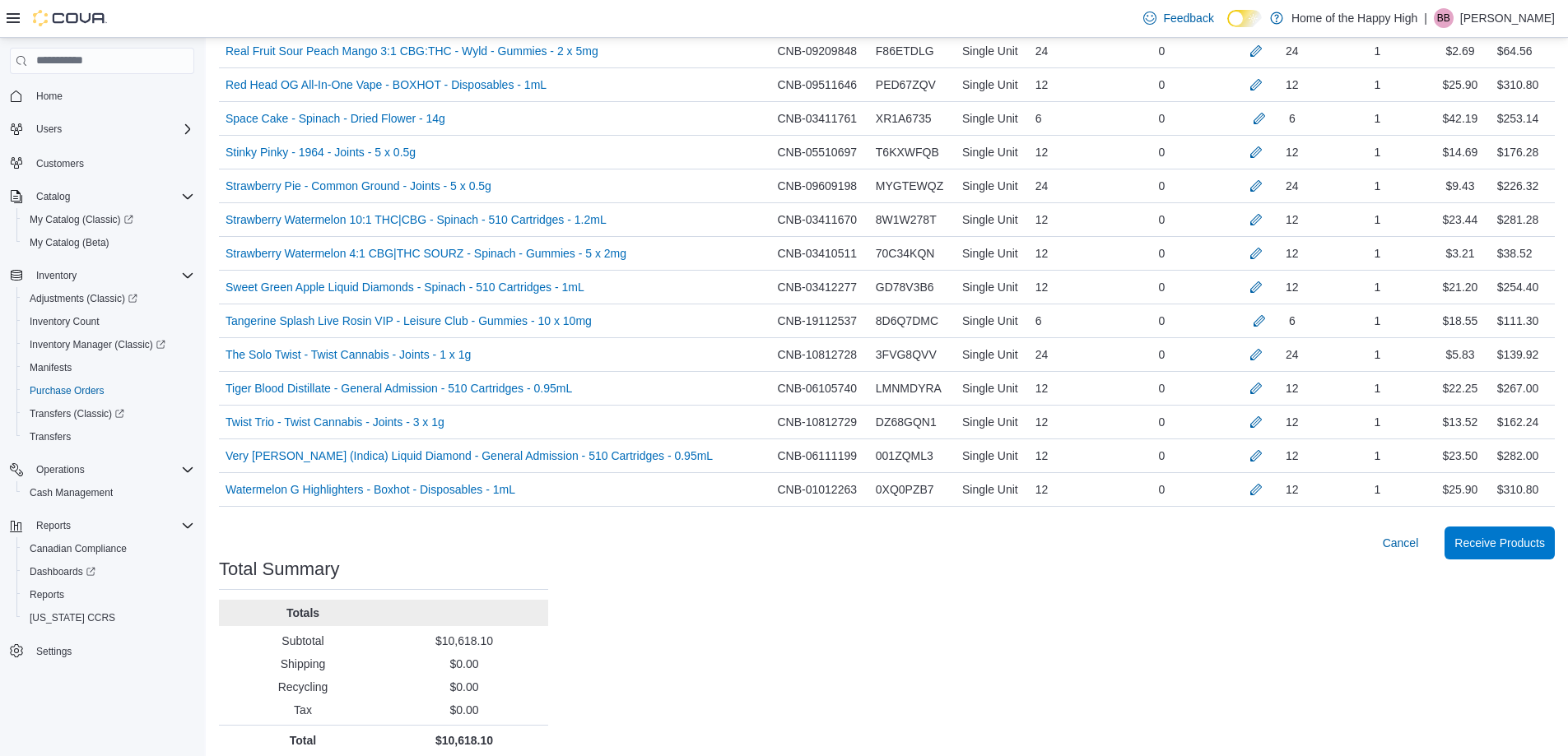
scroll to position [1926, 0]
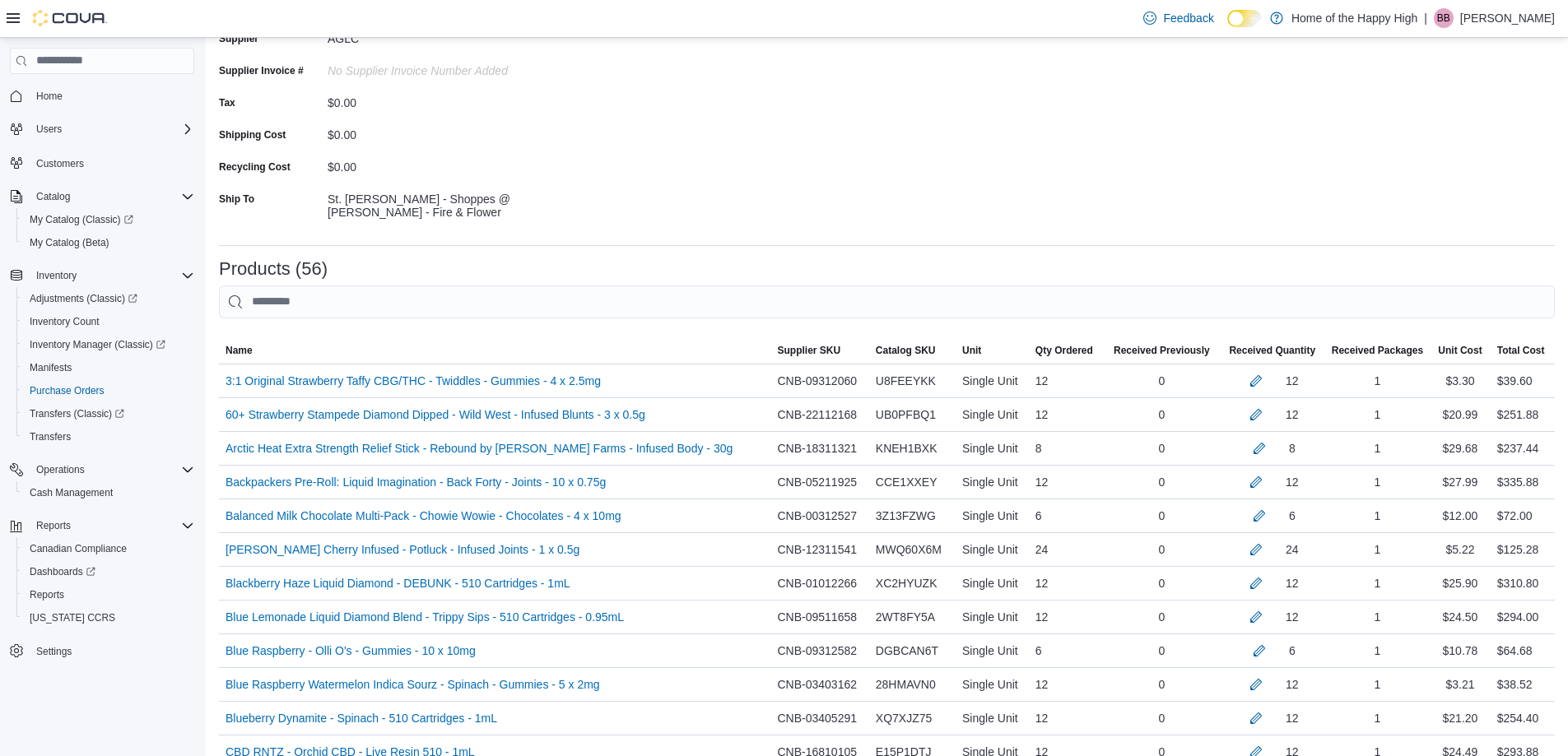
scroll to position [0, 0]
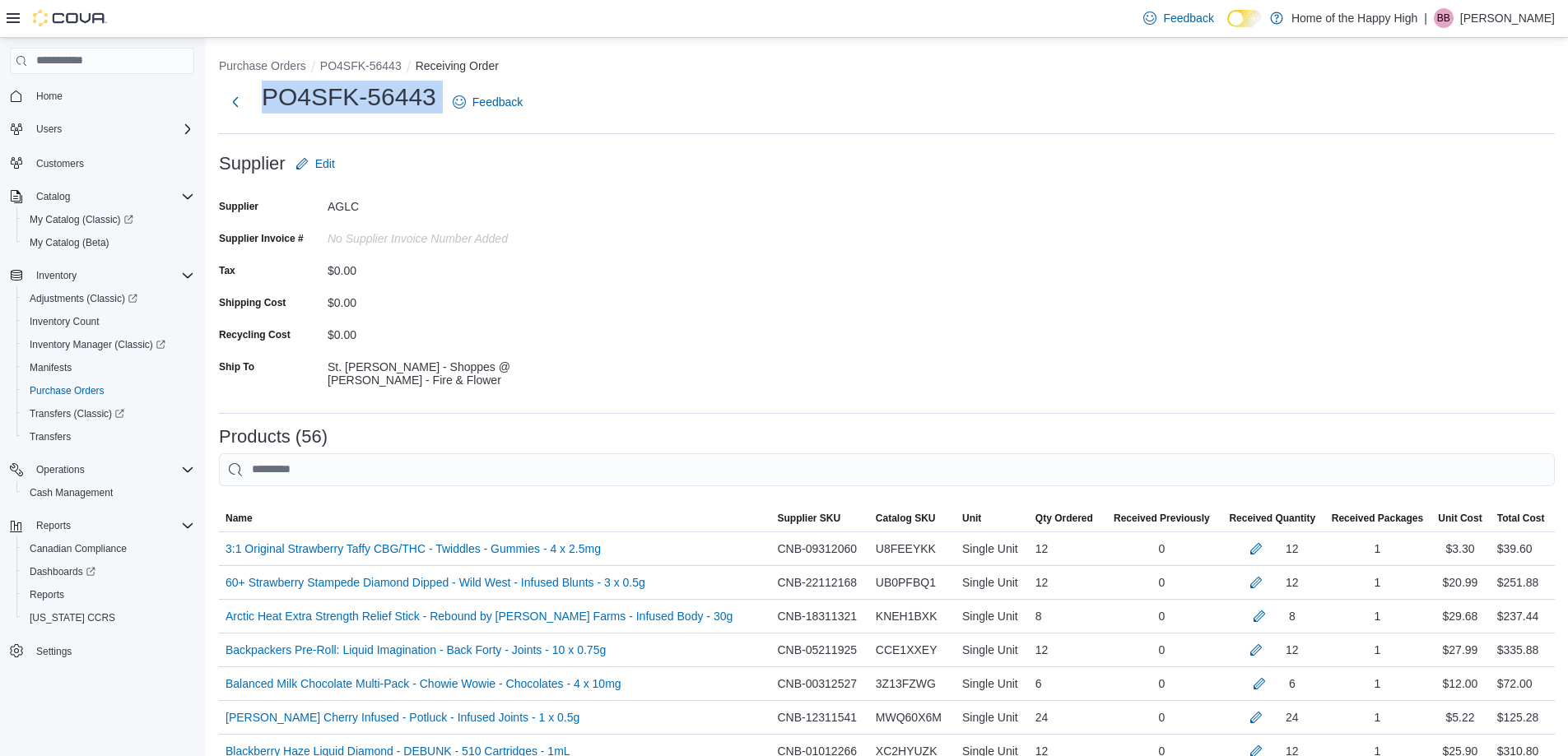
drag, startPoint x: 438, startPoint y: 107, endPoint x: 262, endPoint y: 104, distance: 176.0
click at [262, 104] on div "PO4SFK-56443 Feedback" at bounding box center [374, 101] width 310 height 43
copy div "PO4SFK-56443"
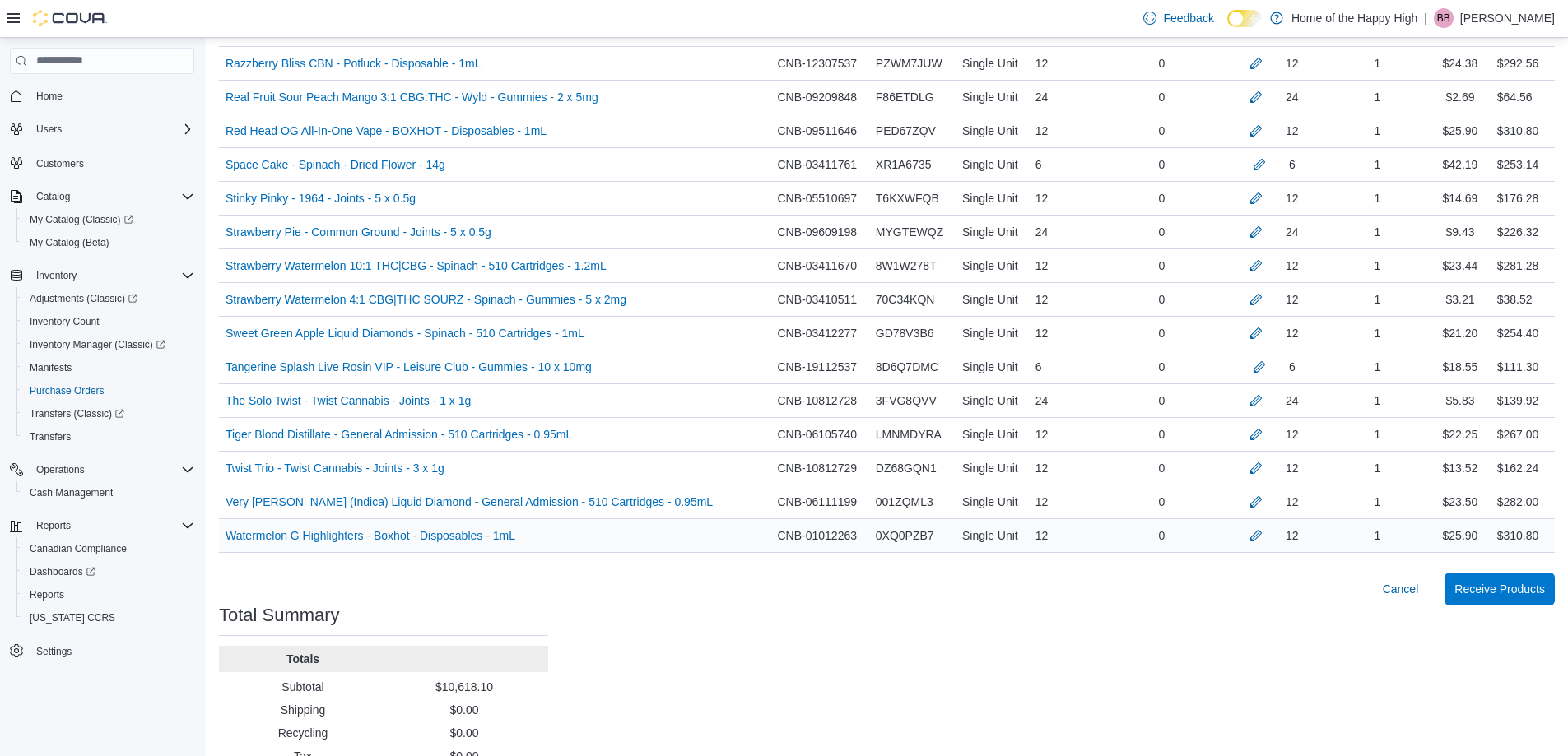
scroll to position [1926, 0]
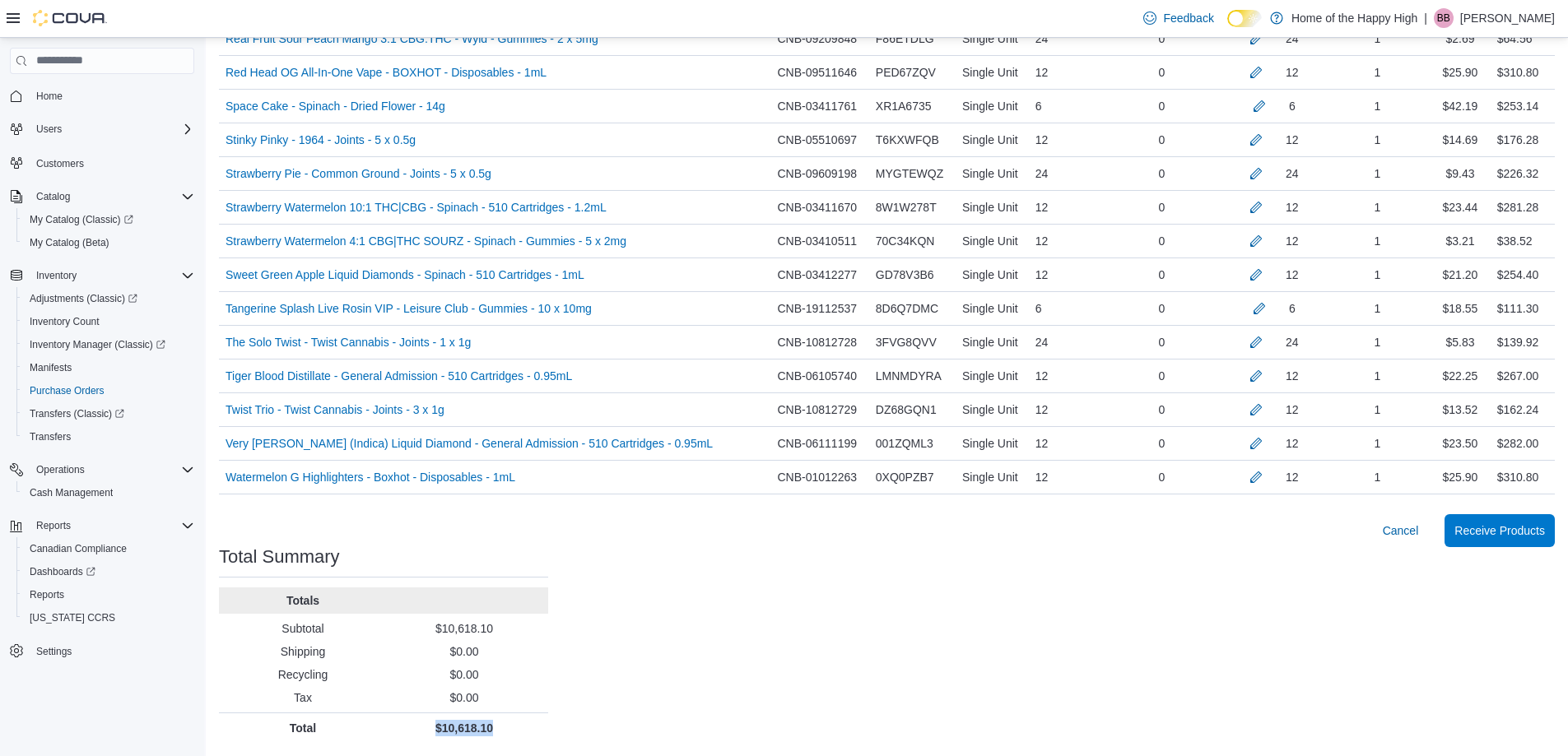
drag, startPoint x: 500, startPoint y: 737, endPoint x: 427, endPoint y: 748, distance: 73.8
copy p "$10,618.10"
click at [1476, 525] on span "Receive Products" at bounding box center [1499, 530] width 90 height 17
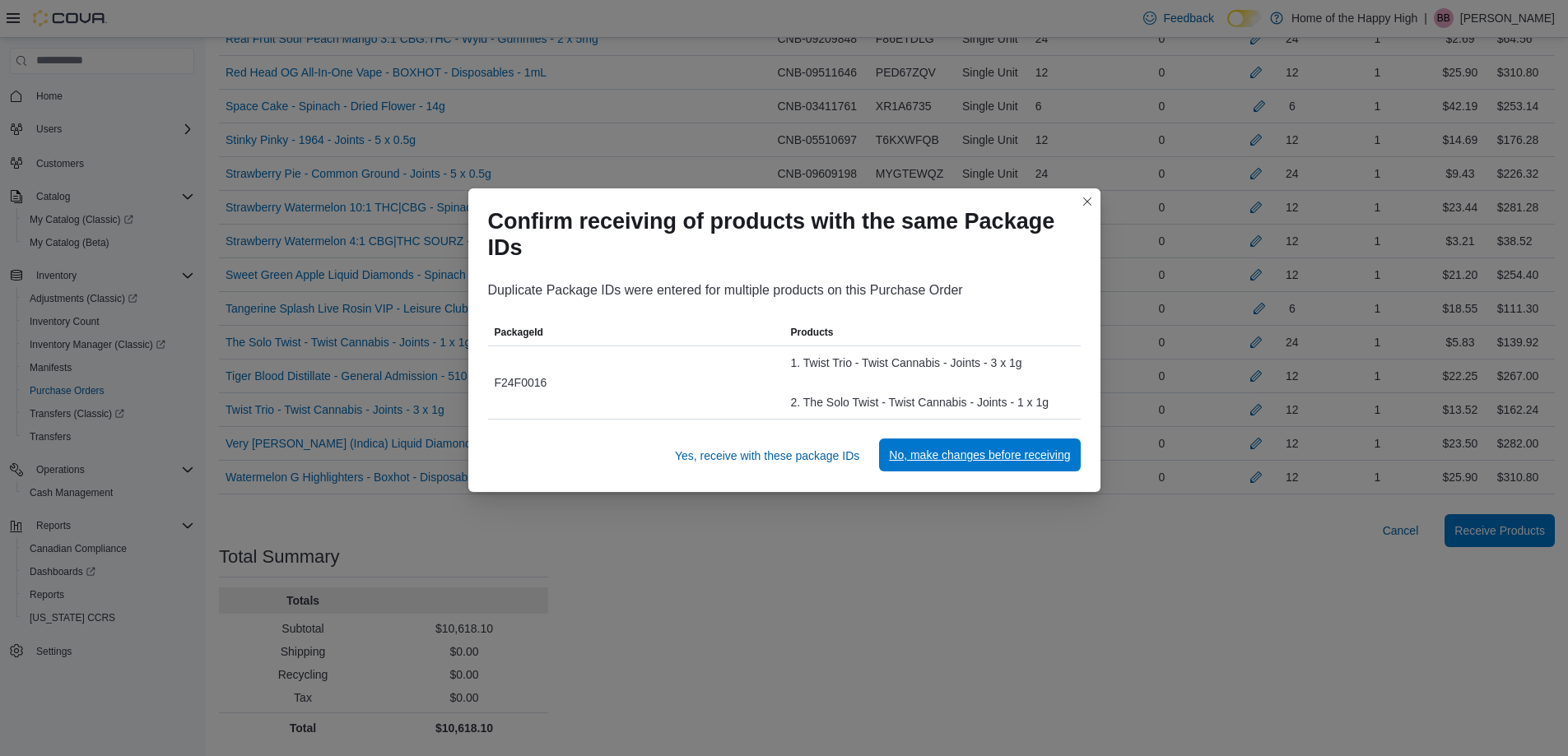
click at [964, 447] on span "No, make changes before receiving" at bounding box center [979, 454] width 181 height 33
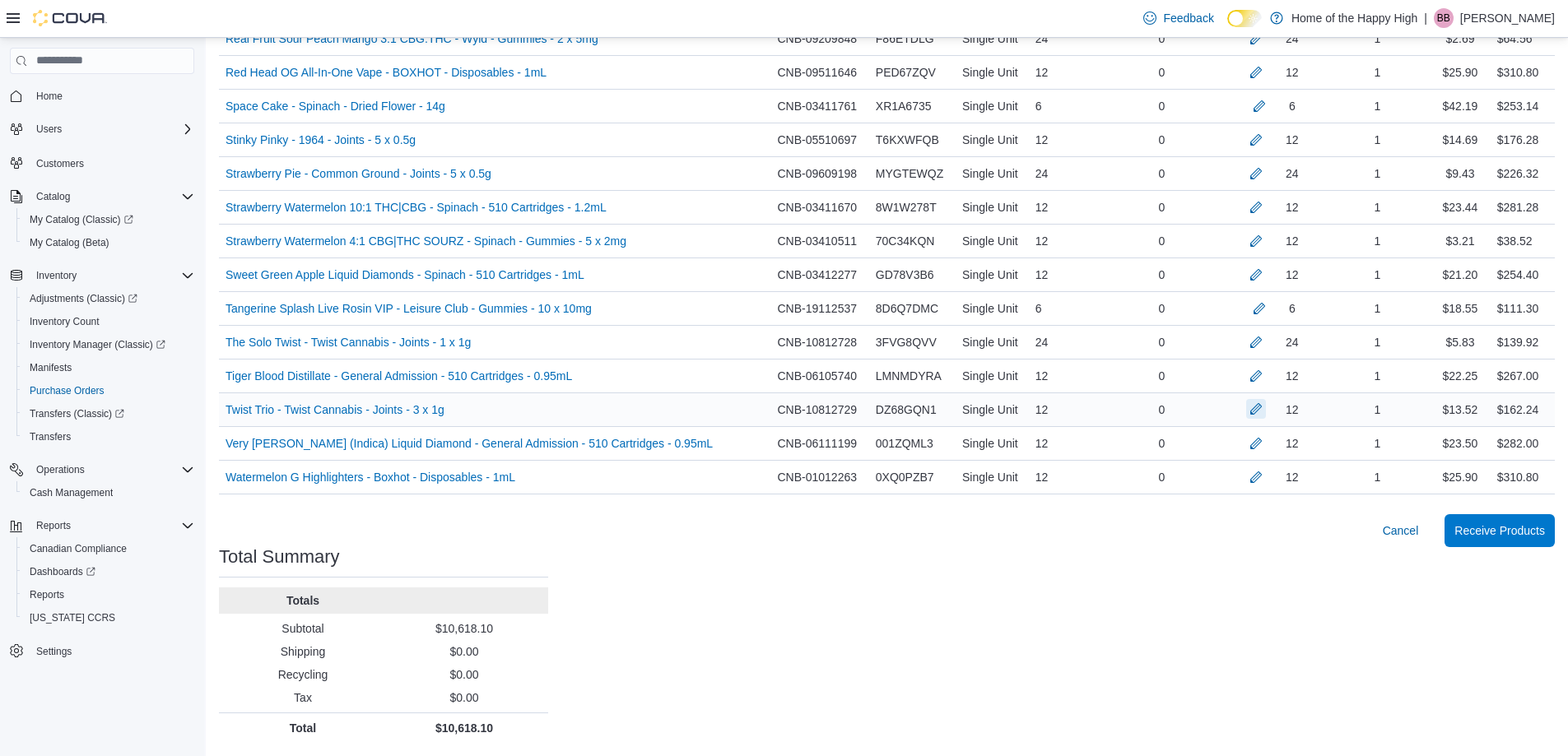
click at [1265, 417] on button "button" at bounding box center [1256, 409] width 20 height 20
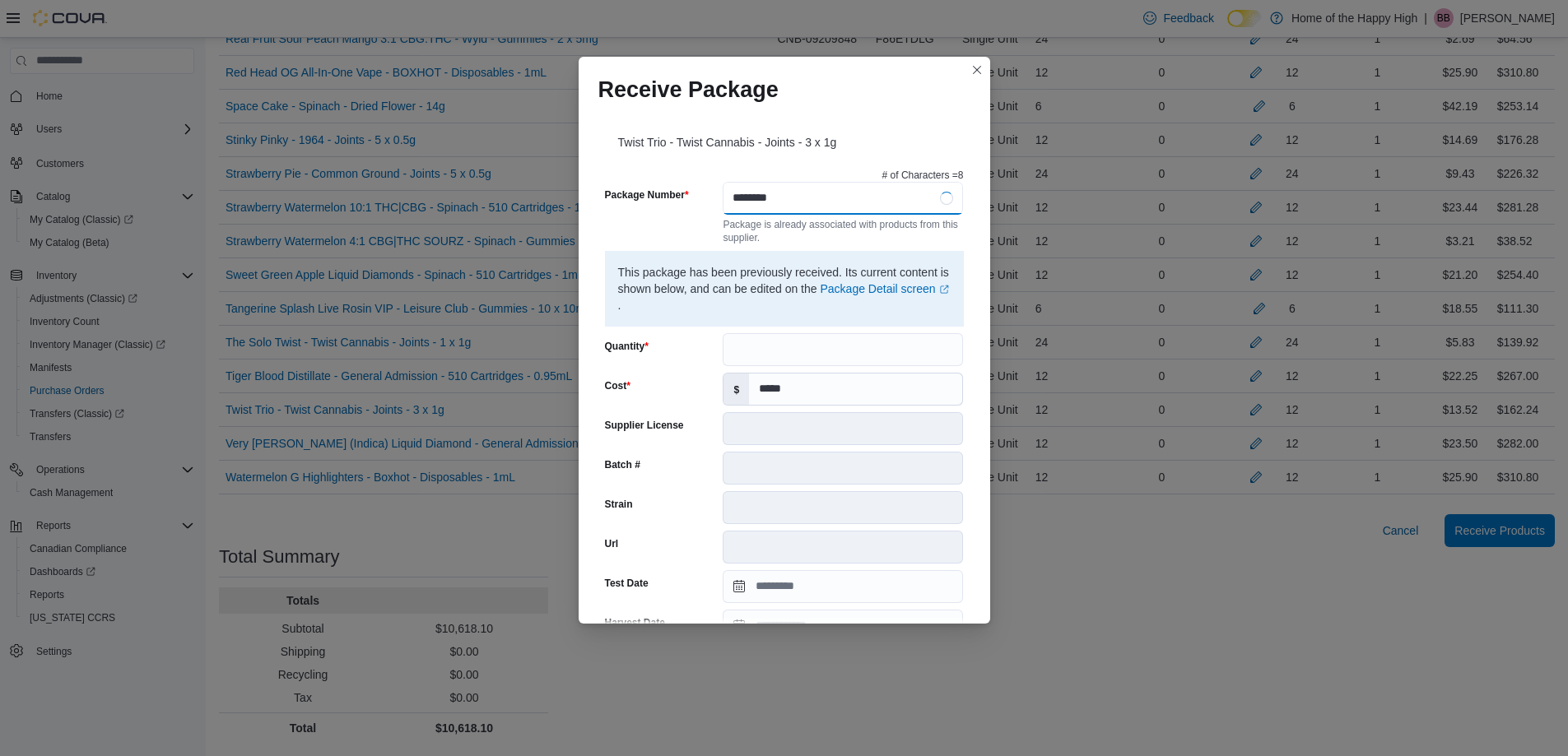
click at [727, 190] on input "********" at bounding box center [842, 198] width 240 height 33
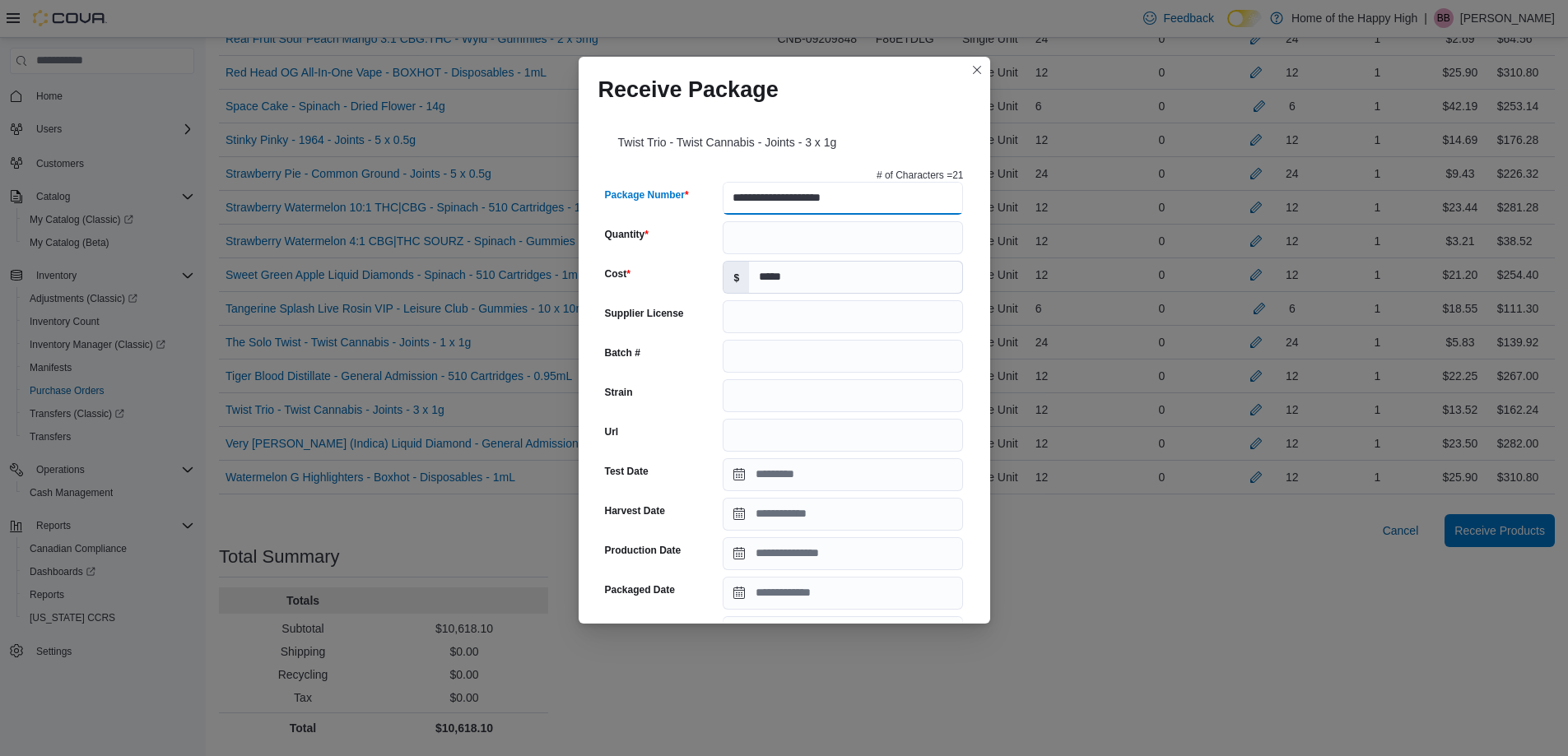
type input "**********"
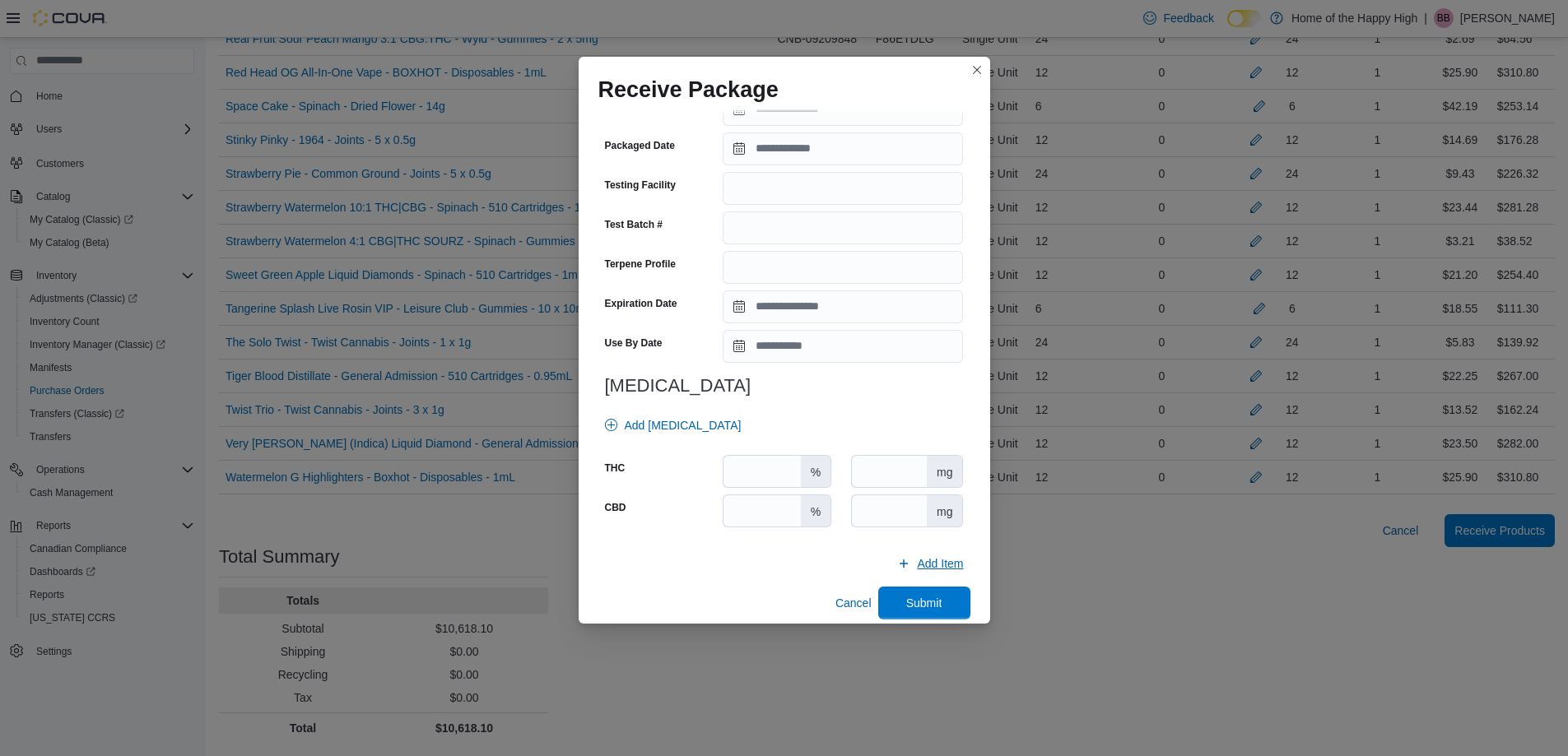
scroll to position [459, 0]
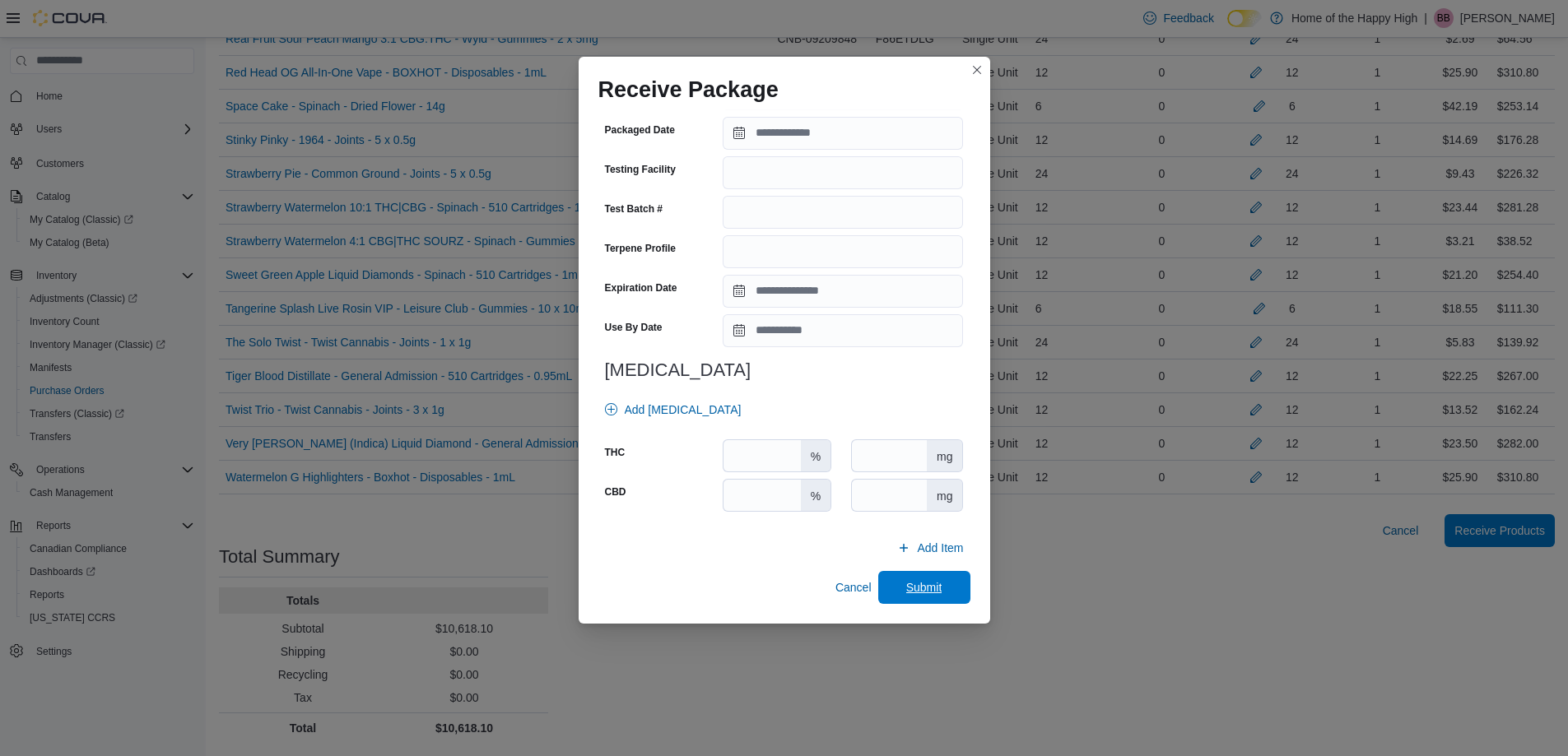
click at [904, 578] on span "Submit" at bounding box center [924, 586] width 73 height 33
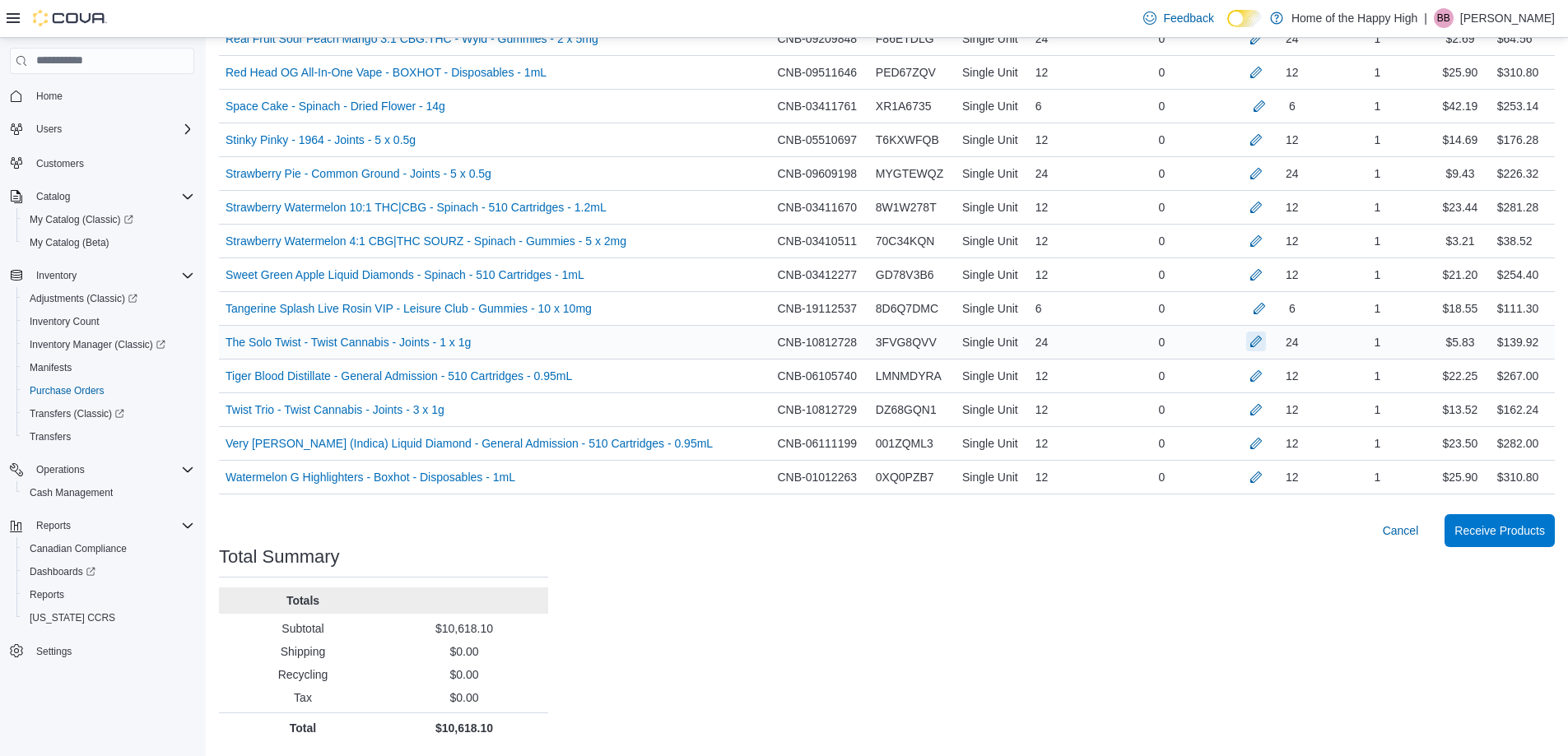
click at [1261, 339] on button "button" at bounding box center [1256, 342] width 20 height 20
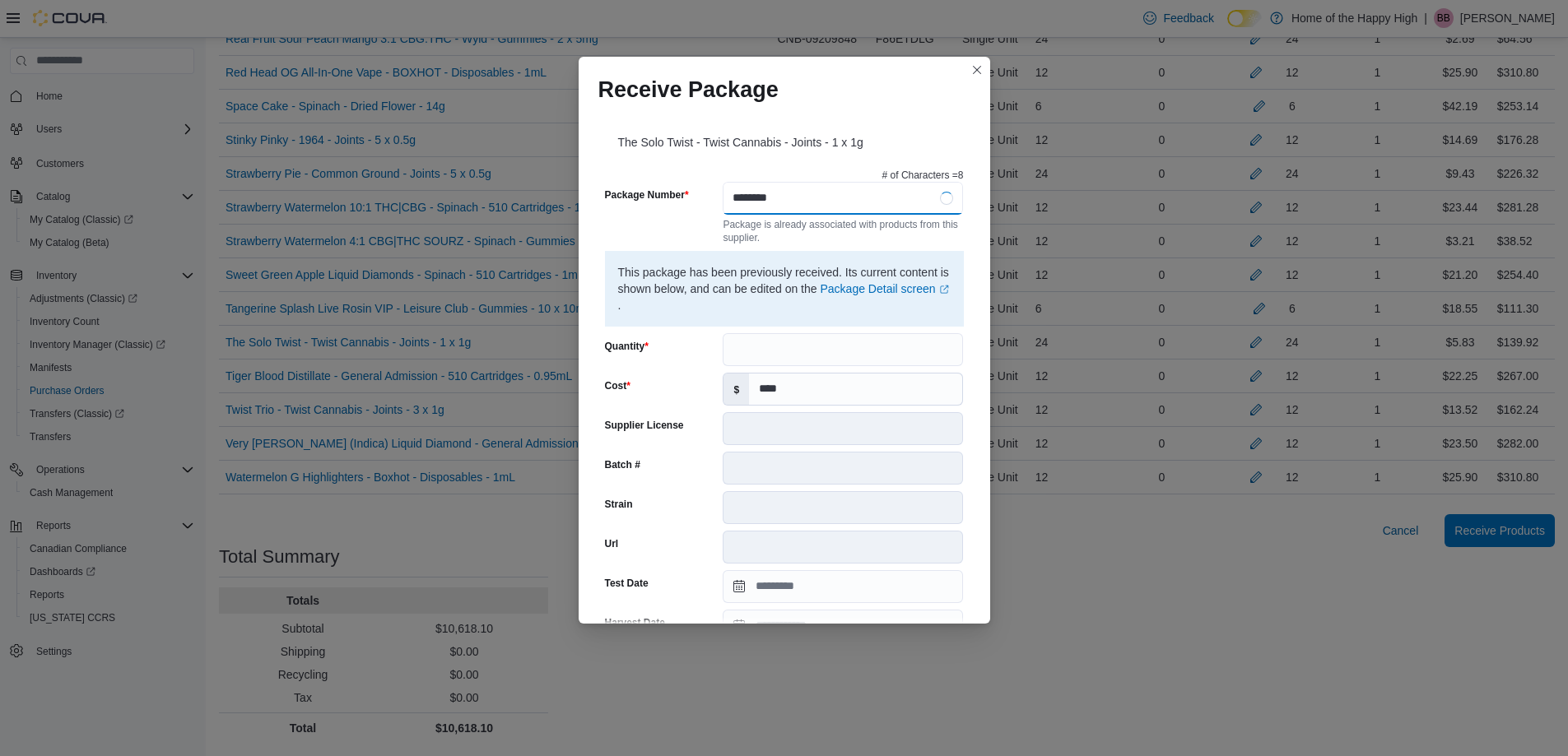
click at [728, 195] on input "********" at bounding box center [842, 198] width 240 height 33
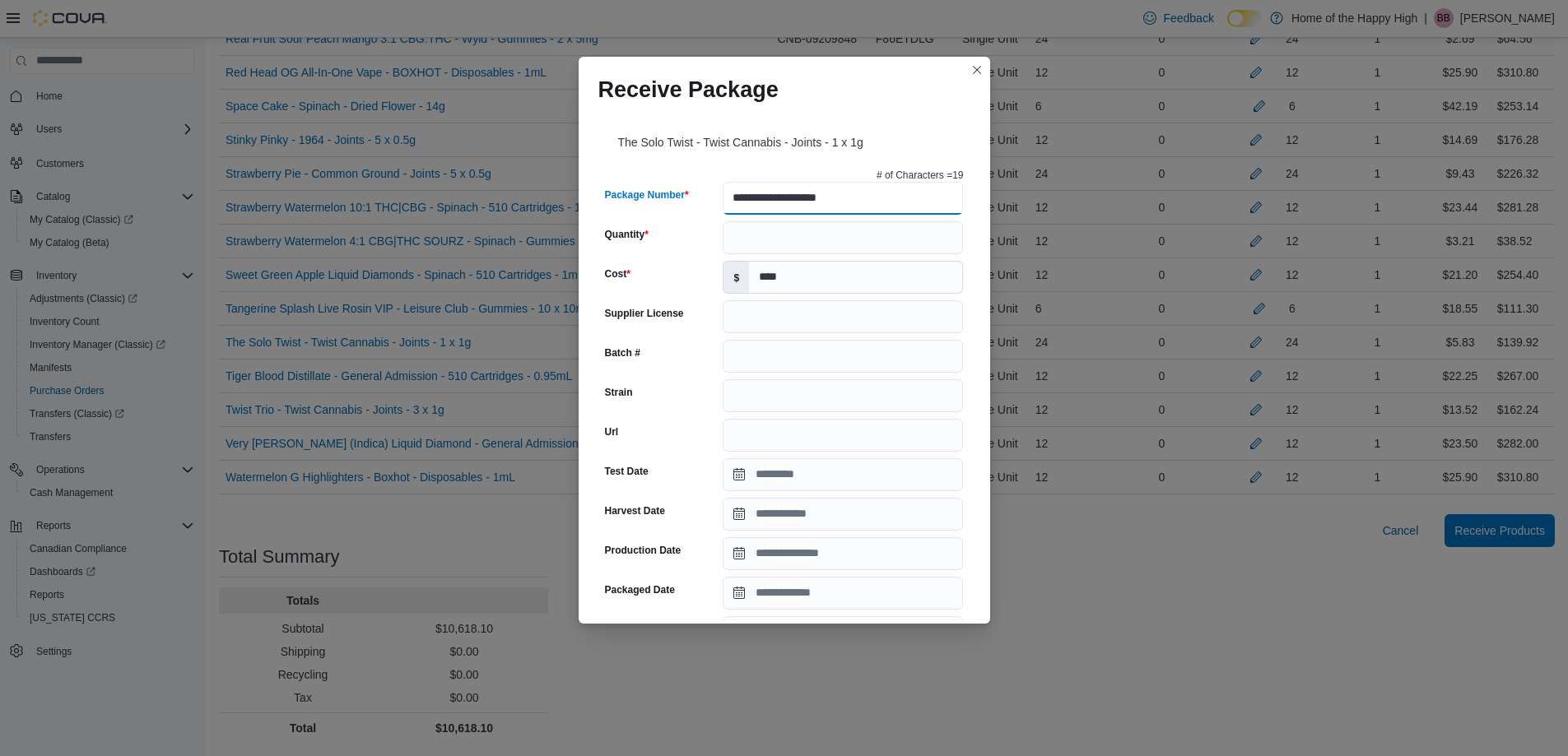
type input "**********"
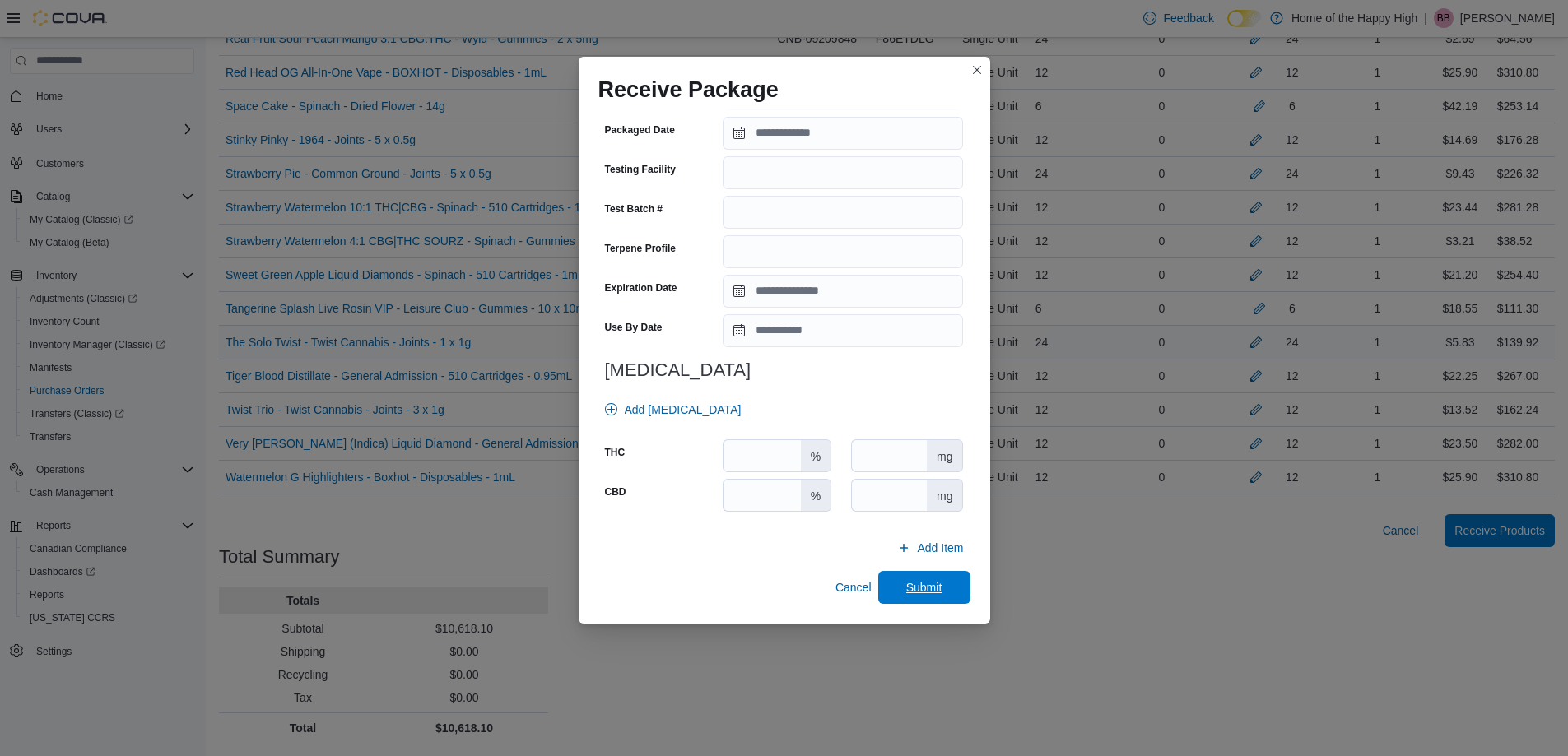
click at [917, 581] on span "Submit" at bounding box center [924, 587] width 36 height 17
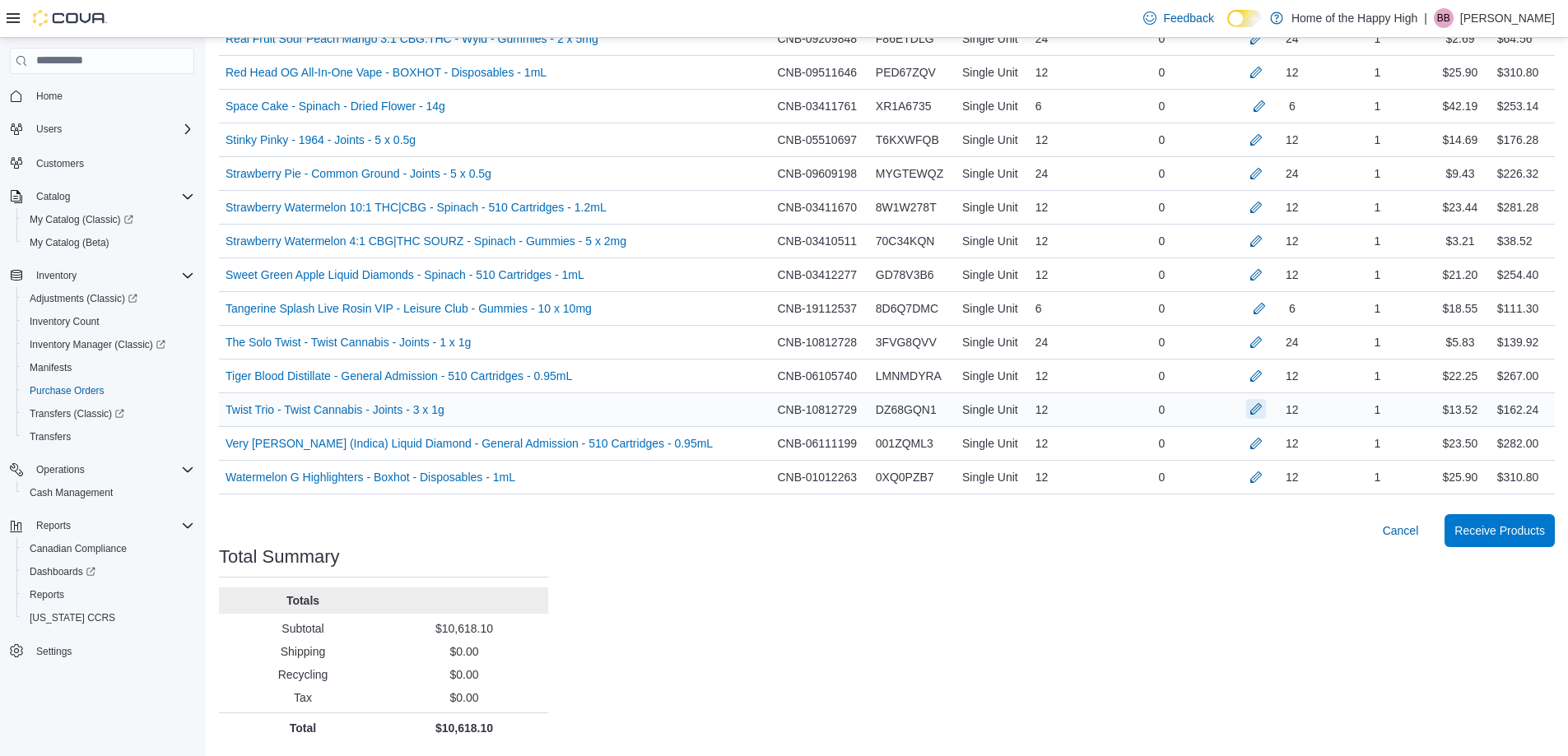
click at [1264, 414] on button "button" at bounding box center [1256, 409] width 20 height 20
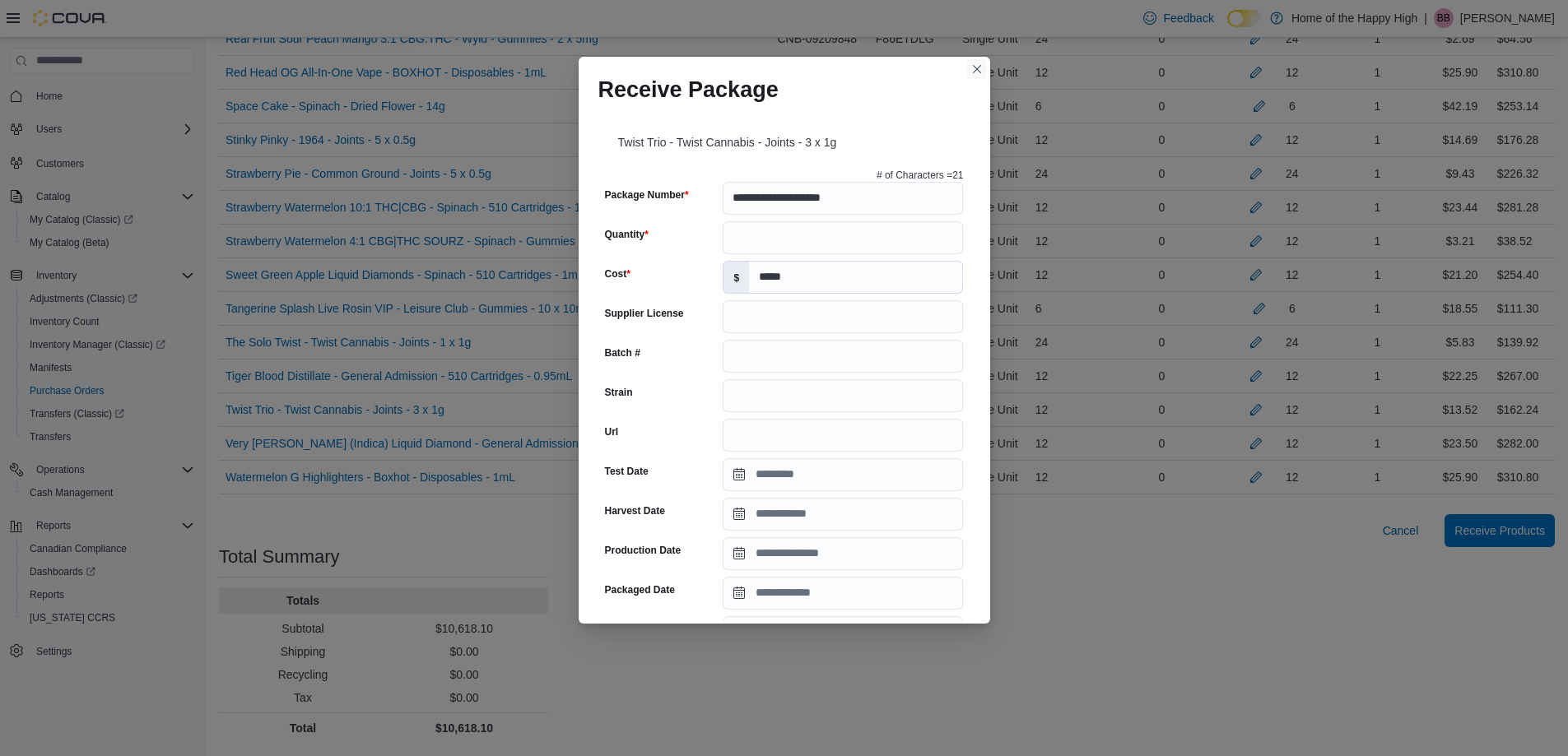
click at [971, 66] on button "Closes this modal window" at bounding box center [977, 69] width 20 height 20
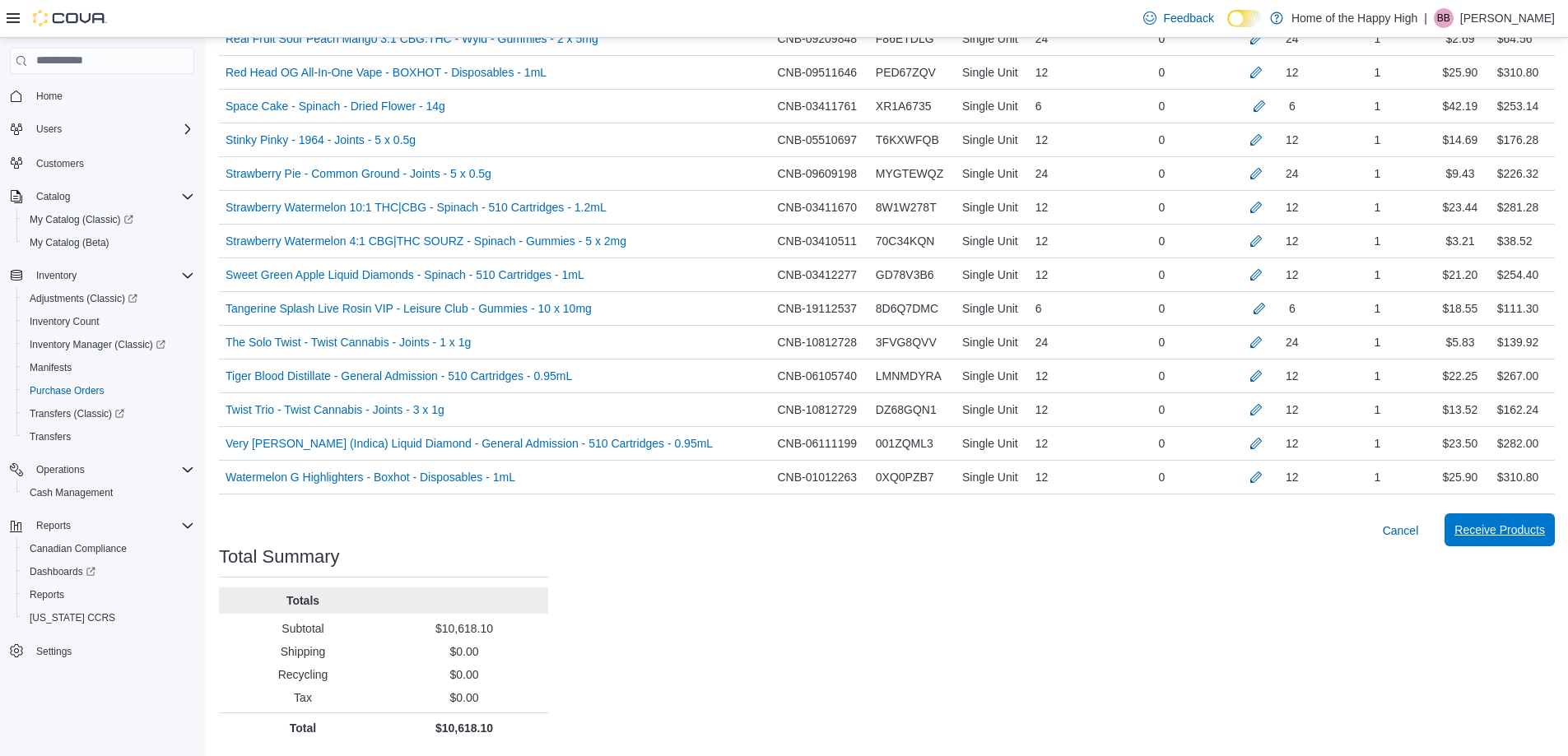
drag, startPoint x: 1503, startPoint y: 505, endPoint x: 1508, endPoint y: 519, distance: 14.9
click at [1503, 506] on div at bounding box center [887, 505] width 1336 height 20
click at [1508, 519] on span "Receive Products" at bounding box center [1499, 529] width 90 height 33
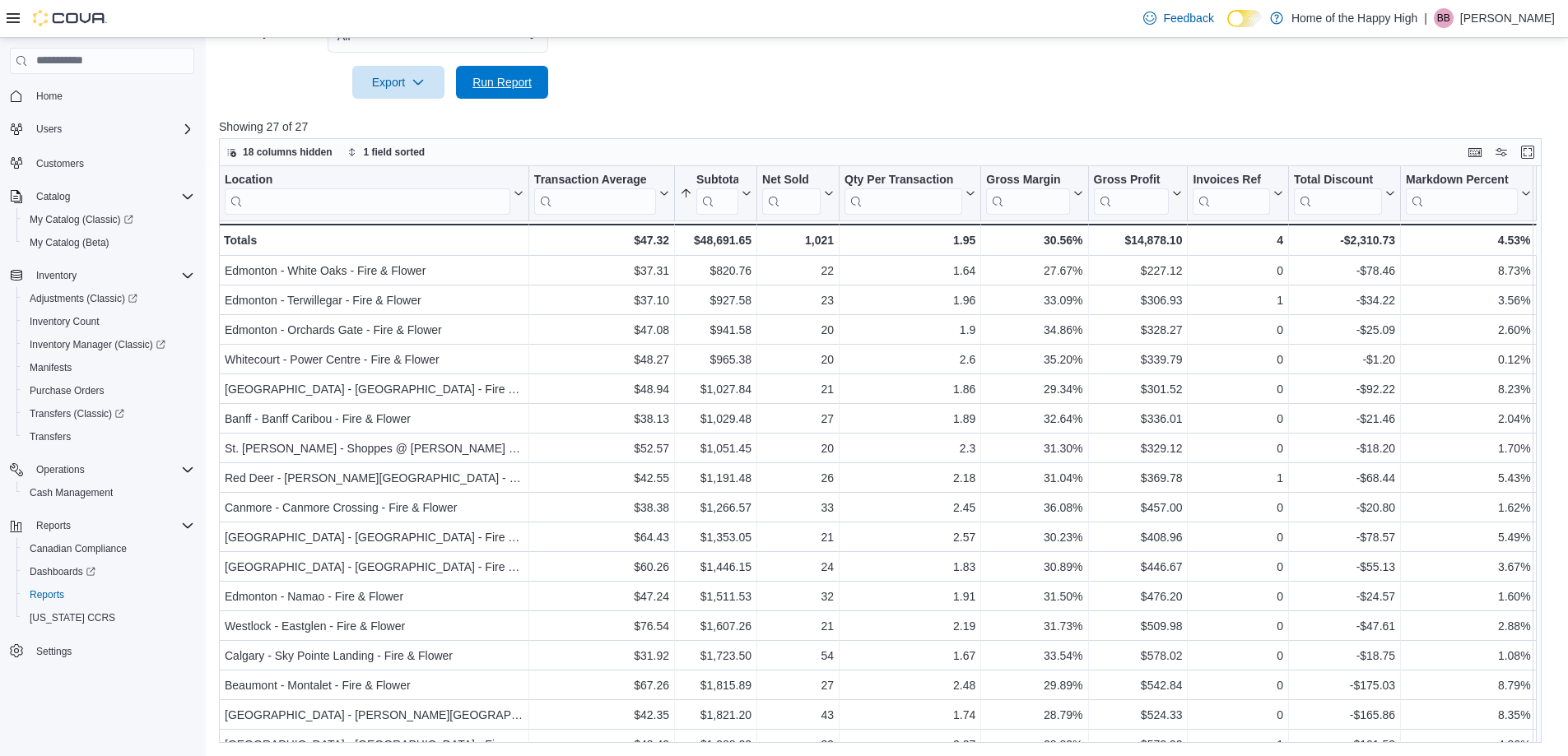
click at [483, 70] on span "Run Report" at bounding box center [501, 82] width 73 height 33
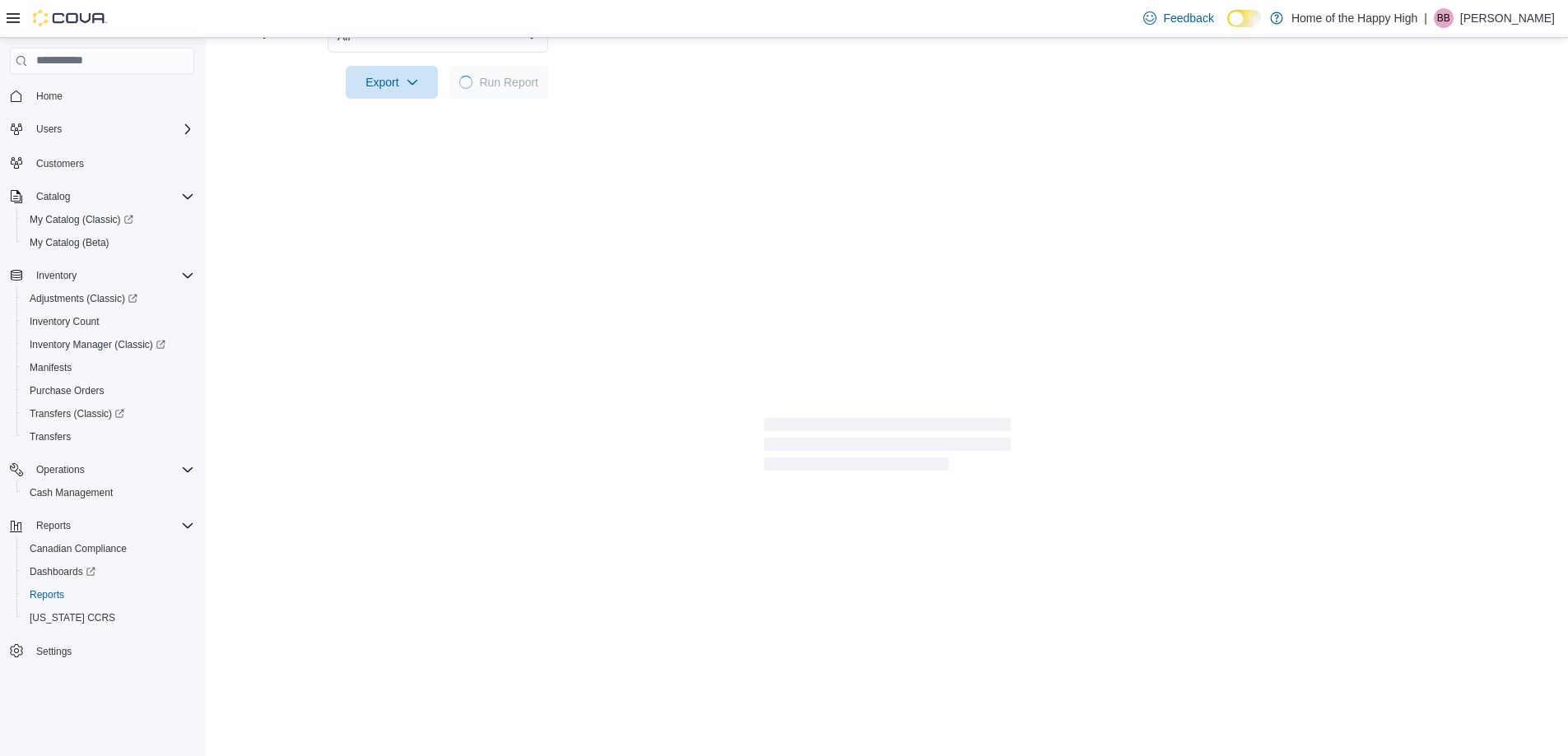
scroll to position [510, 0]
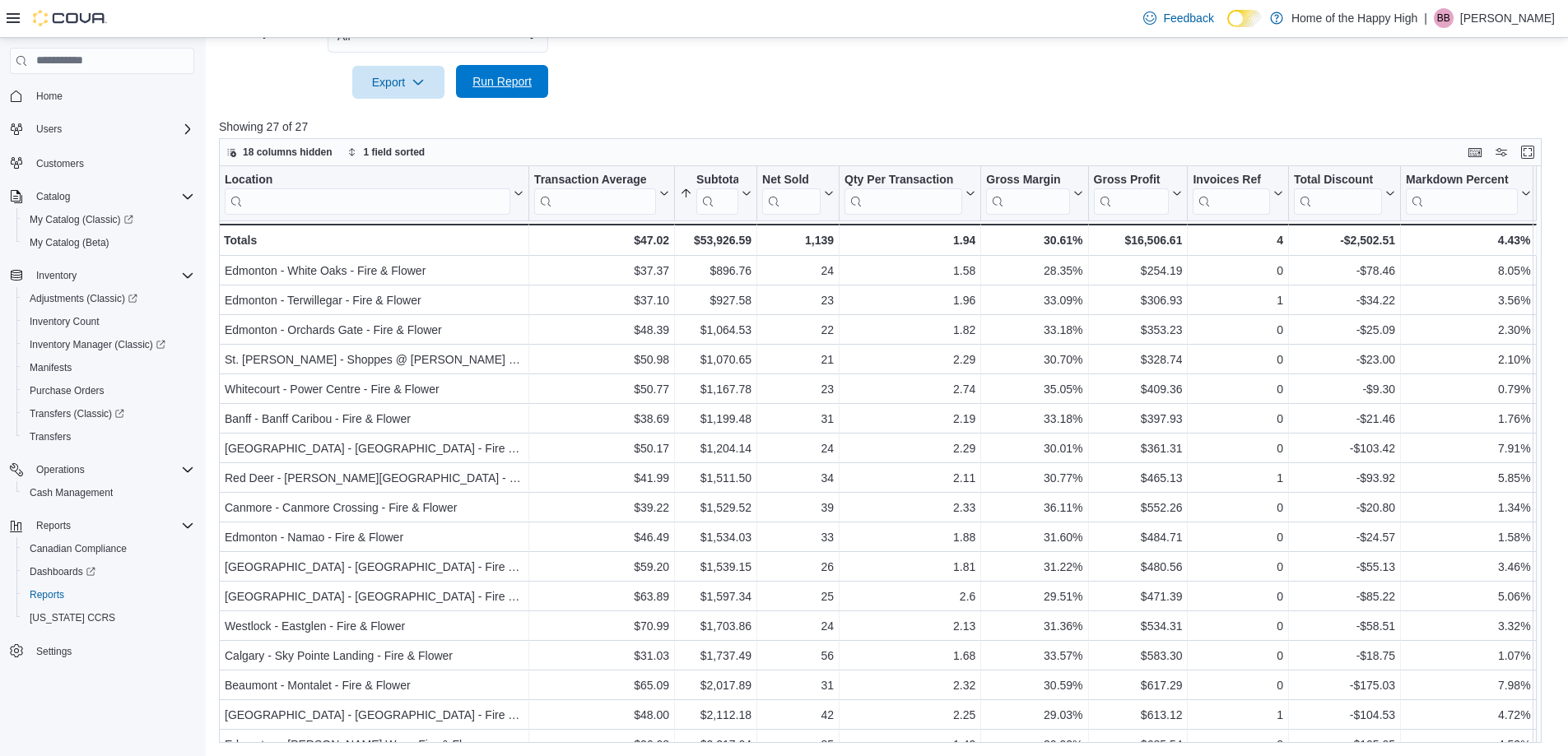
click at [469, 92] on span "Run Report" at bounding box center [501, 81] width 73 height 33
click at [465, 78] on button "Run Report" at bounding box center [501, 82] width 92 height 33
